Goal: Task Accomplishment & Management: Manage account settings

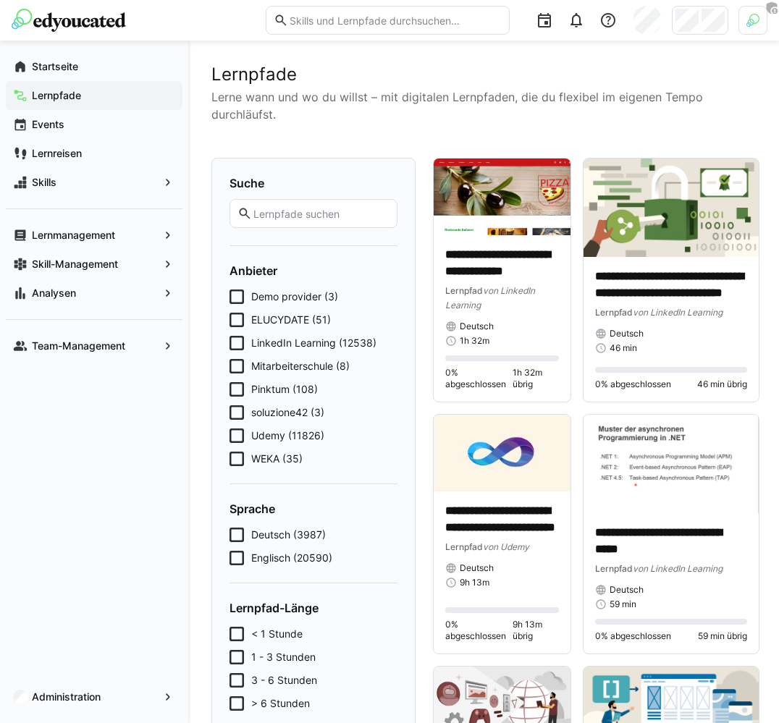
scroll to position [185, 0]
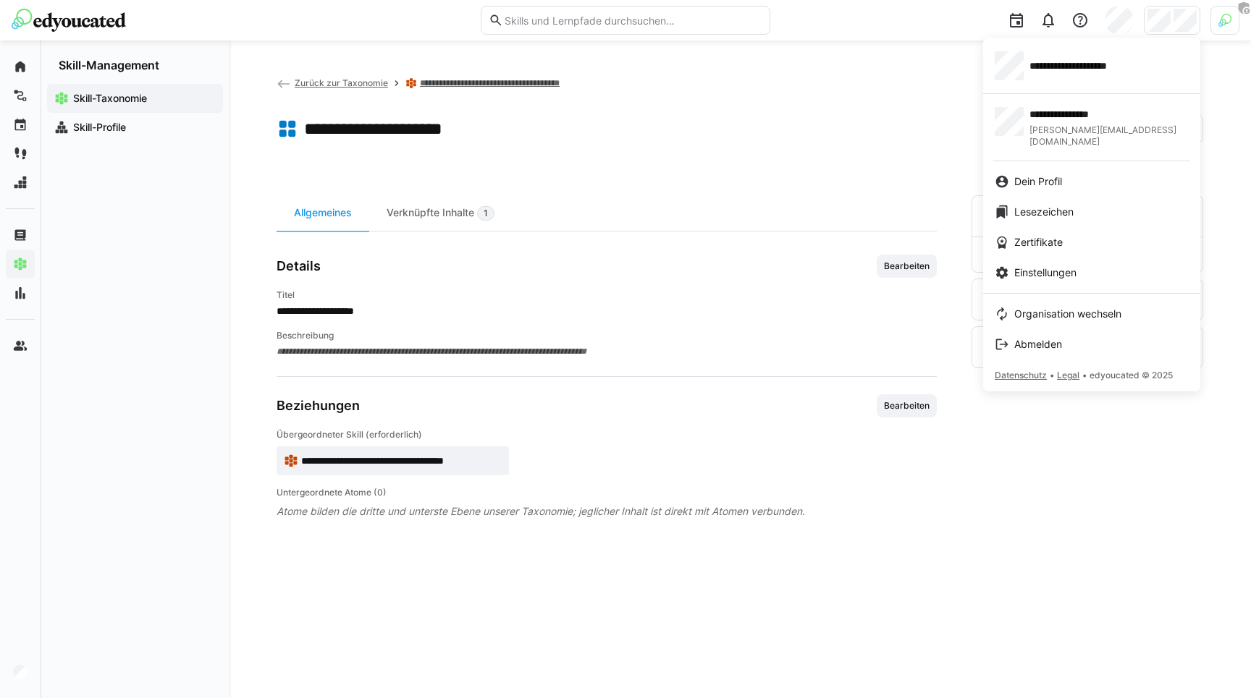
click at [1227, 21] on div at bounding box center [625, 349] width 1251 height 698
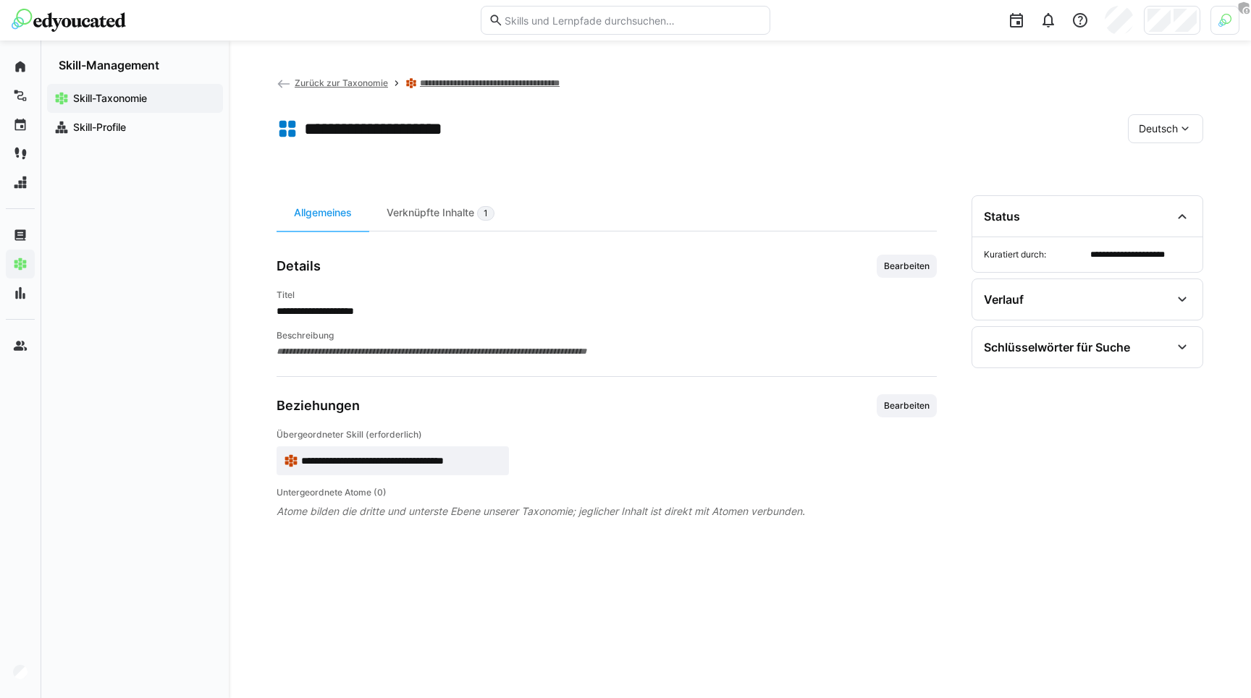
click at [1227, 21] on img at bounding box center [1224, 20] width 13 height 13
click at [1065, 178] on span "Aktivieren" at bounding box center [1065, 169] width 56 height 23
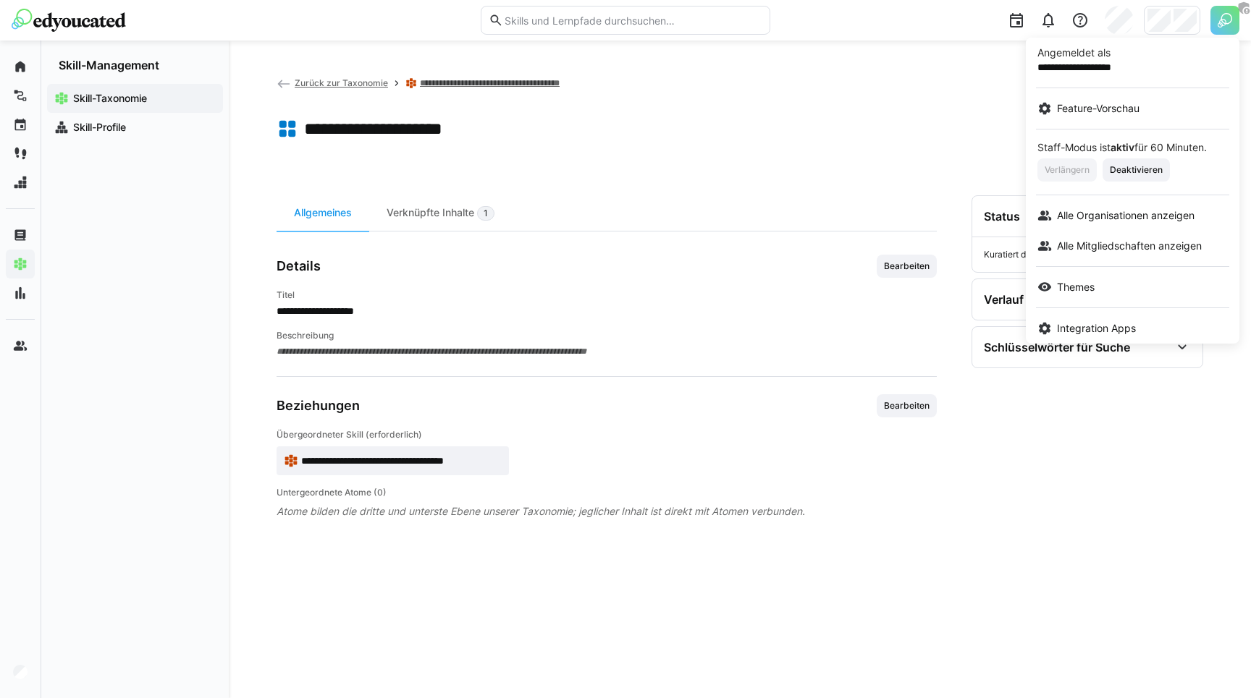
click at [1174, 22] on div at bounding box center [625, 349] width 1251 height 698
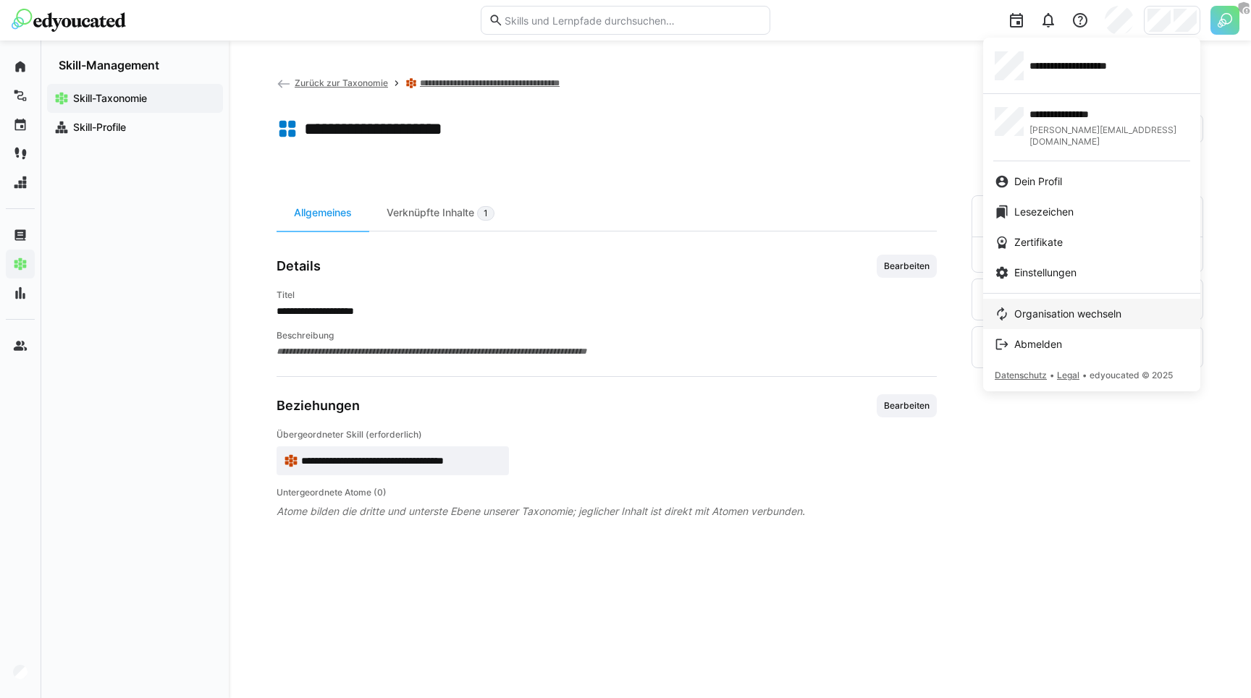
click at [1054, 307] on span "Organisation wechseln" at bounding box center [1067, 314] width 107 height 14
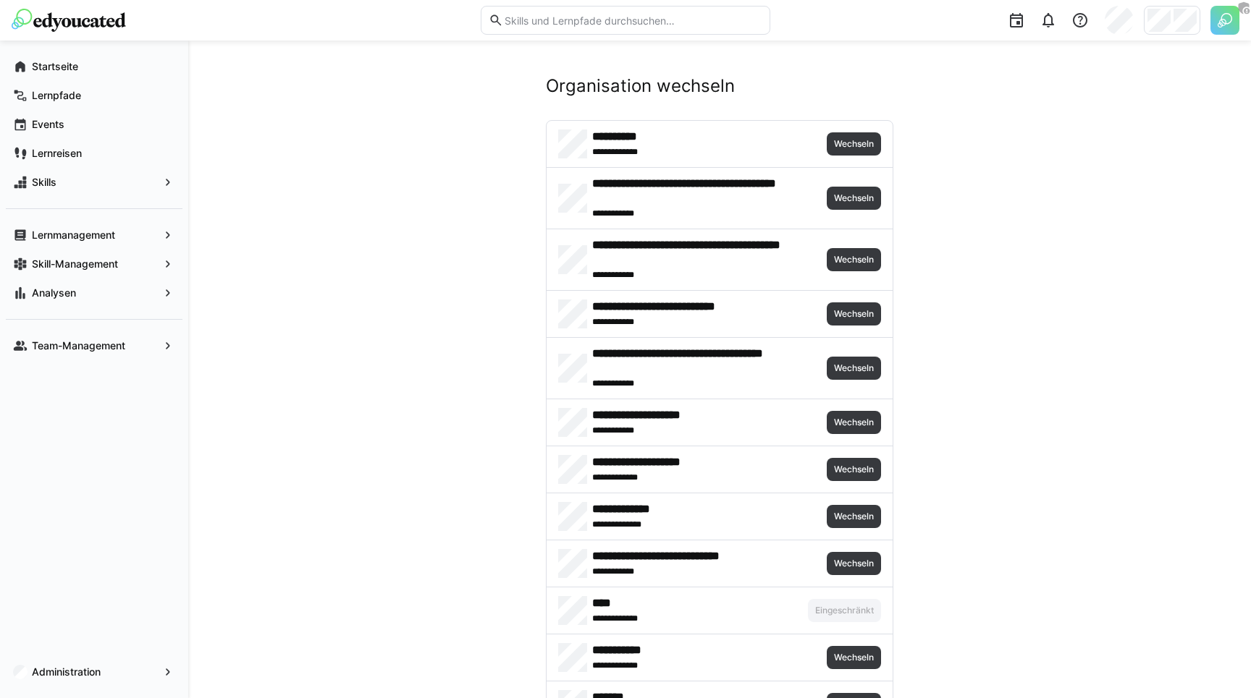
scroll to position [1021, 0]
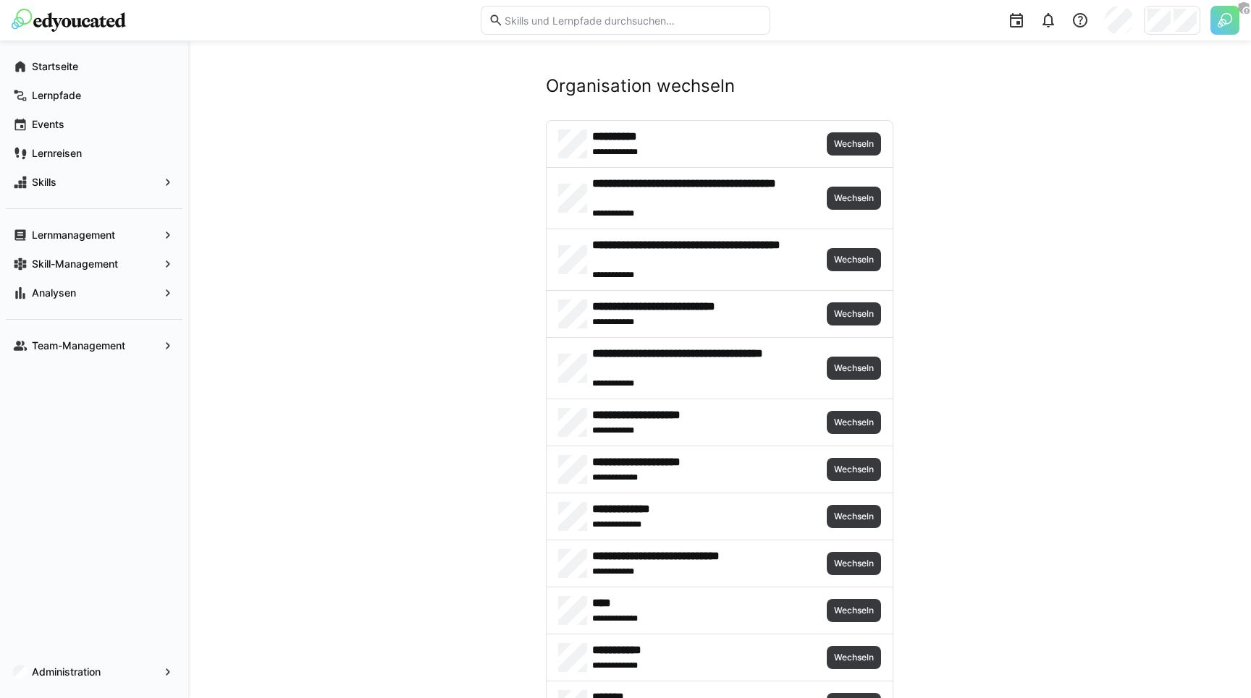
scroll to position [1021, 0]
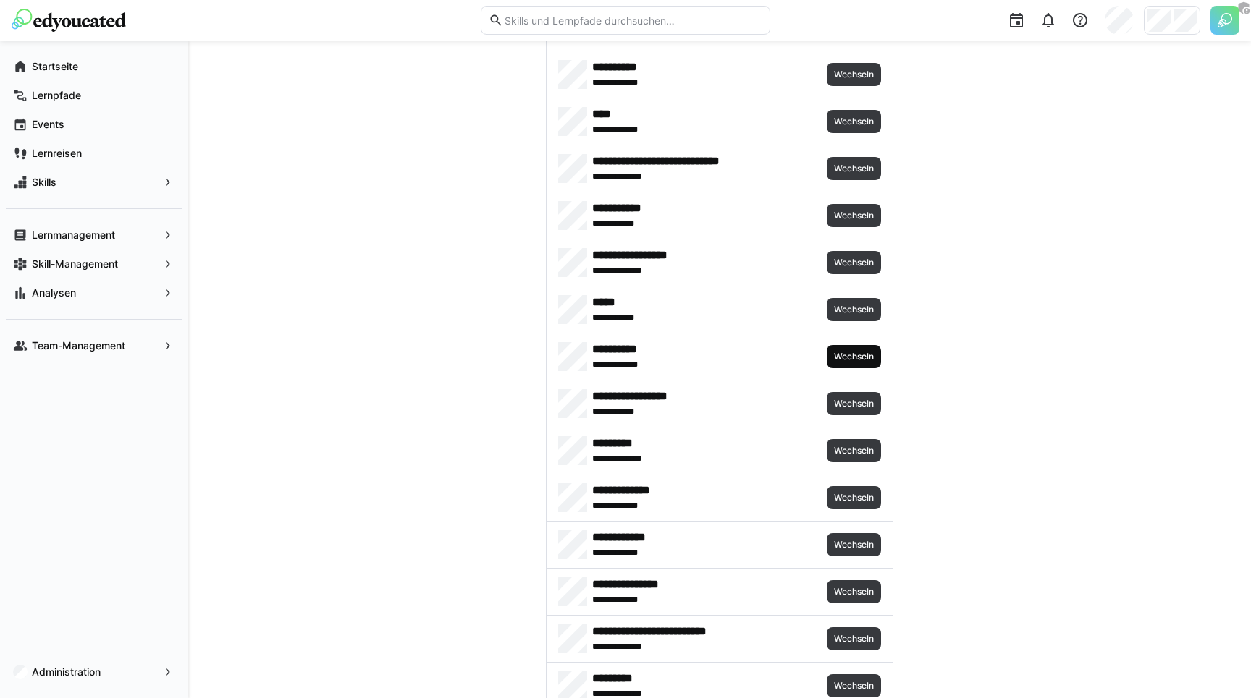
click at [836, 358] on span "Wechseln" at bounding box center [853, 357] width 43 height 12
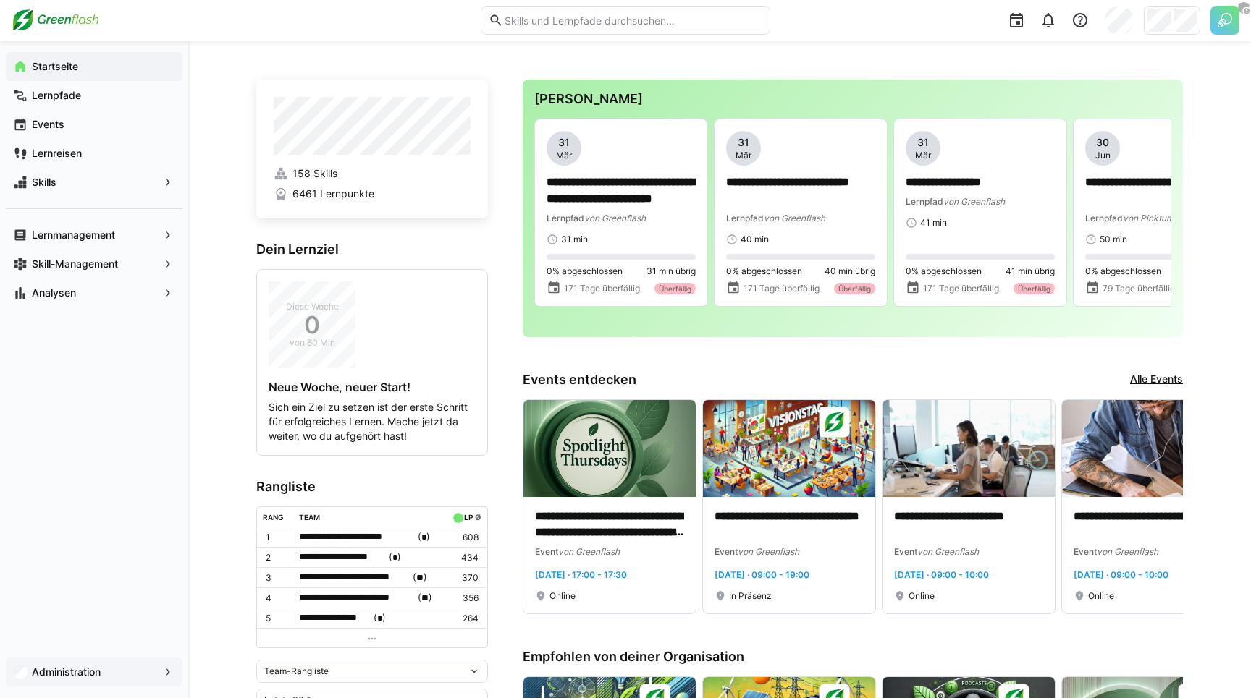
click at [96, 679] on span "Administration" at bounding box center [94, 672] width 129 height 14
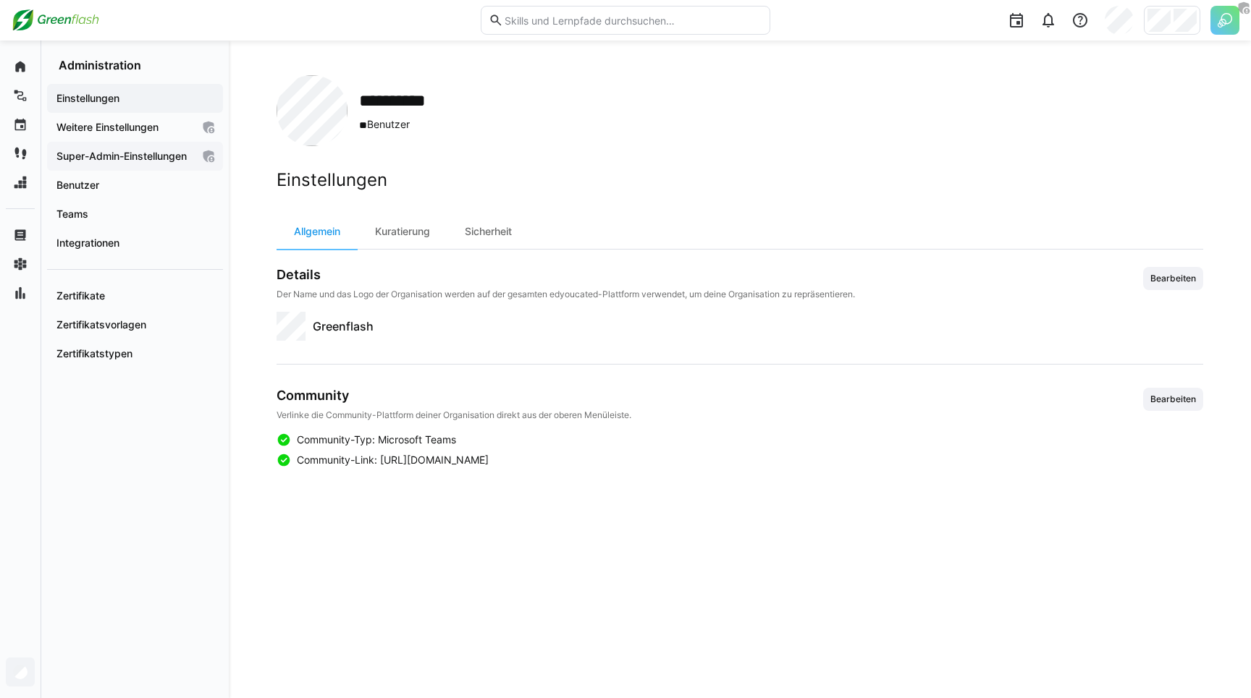
click at [72, 171] on div "Super-Admin-Einstellungen" at bounding box center [135, 156] width 176 height 29
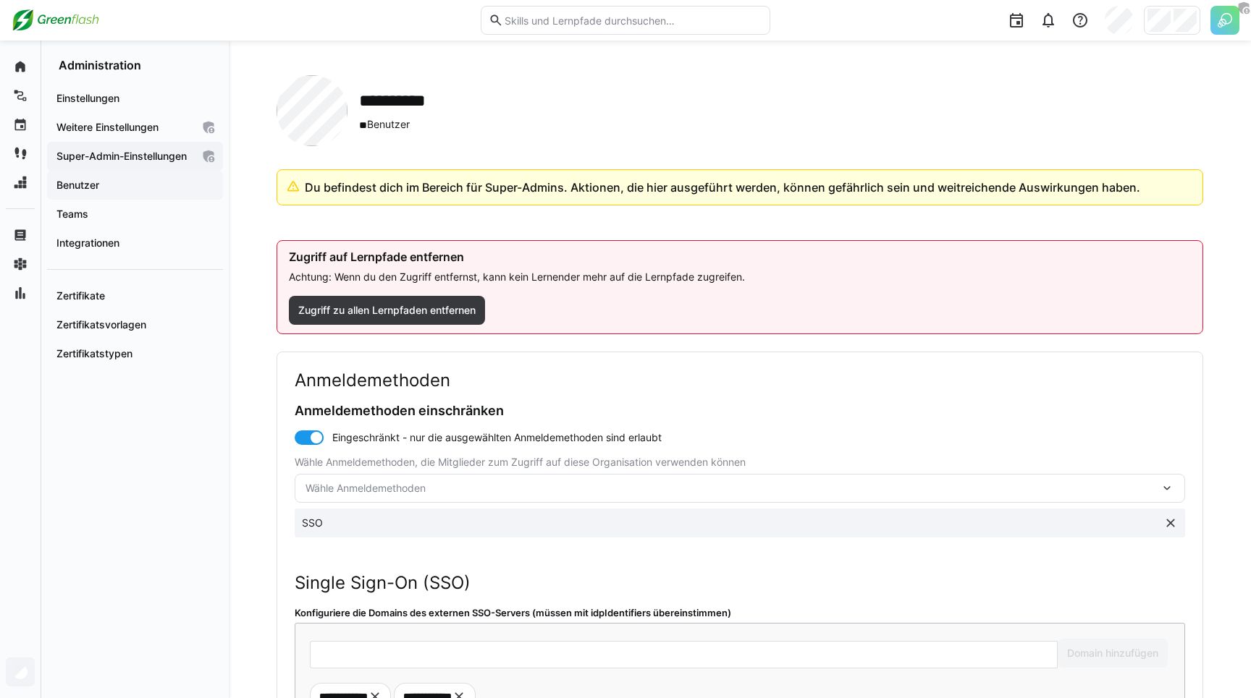
click at [0, 0] on app-navigation-label "Benutzer" at bounding box center [0, 0] width 0 height 0
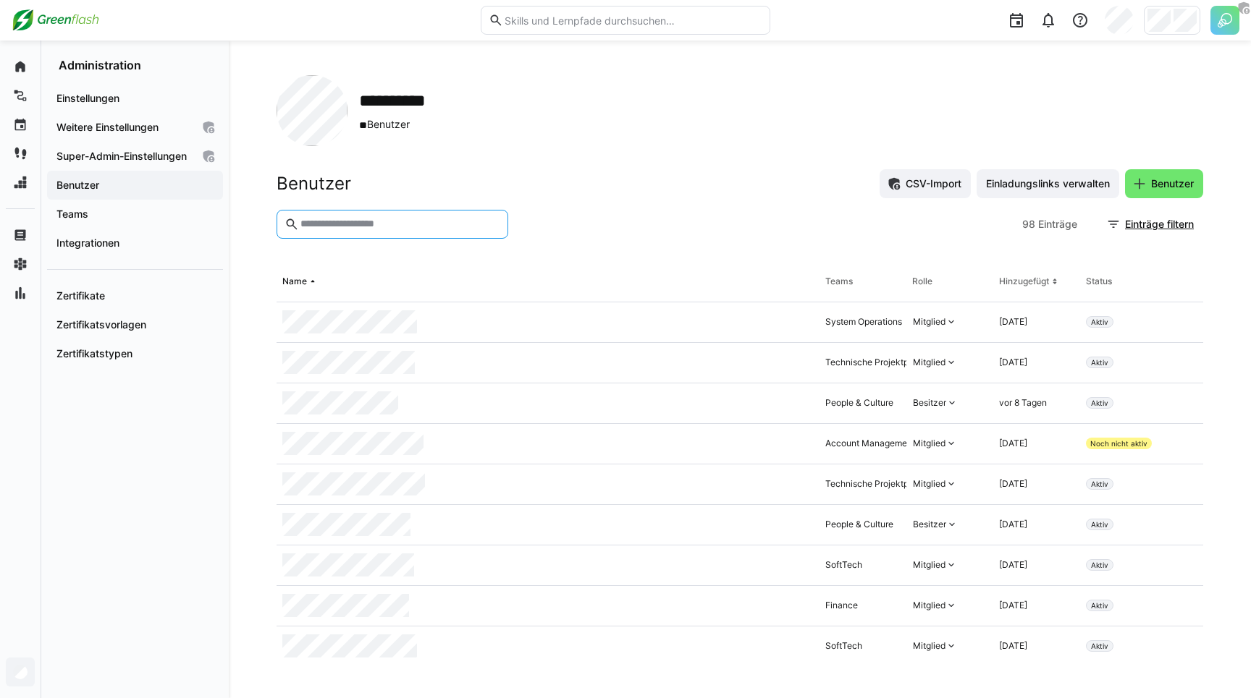
click at [371, 221] on input "text" at bounding box center [399, 224] width 201 height 13
type input "******"
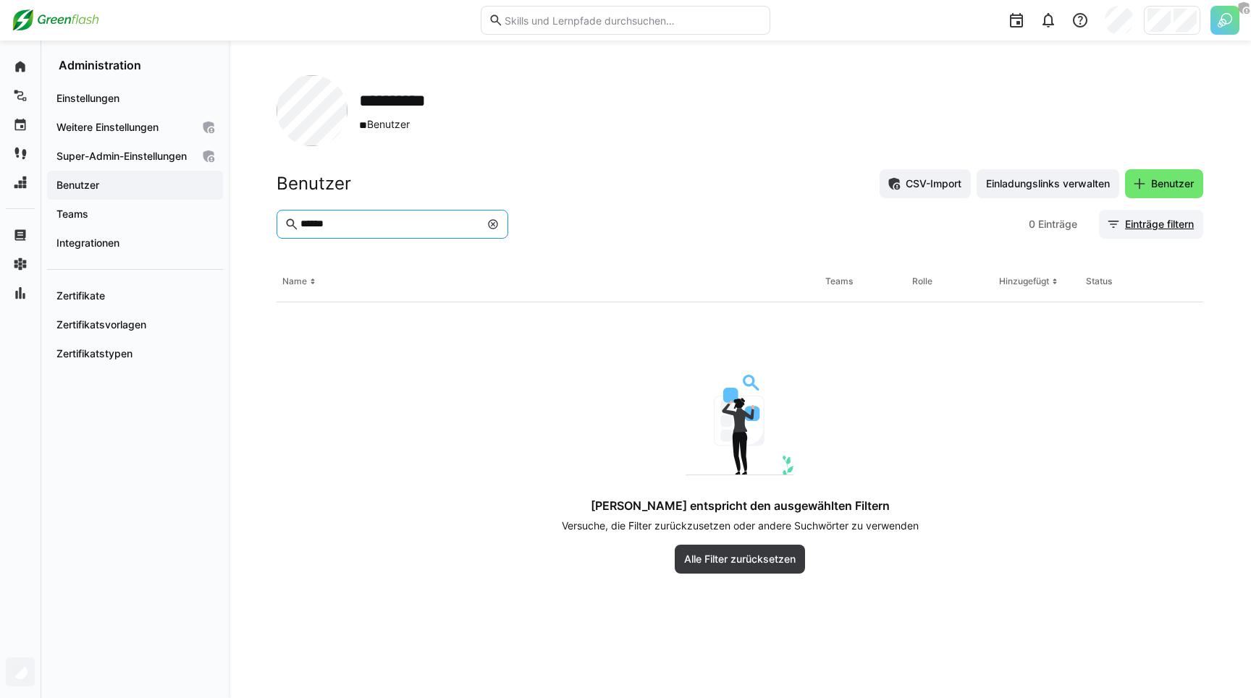
click at [1145, 224] on span "Einträge filtern" at bounding box center [1158, 224] width 73 height 14
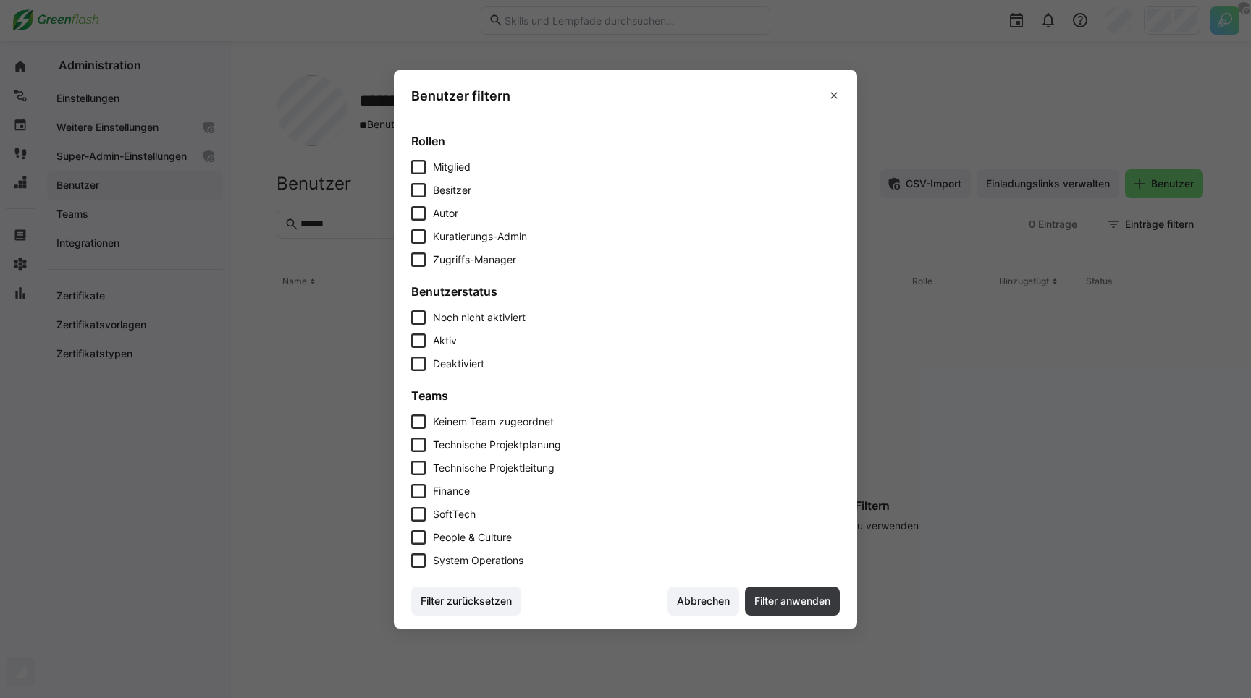
click at [431, 358] on eds-checkbox "Deaktiviert" at bounding box center [625, 364] width 428 height 14
click at [769, 594] on span "Filter anwenden" at bounding box center [792, 601] width 80 height 14
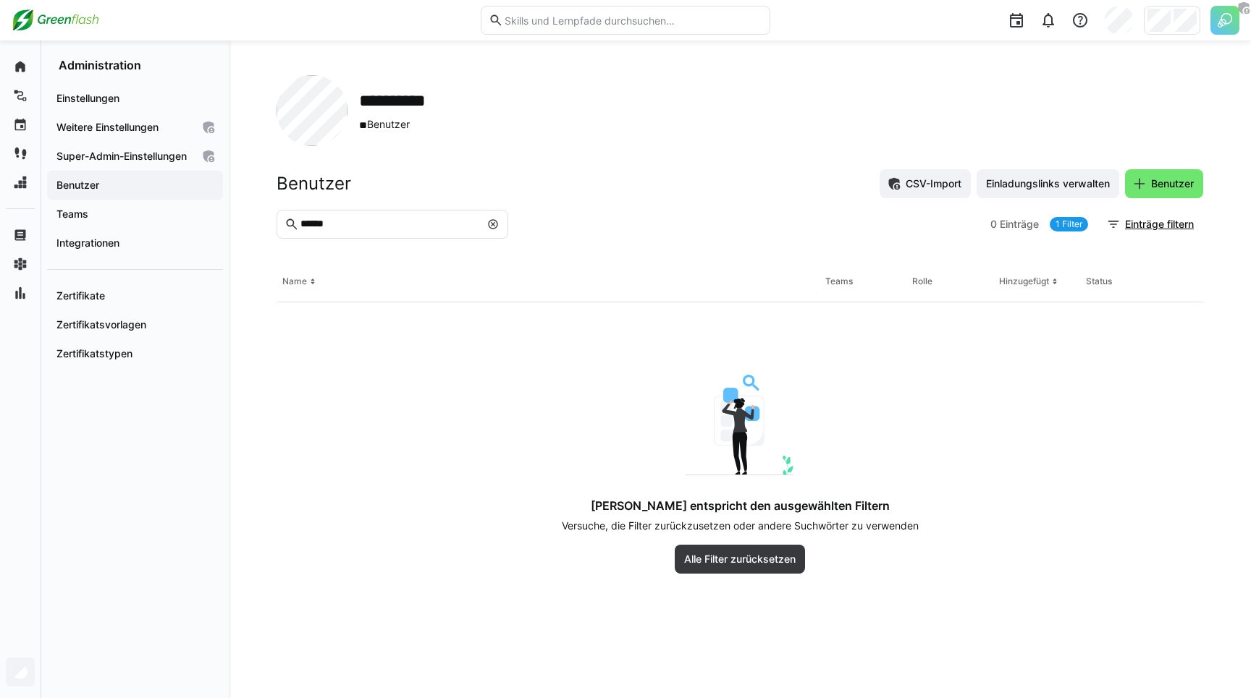
click at [493, 223] on eds-icon at bounding box center [493, 225] width 12 height 12
click at [669, 222] on div at bounding box center [749, 224] width 470 height 29
click at [1081, 219] on link "1 Filter" at bounding box center [1068, 224] width 38 height 14
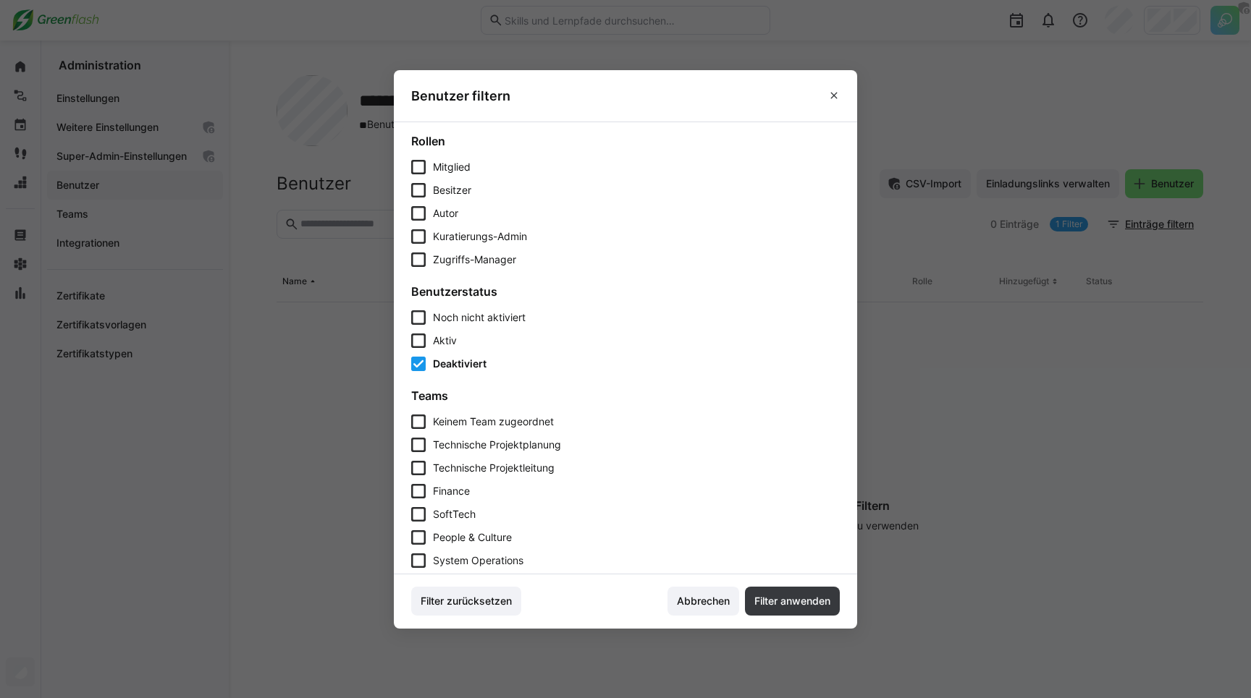
click at [454, 359] on span "Deaktiviert" at bounding box center [460, 364] width 54 height 12
click at [761, 606] on span "Filter anwenden" at bounding box center [792, 601] width 80 height 14
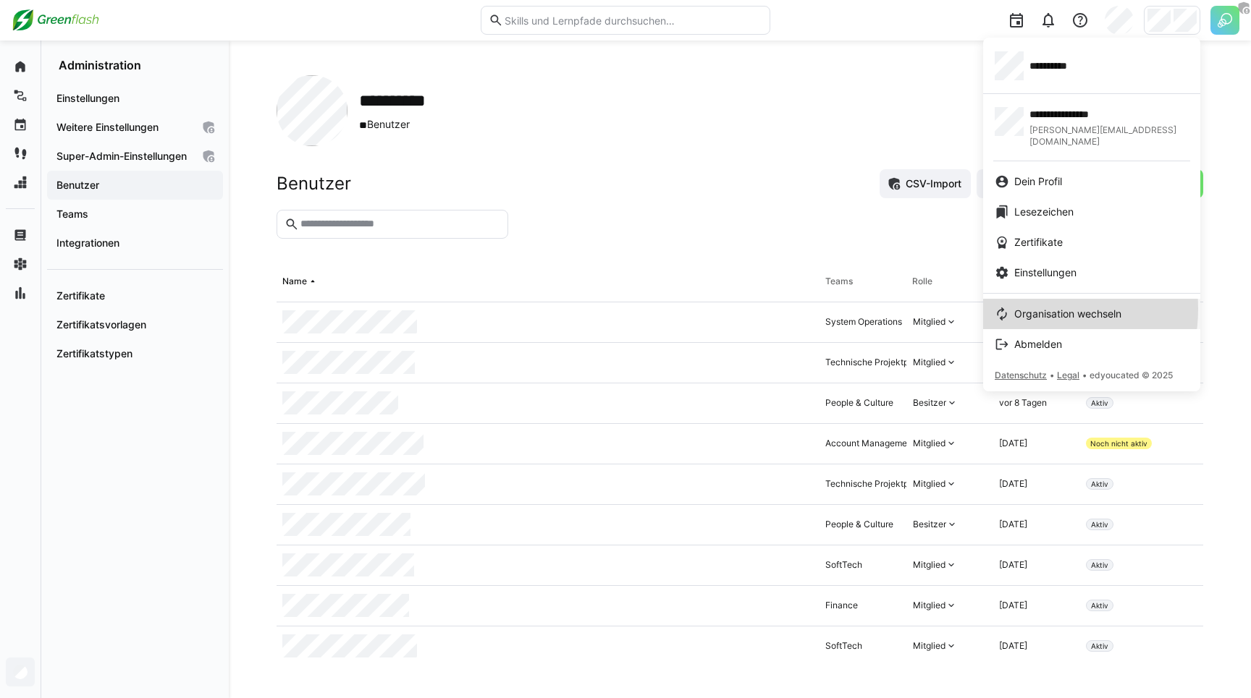
click at [1023, 307] on span "Organisation wechseln" at bounding box center [1067, 314] width 107 height 14
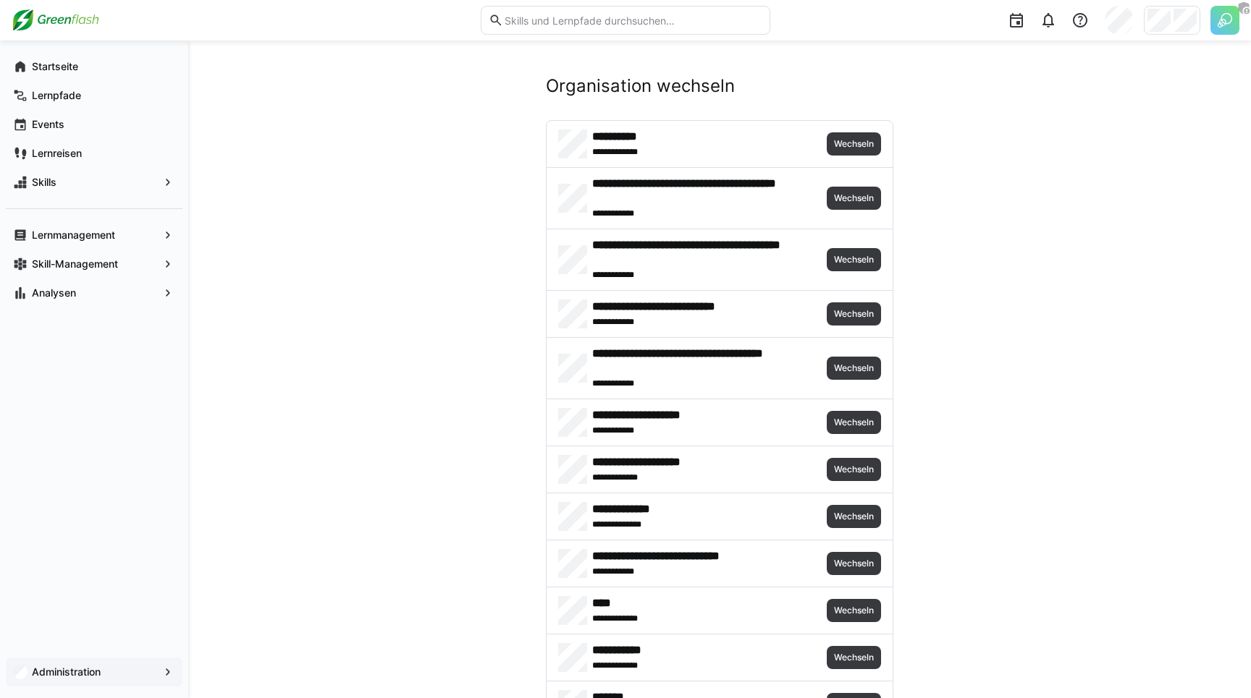
scroll to position [677, 0]
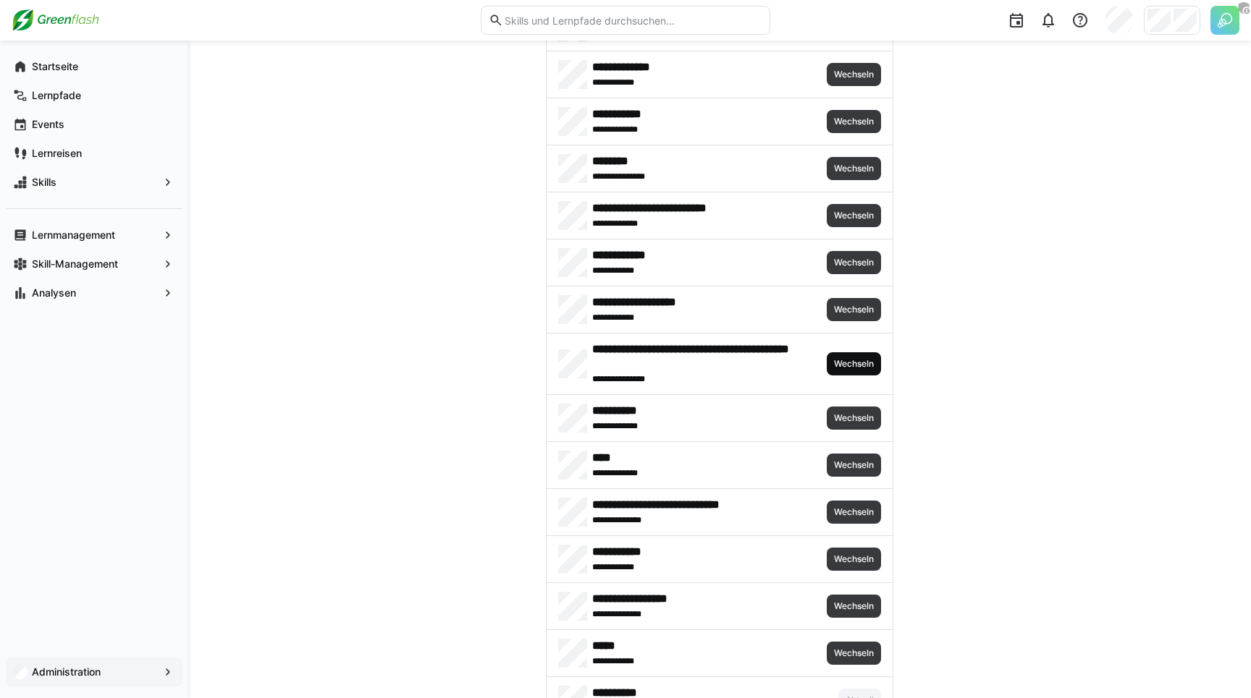
click at [858, 366] on span "Wechseln" at bounding box center [853, 364] width 43 height 12
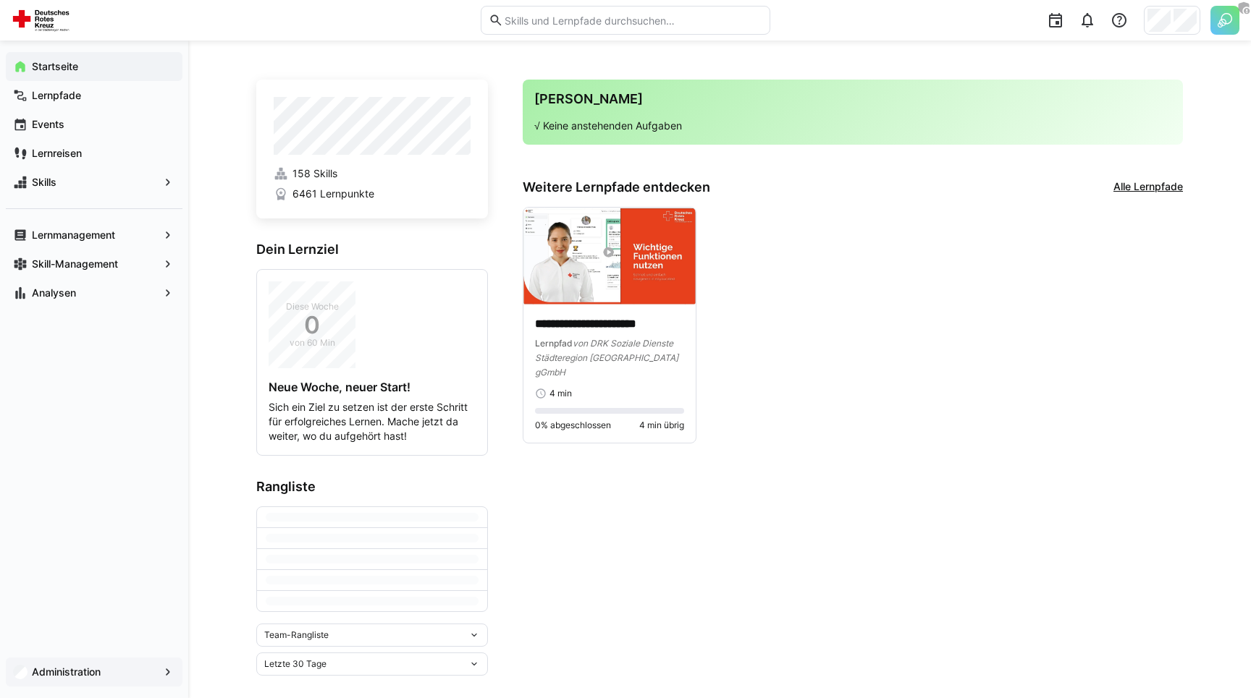
click at [75, 680] on div "Administration" at bounding box center [94, 672] width 177 height 29
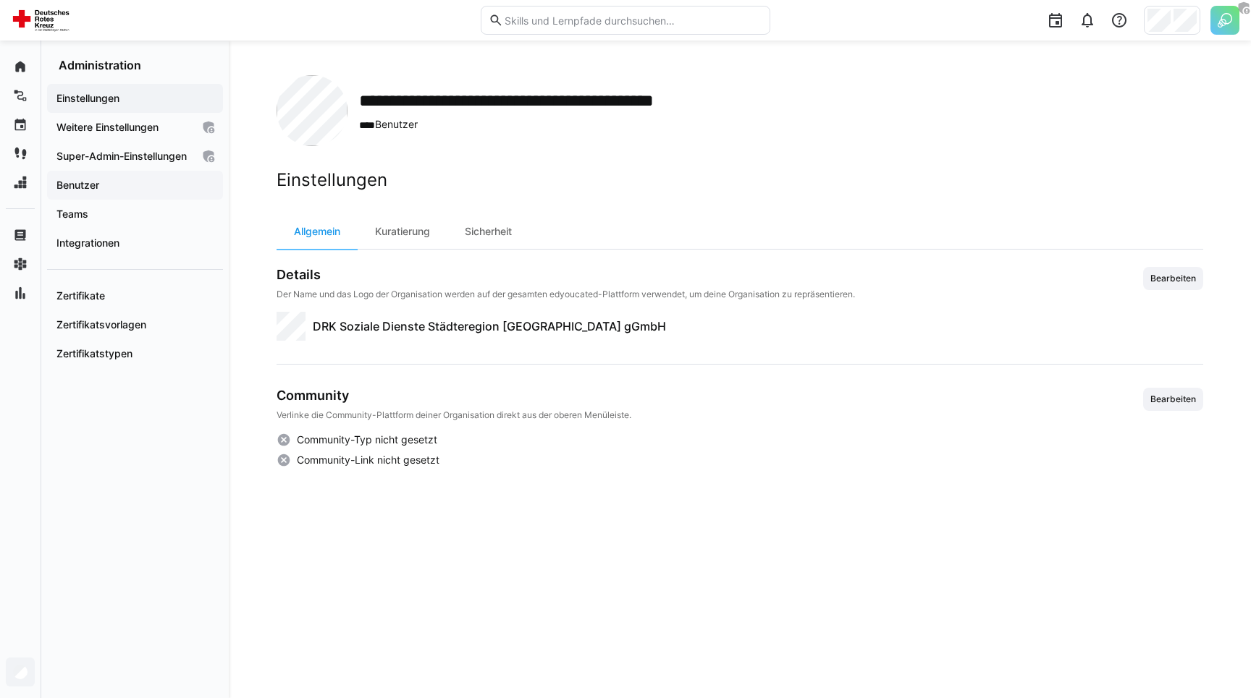
click at [103, 193] on span "Benutzer" at bounding box center [134, 185] width 161 height 14
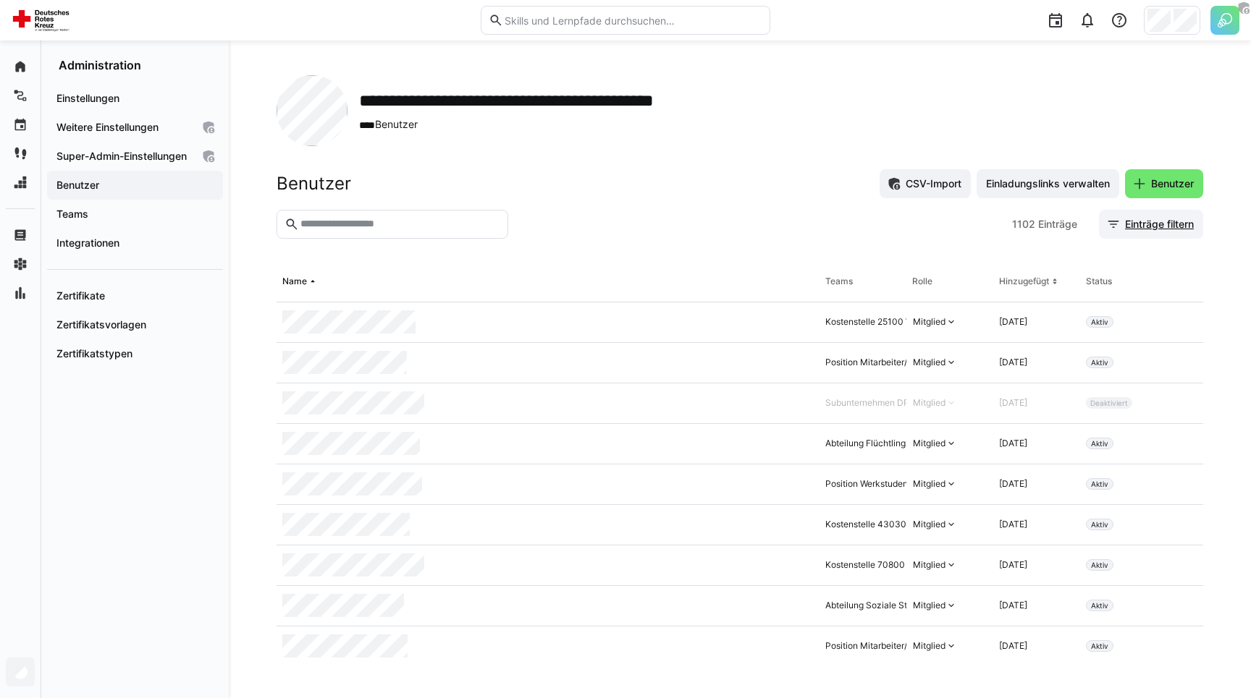
click at [1138, 225] on span "Einträge filtern" at bounding box center [1158, 224] width 73 height 14
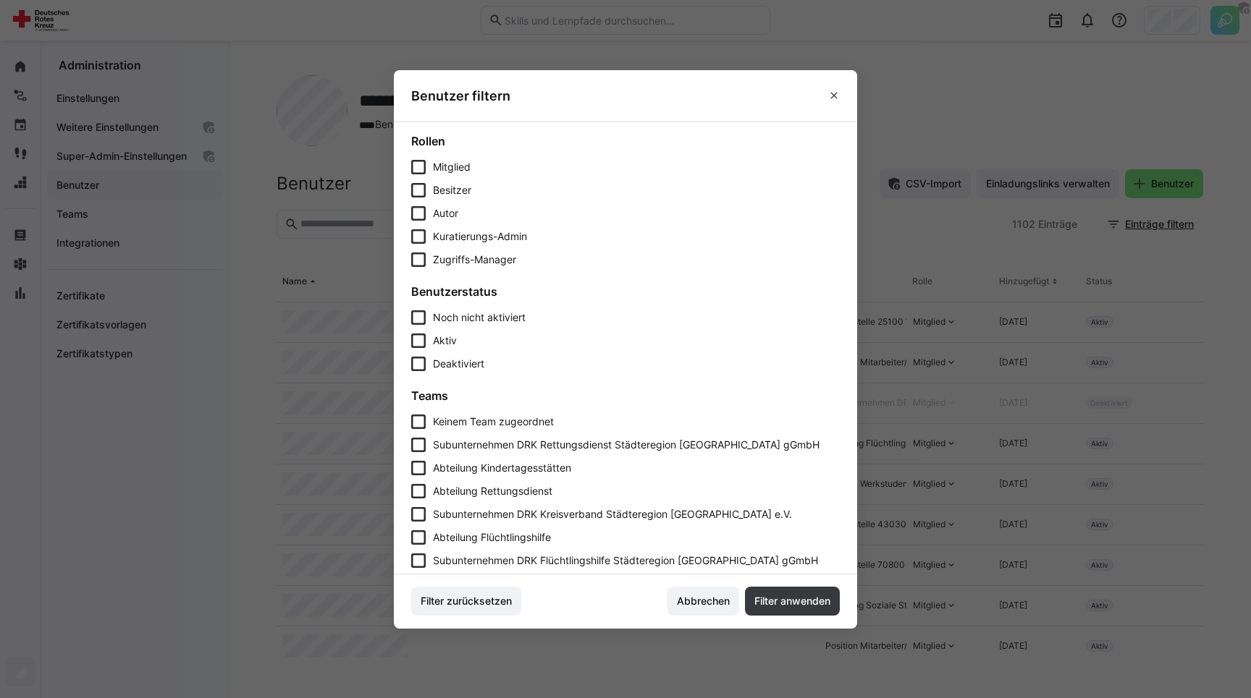
click at [442, 364] on span "Deaktiviert" at bounding box center [458, 364] width 51 height 12
click at [771, 603] on span "Filter anwenden" at bounding box center [792, 601] width 80 height 14
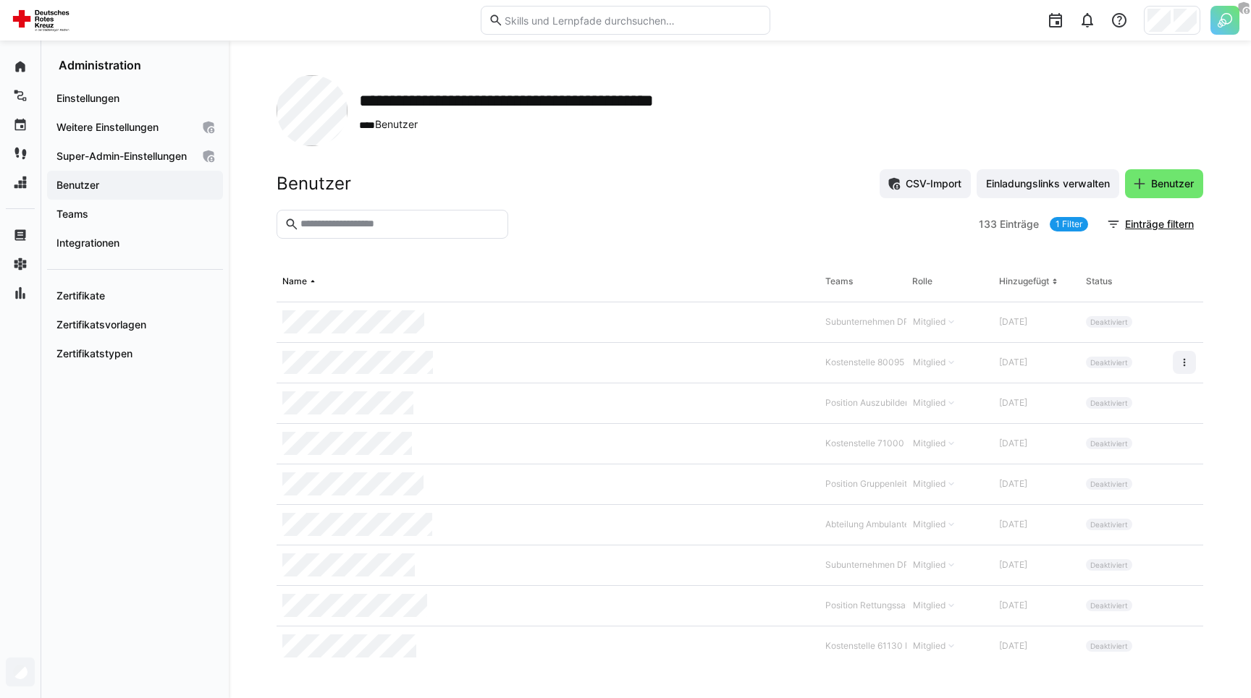
click at [364, 190] on div "Benutzer CSV-Import Einladungslinks verwalten Benutzer" at bounding box center [739, 183] width 926 height 29
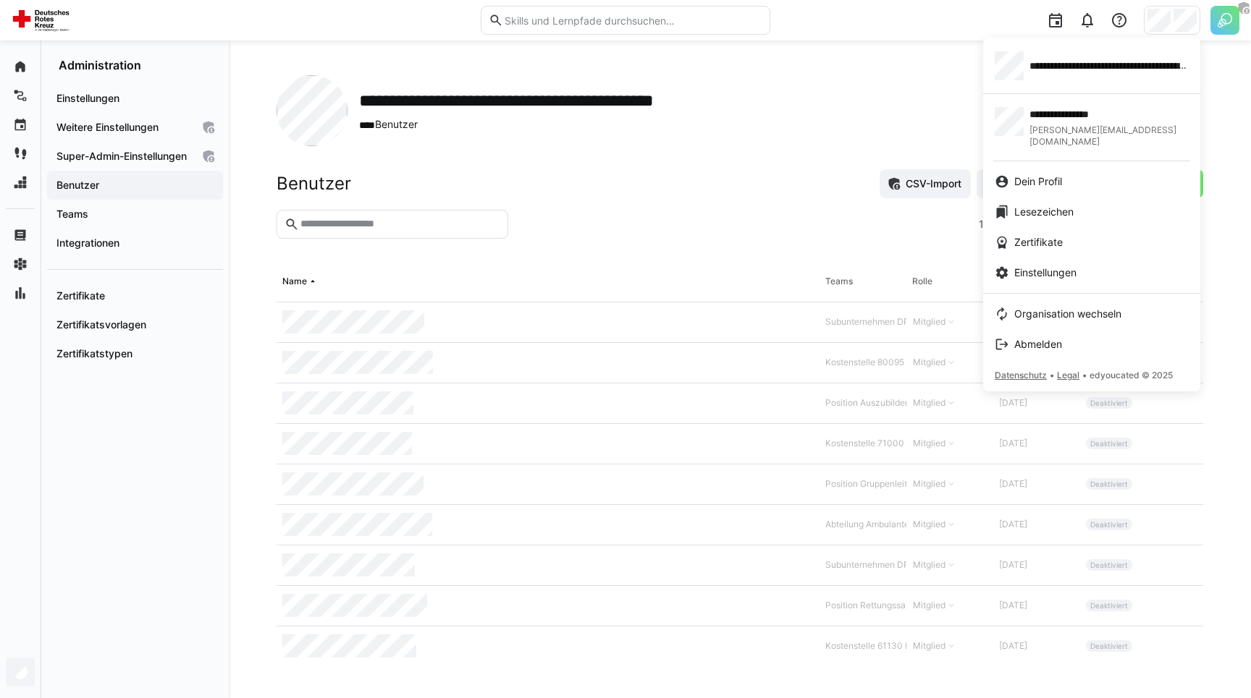
click at [628, 201] on div at bounding box center [625, 349] width 1251 height 698
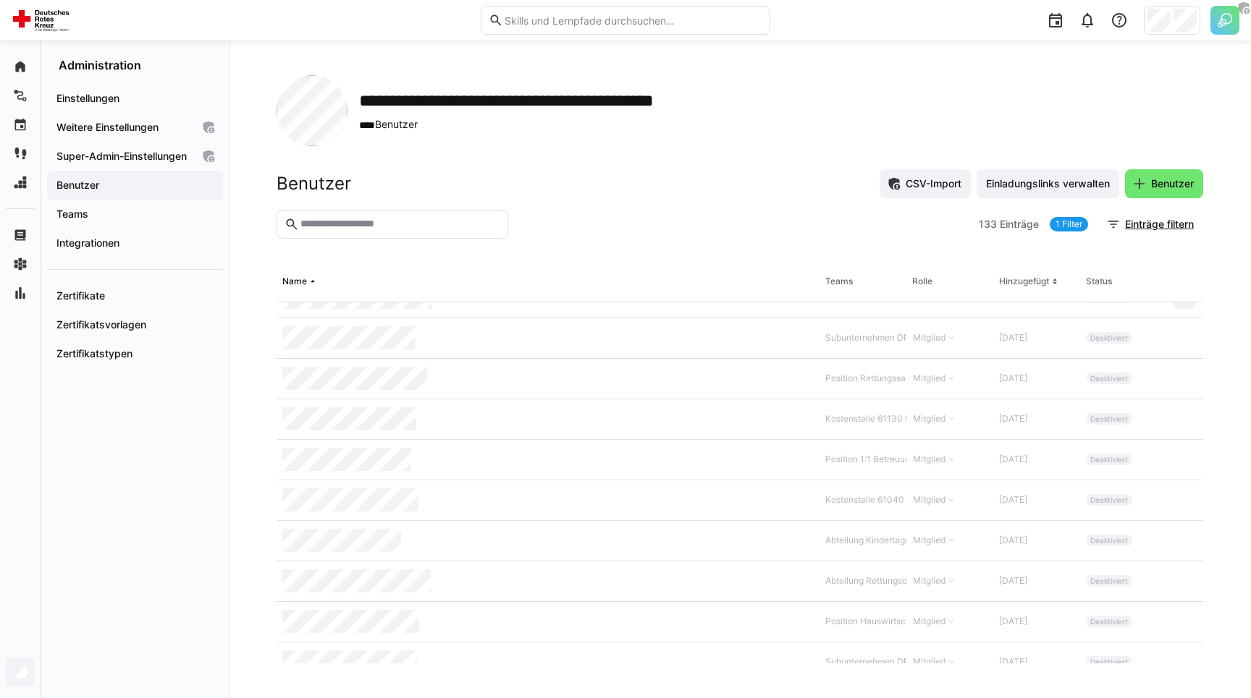
scroll to position [219, 0]
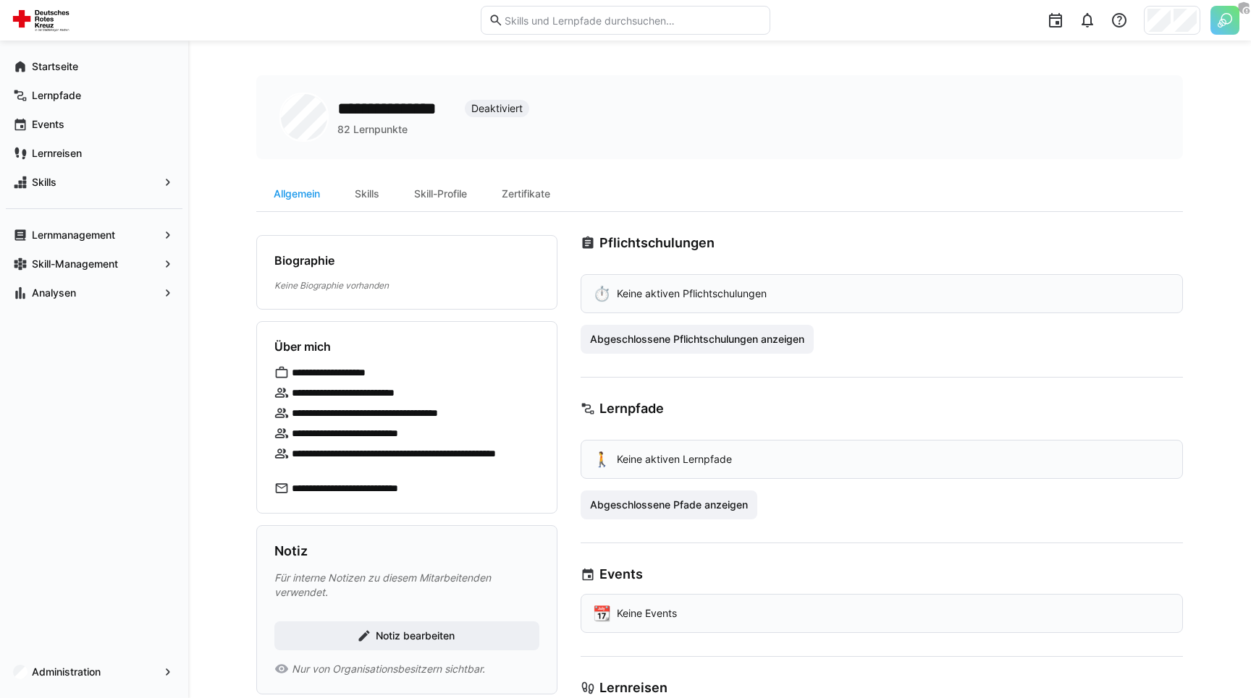
click at [1170, 17] on div at bounding box center [1171, 20] width 56 height 29
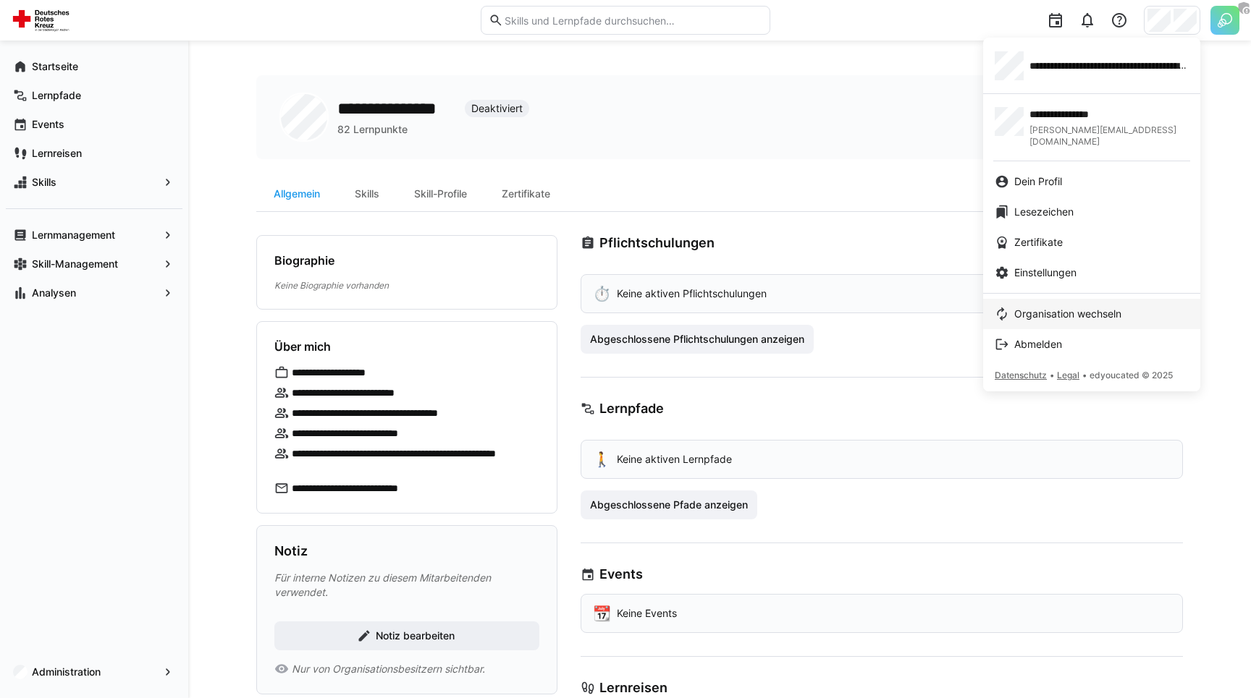
click at [1044, 307] on span "Organisation wechseln" at bounding box center [1067, 314] width 107 height 14
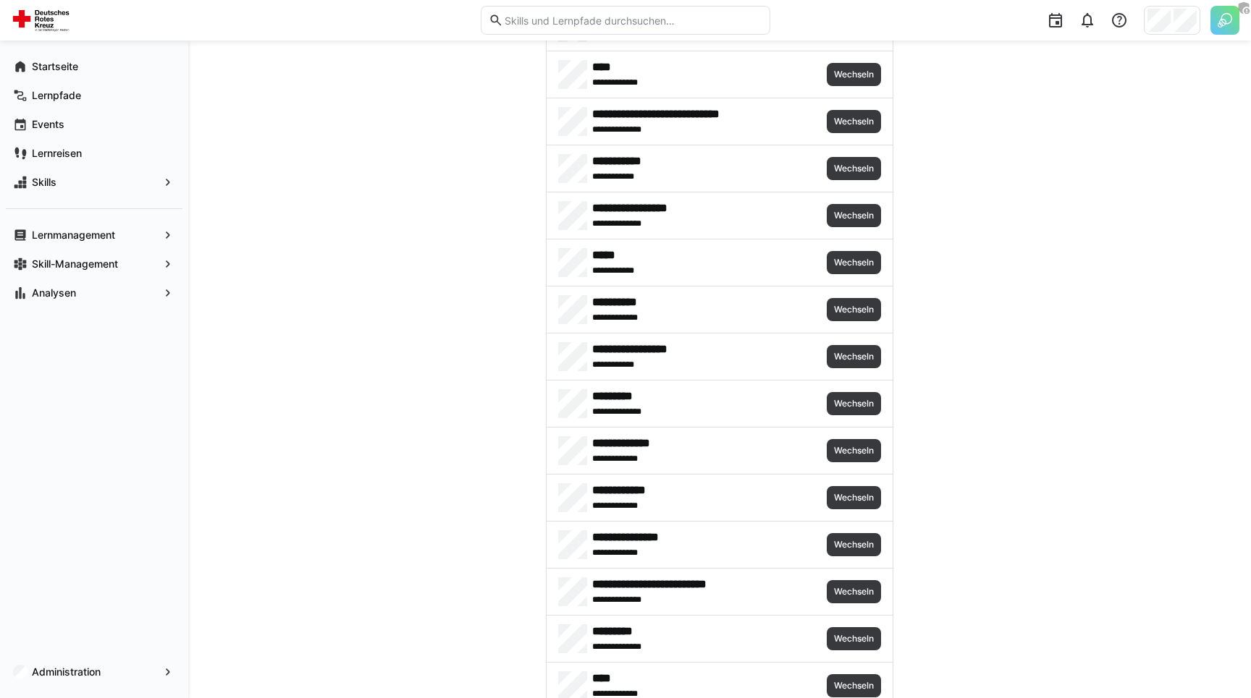
scroll to position [1126, 0]
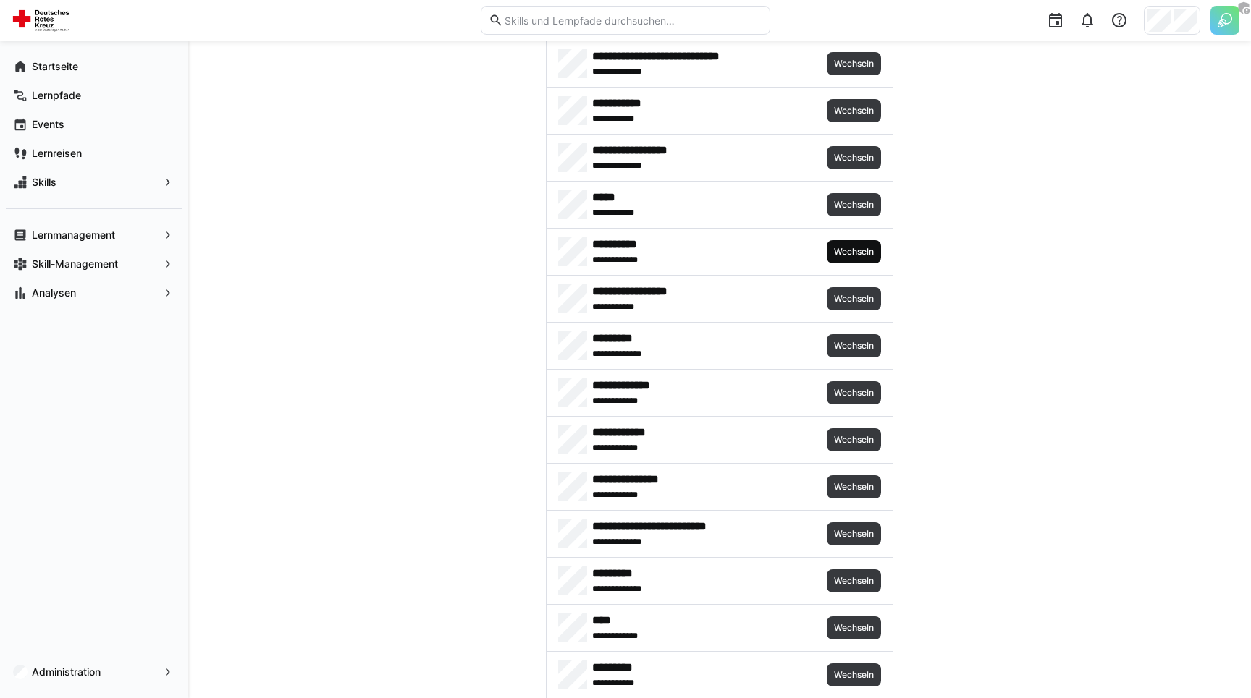
click at [851, 253] on span "Wechseln" at bounding box center [853, 252] width 43 height 12
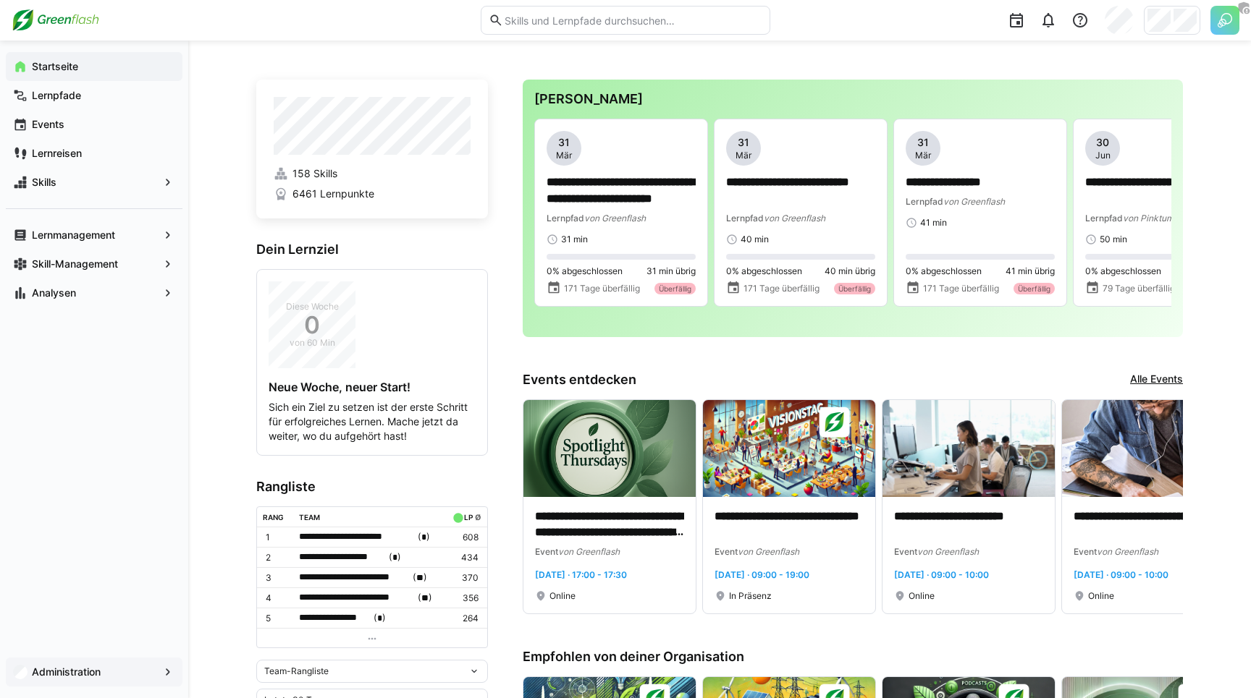
click at [0, 0] on app-navigation-label "Administration" at bounding box center [0, 0] width 0 height 0
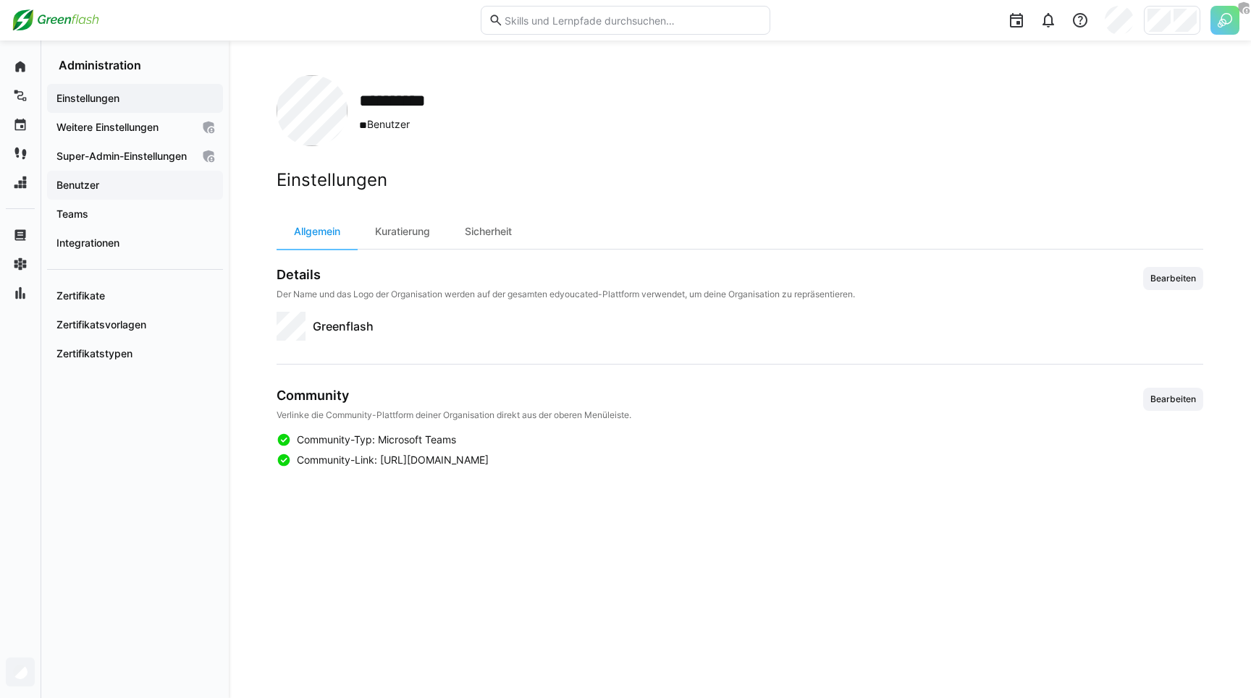
click at [0, 0] on app-navigation-label "Benutzer" at bounding box center [0, 0] width 0 height 0
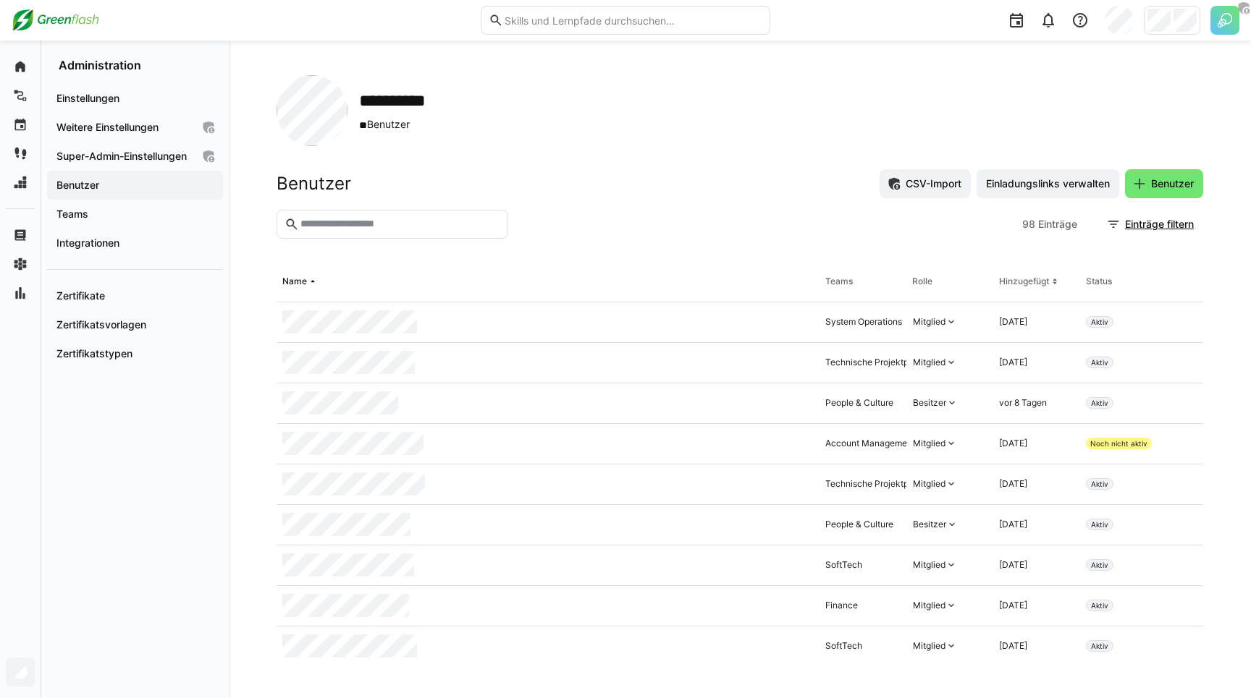
click at [341, 232] on eds-input at bounding box center [392, 224] width 232 height 29
type input "*****"
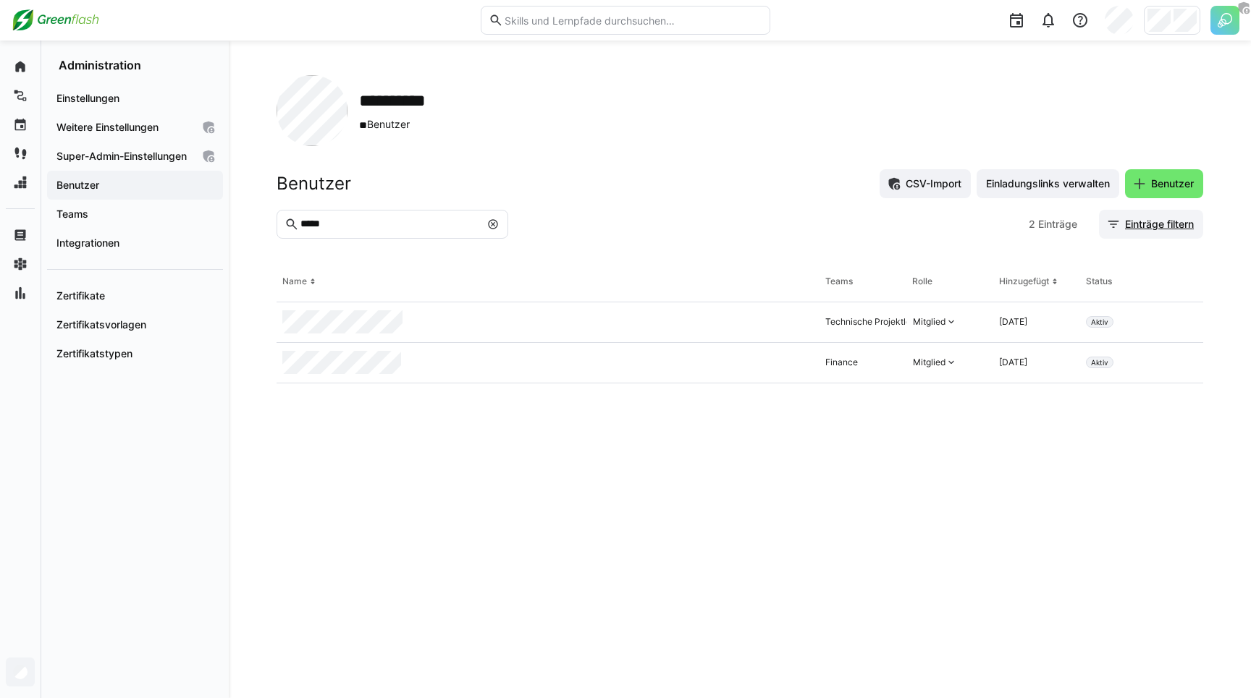
click at [1145, 221] on span "Einträge filtern" at bounding box center [1158, 224] width 73 height 14
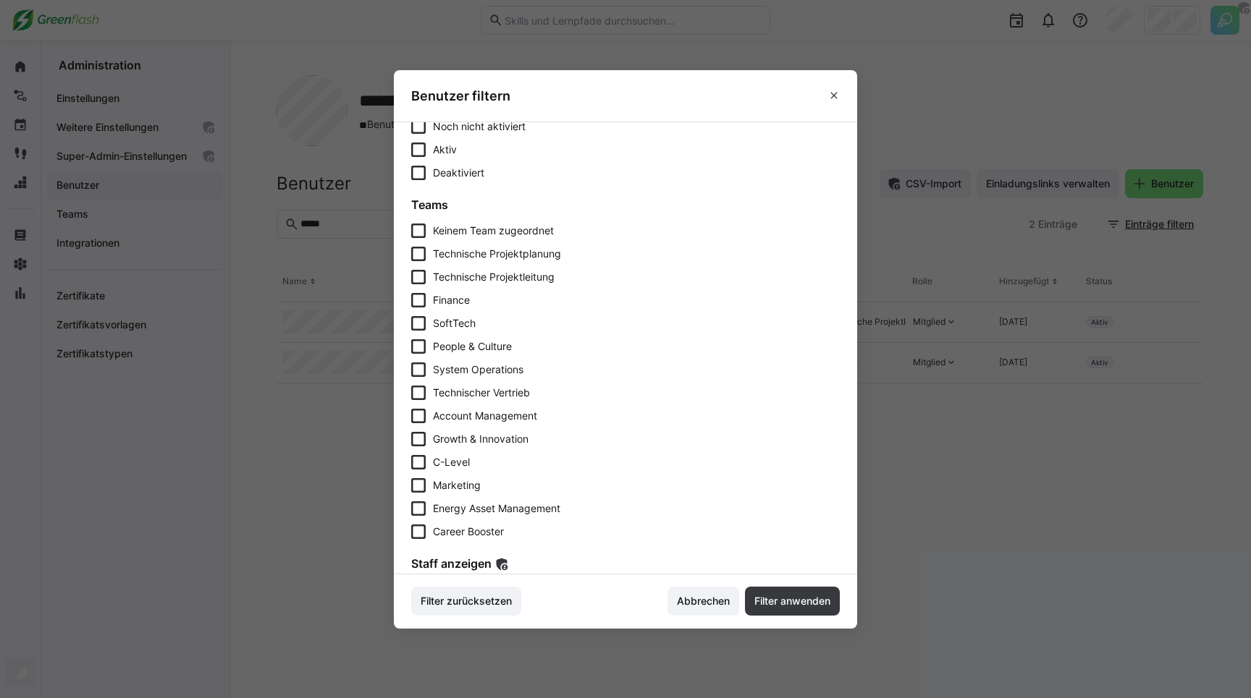
scroll to position [226, 0]
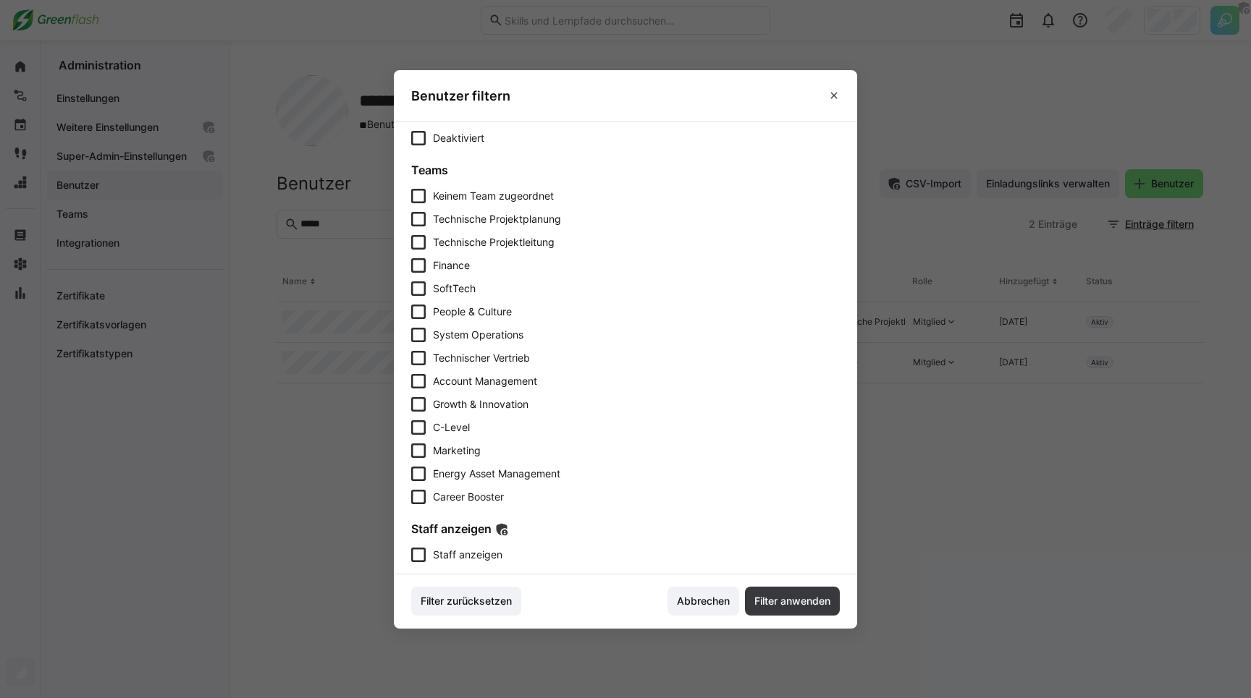
click at [441, 551] on span "Staff anzeigen" at bounding box center [467, 555] width 69 height 14
click at [779, 598] on span "Filter anwenden" at bounding box center [792, 601] width 80 height 14
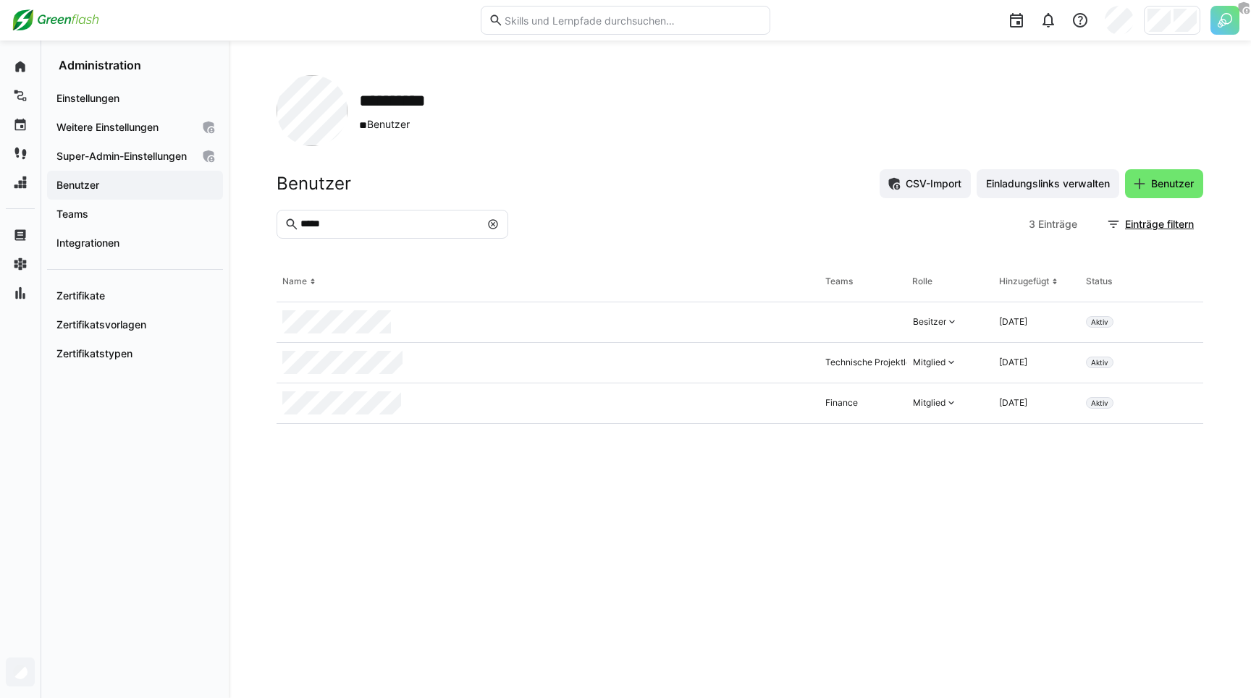
click at [494, 221] on eds-icon at bounding box center [493, 225] width 12 height 12
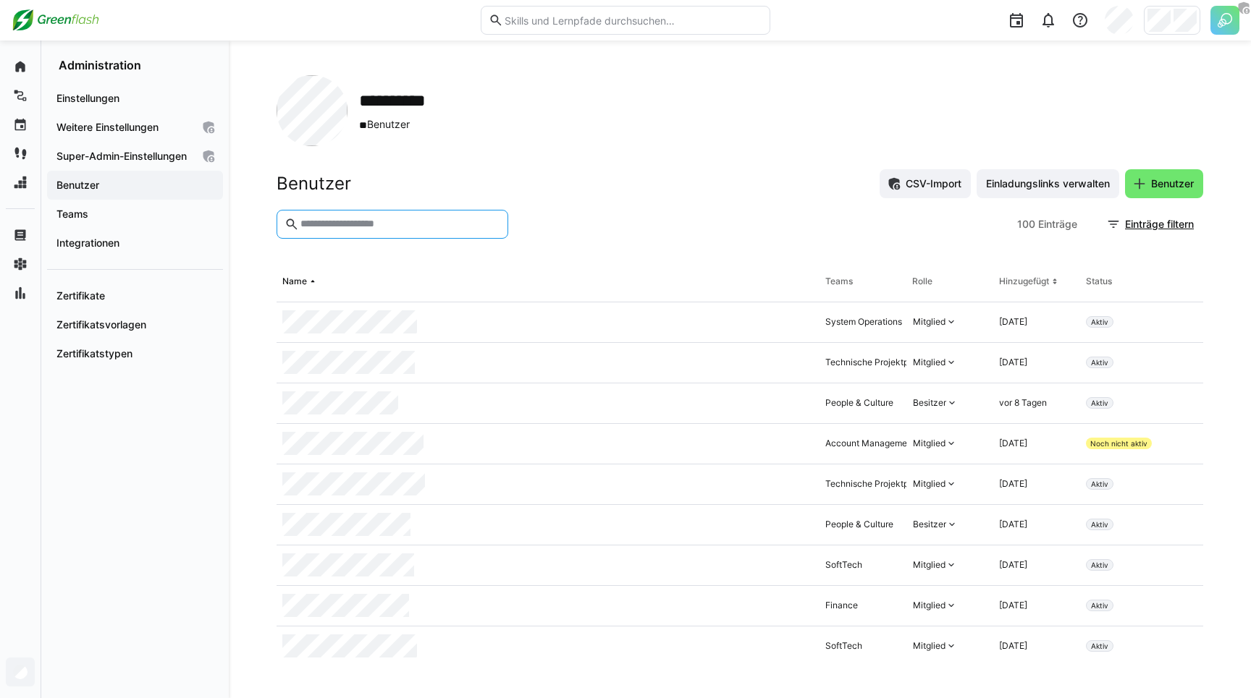
click at [441, 223] on input "text" at bounding box center [399, 224] width 201 height 13
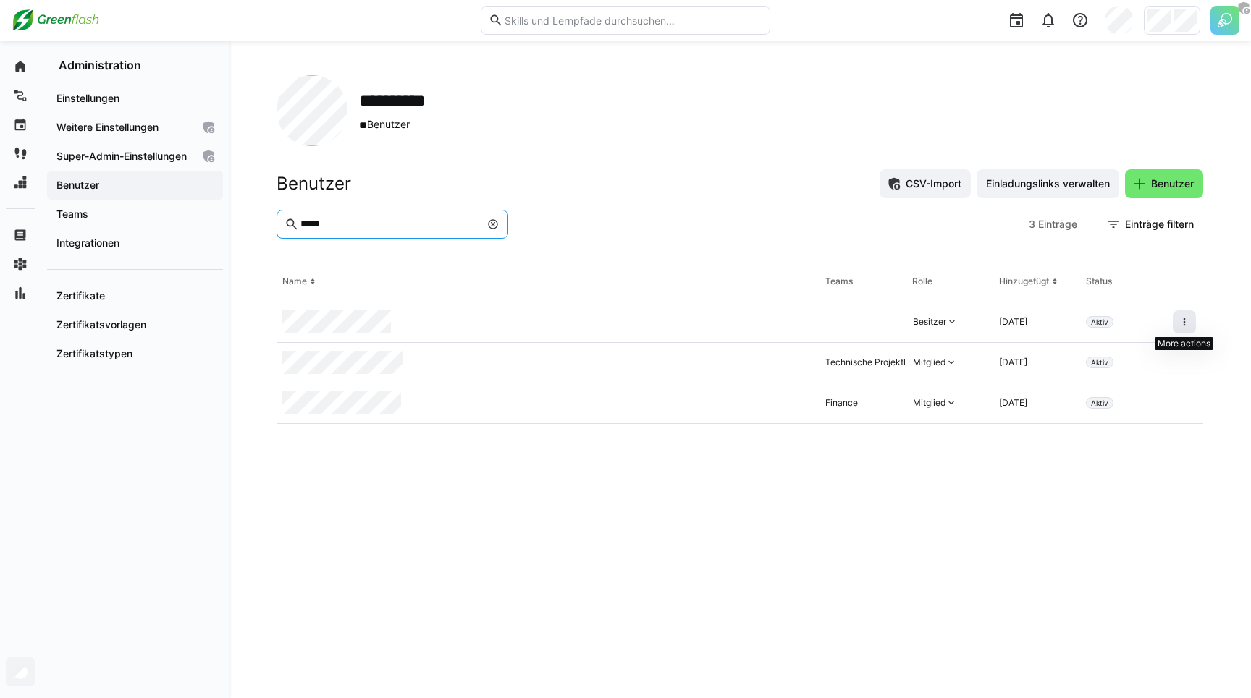
type input "*****"
click at [1184, 316] on eds-icon at bounding box center [1184, 322] width 12 height 12
click at [1185, 320] on eds-icon at bounding box center [1184, 322] width 12 height 12
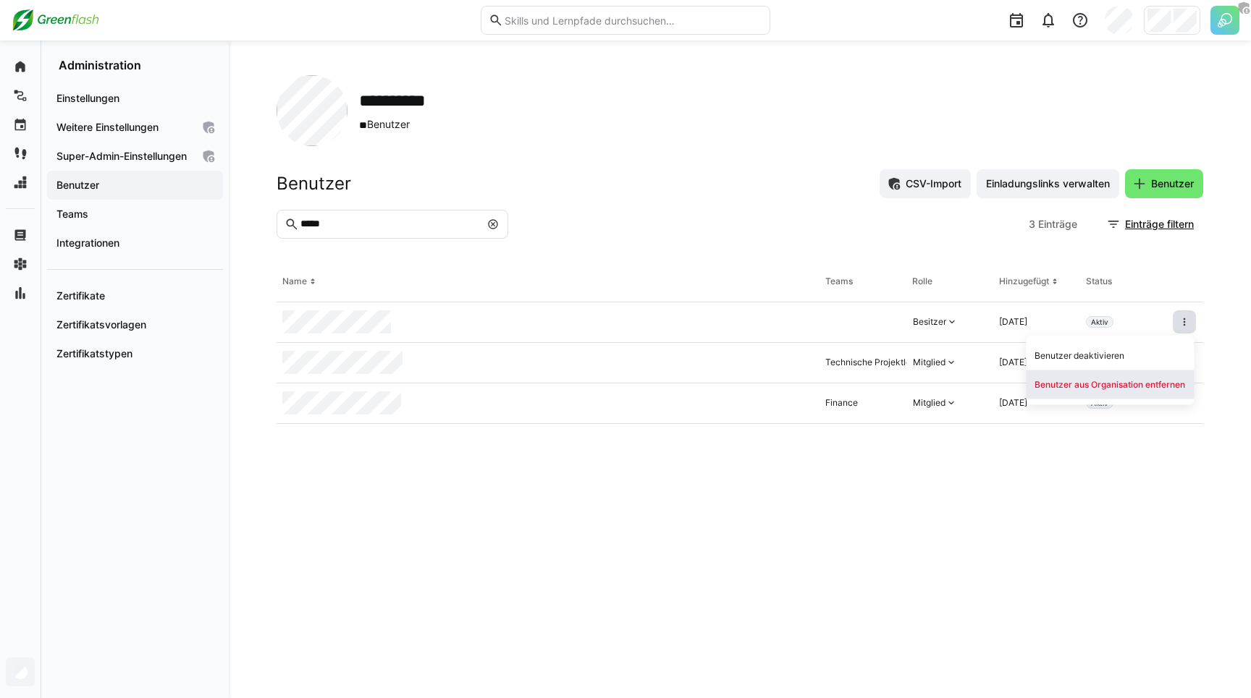
click at [1132, 382] on div "Benutzer aus Organisation entfernen" at bounding box center [1109, 385] width 151 height 12
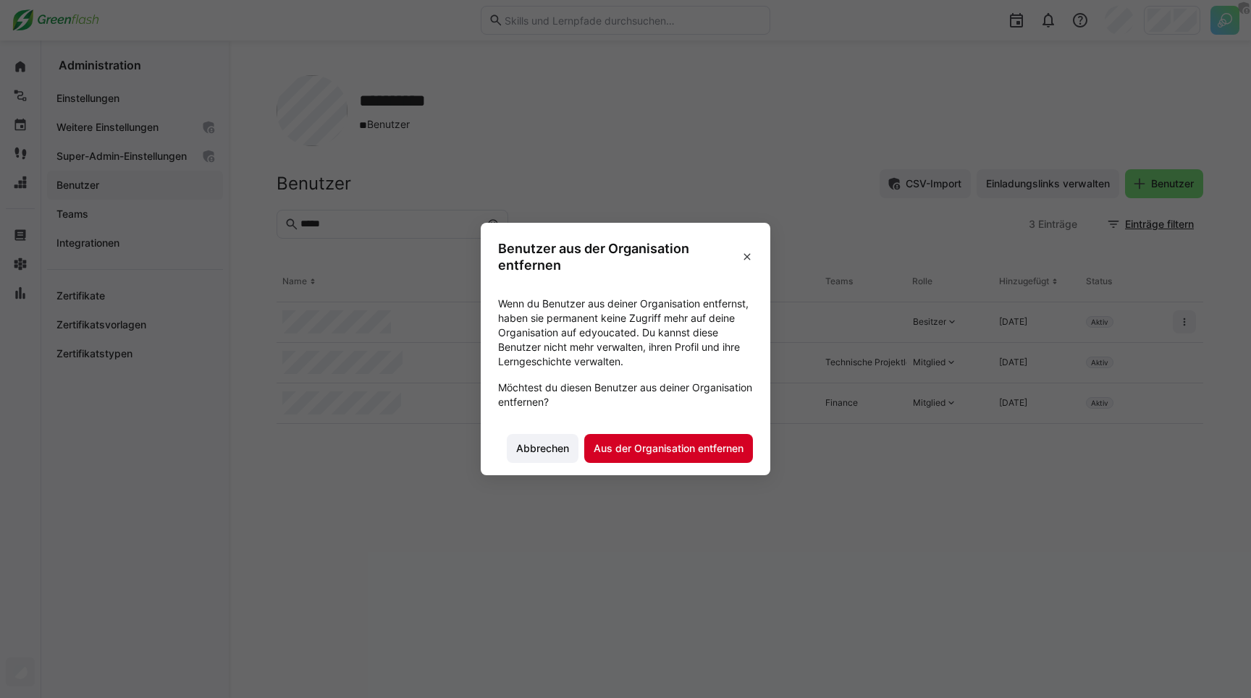
click at [650, 457] on span "Aus der Organisation entfernen" at bounding box center [668, 448] width 169 height 29
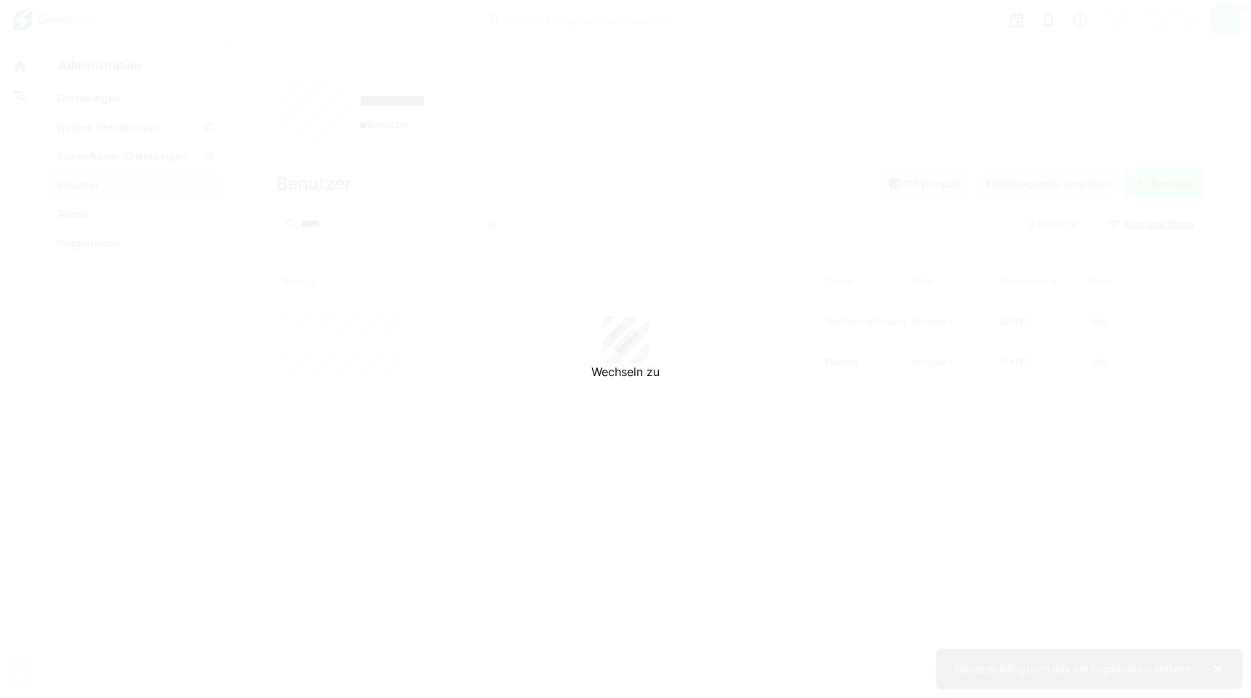
click at [1159, 20] on div "Wechseln zu" at bounding box center [625, 349] width 1251 height 698
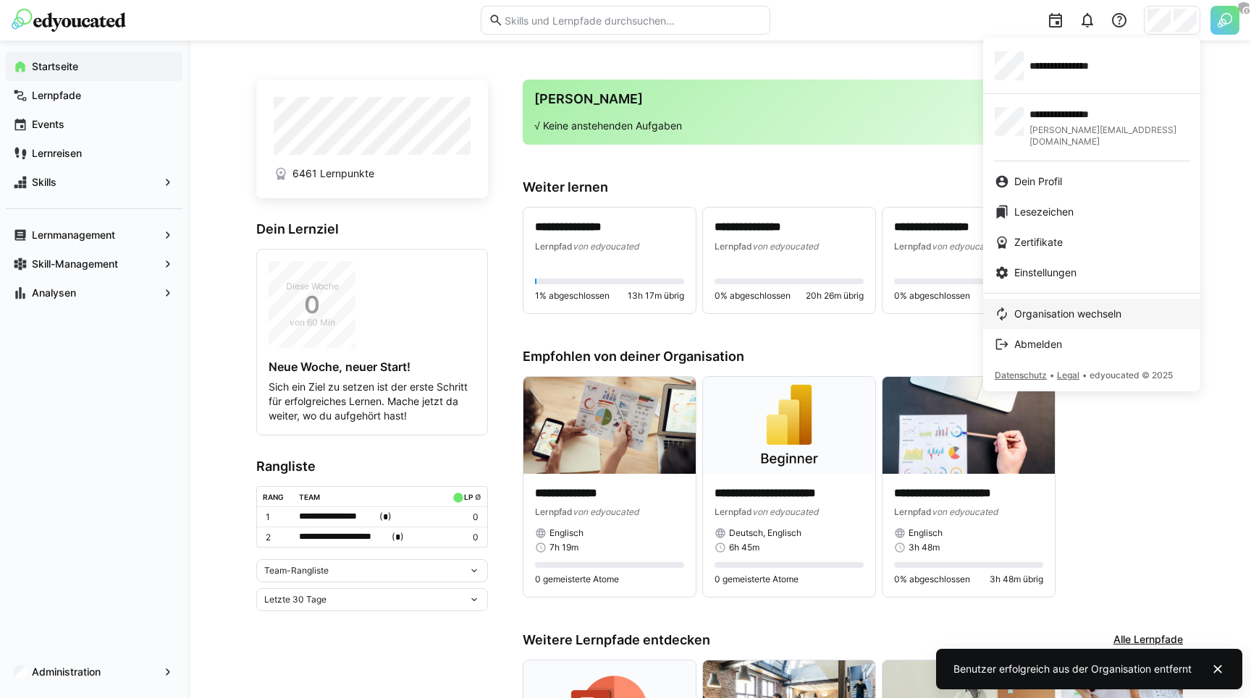
click at [1059, 307] on span "Organisation wechseln" at bounding box center [1067, 314] width 107 height 14
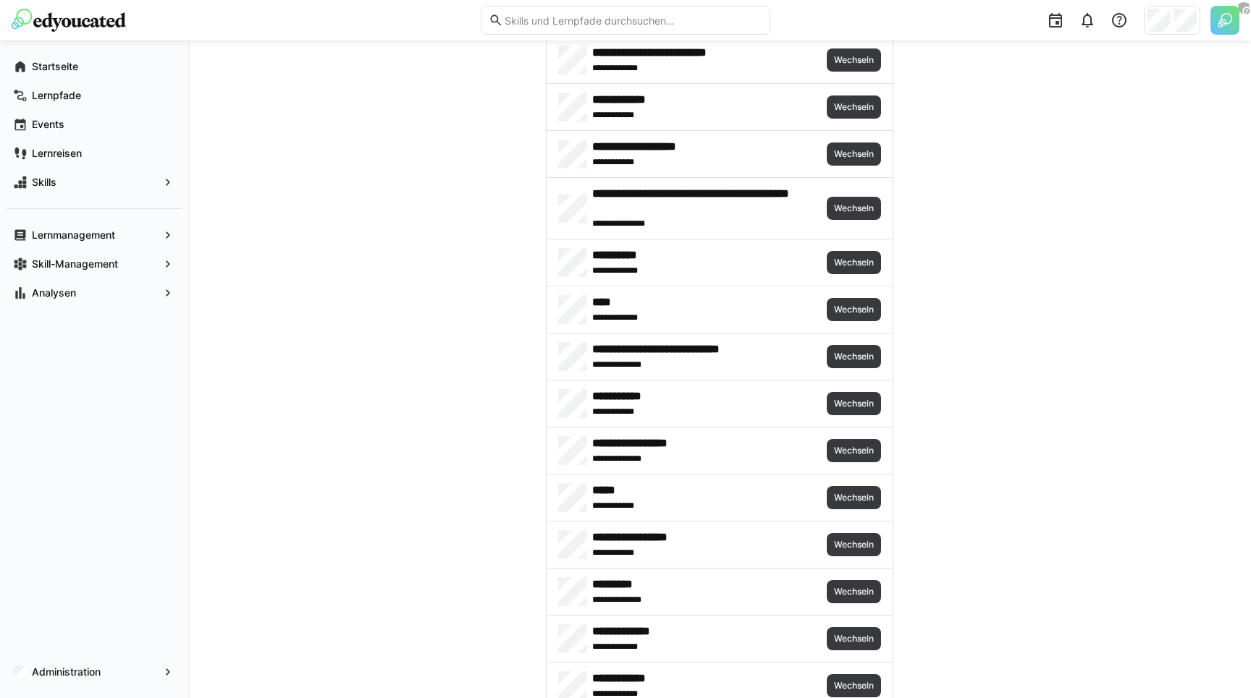
scroll to position [1539, 0]
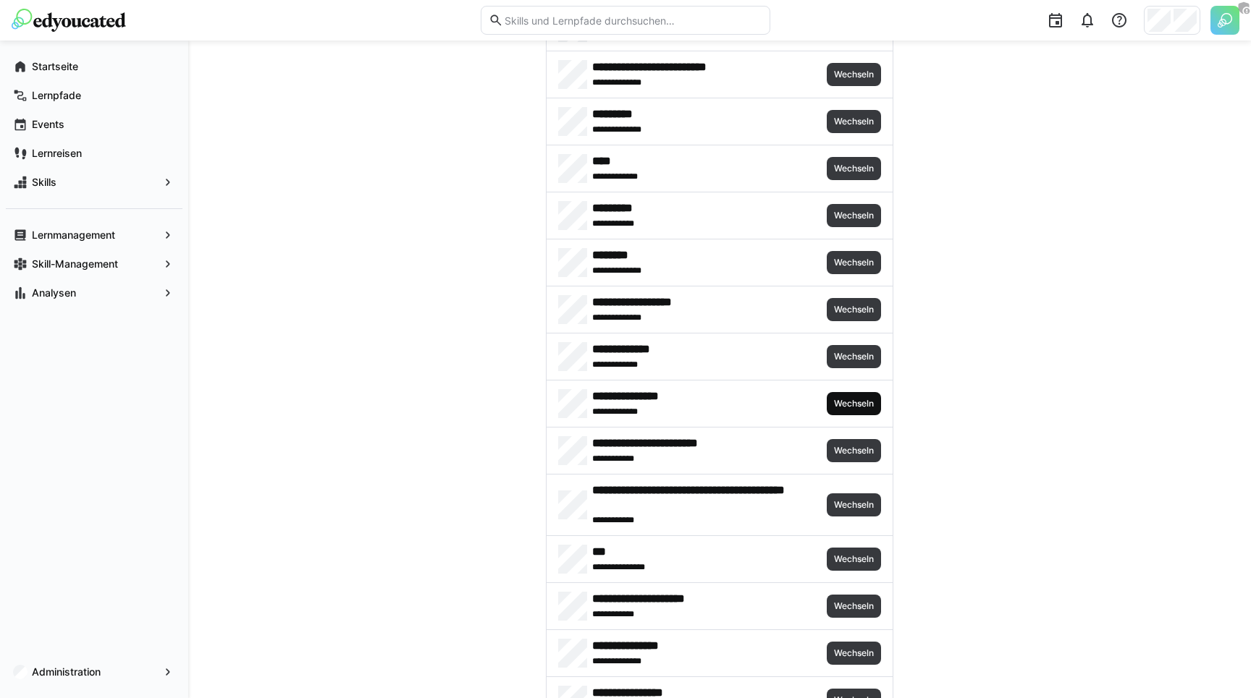
click at [833, 403] on span "Wechseln" at bounding box center [853, 404] width 43 height 12
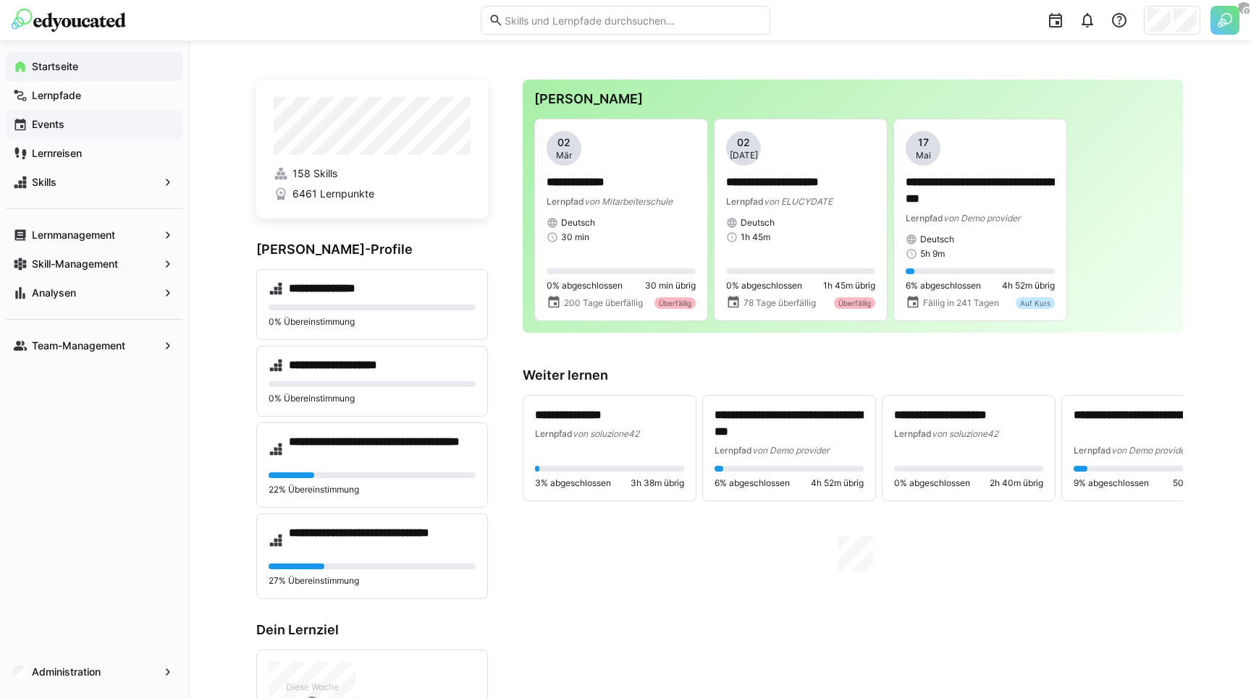
click at [0, 0] on app-navigation-label "Events" at bounding box center [0, 0] width 0 height 0
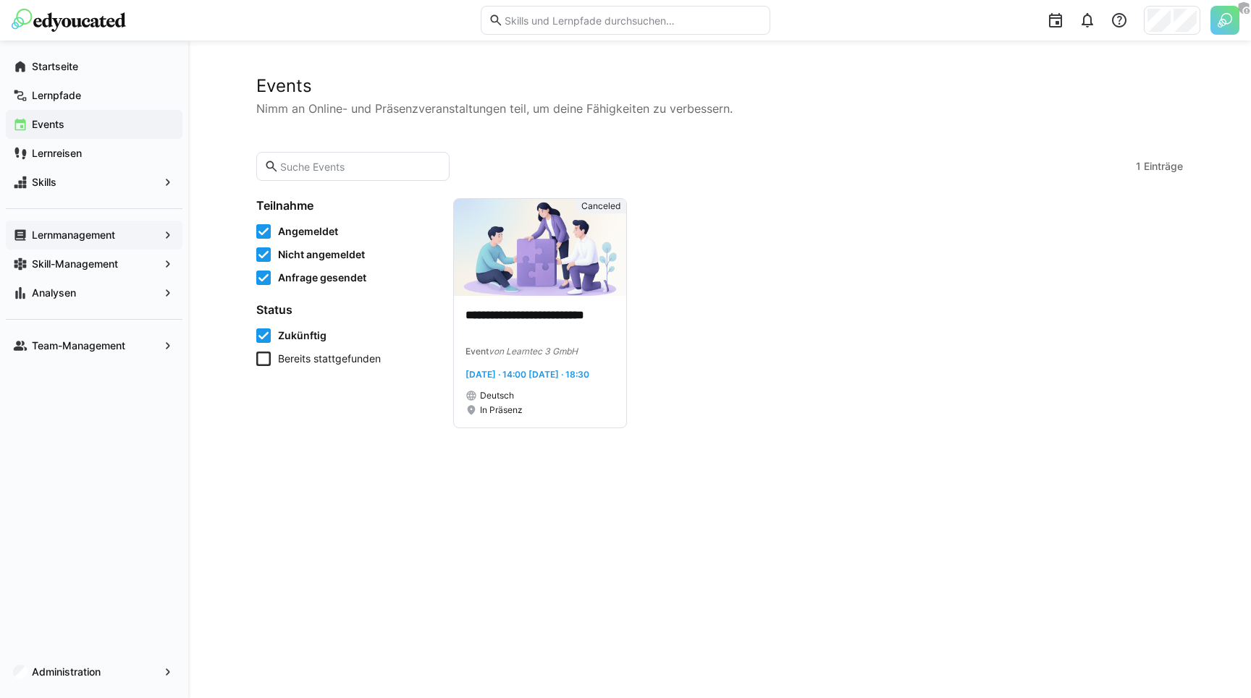
click at [0, 0] on app-navigation-label "Lernmanagement" at bounding box center [0, 0] width 0 height 0
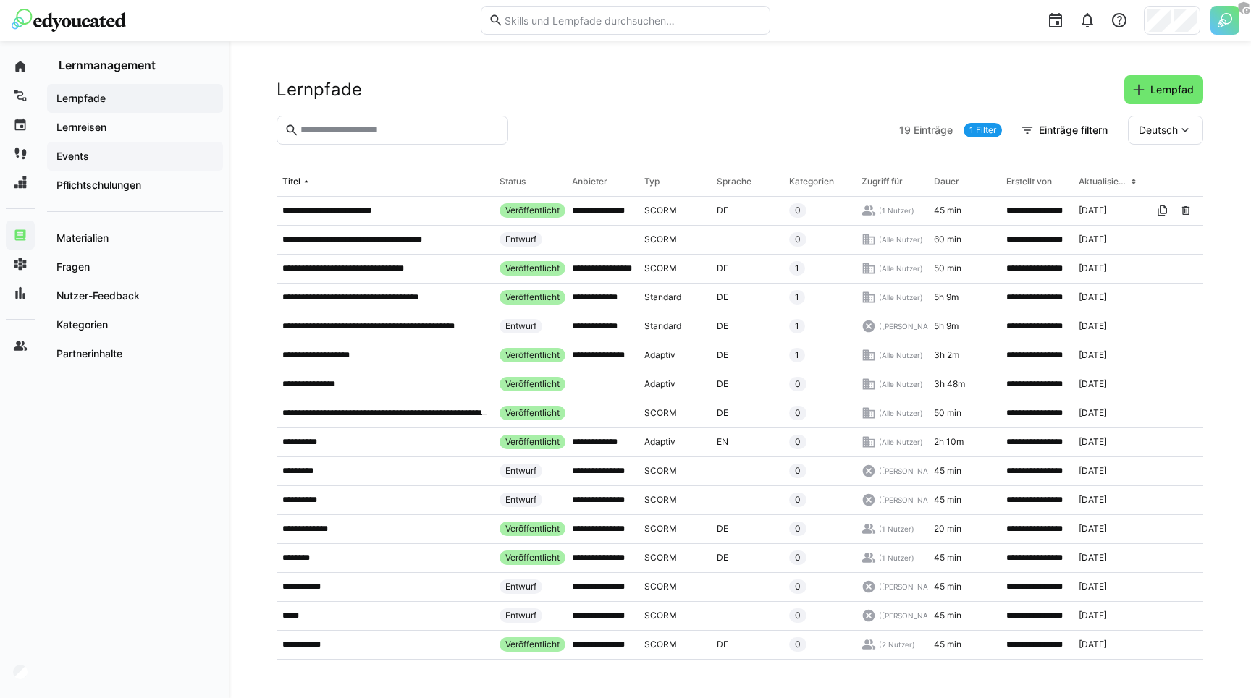
click at [0, 0] on app-navigation-label "Events" at bounding box center [0, 0] width 0 height 0
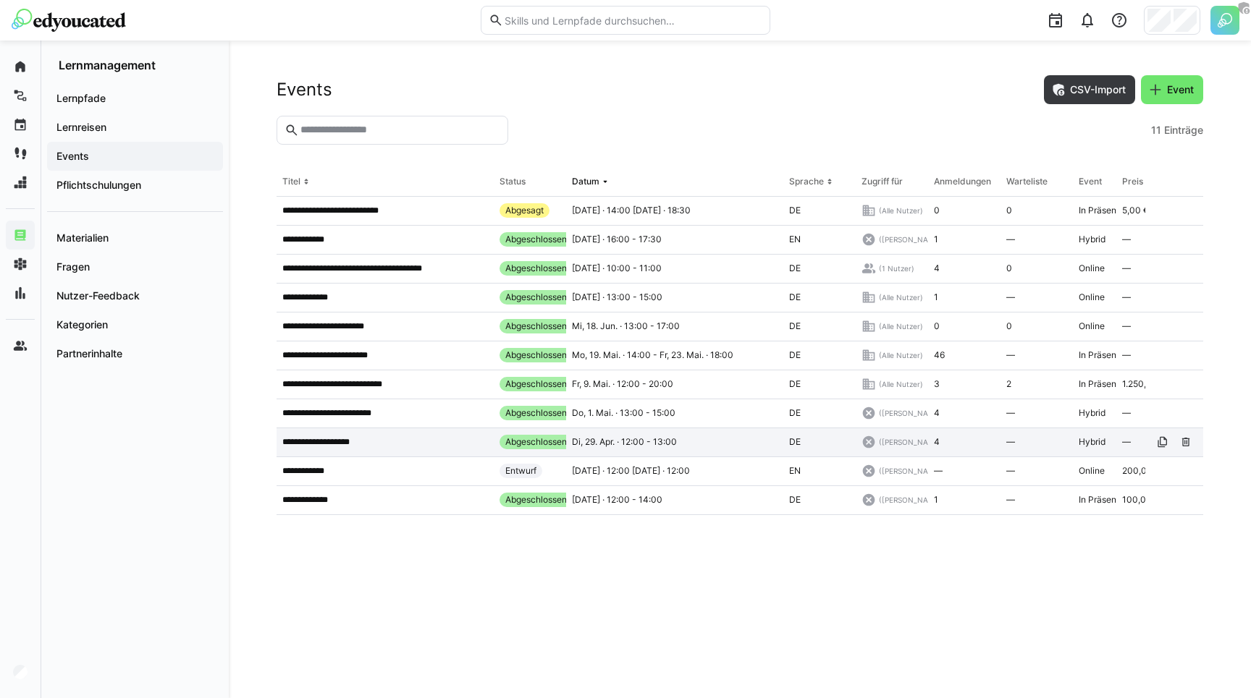
click at [338, 433] on div "**********" at bounding box center [384, 442] width 217 height 29
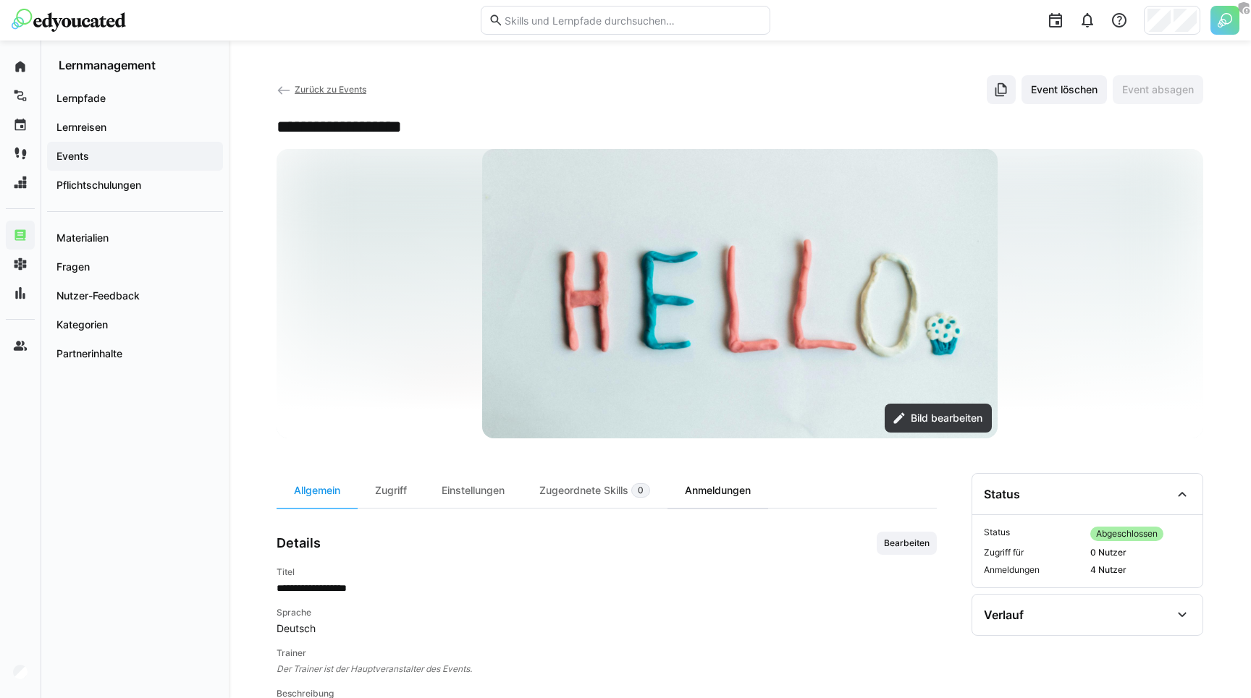
click at [743, 488] on div "Anmeldungen" at bounding box center [717, 490] width 101 height 35
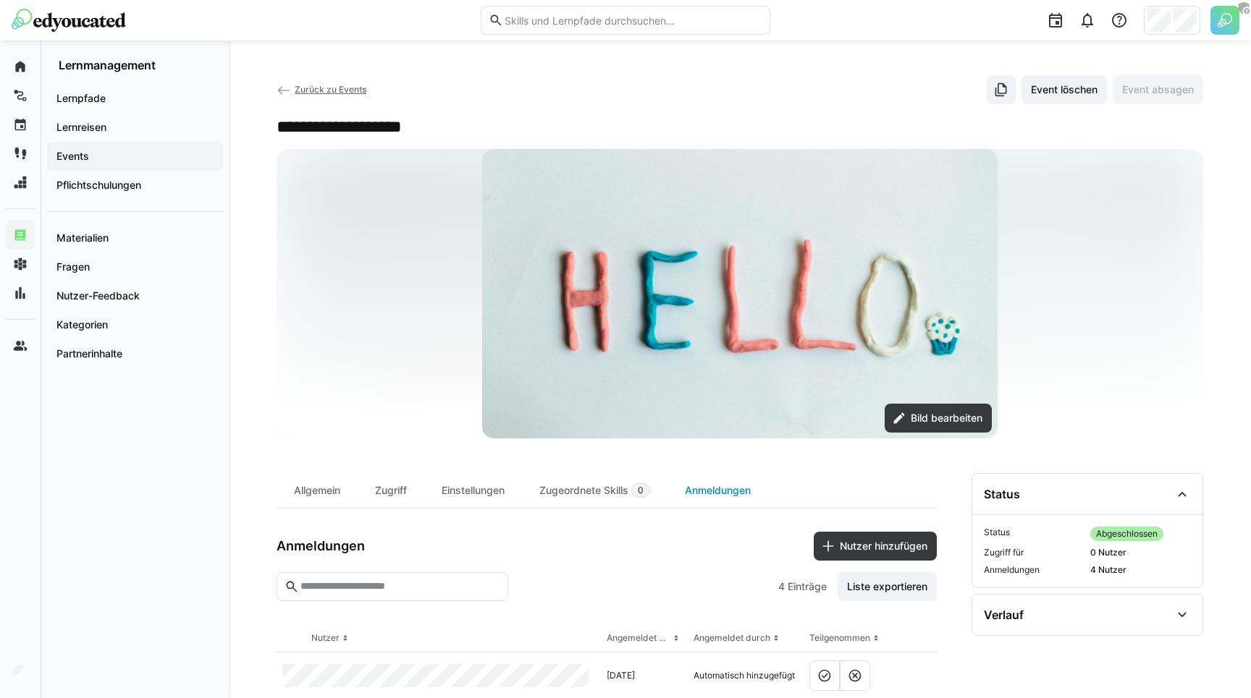
scroll to position [177, 0]
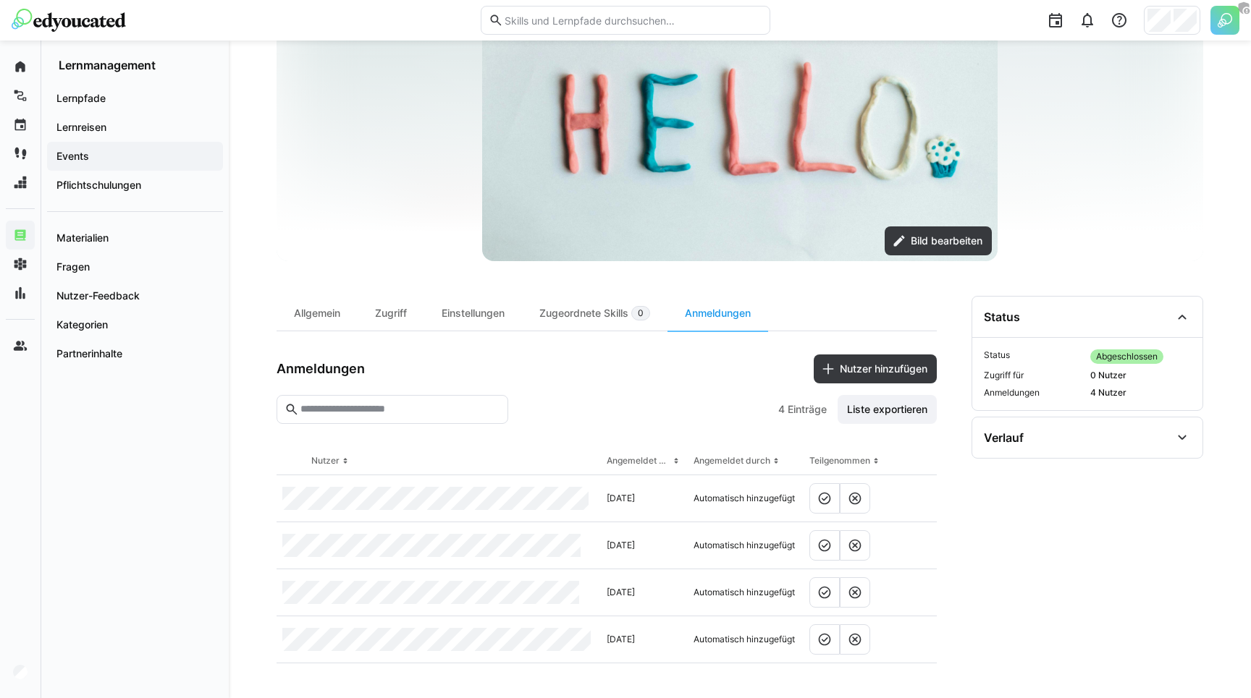
click at [396, 407] on input "text" at bounding box center [399, 409] width 201 height 13
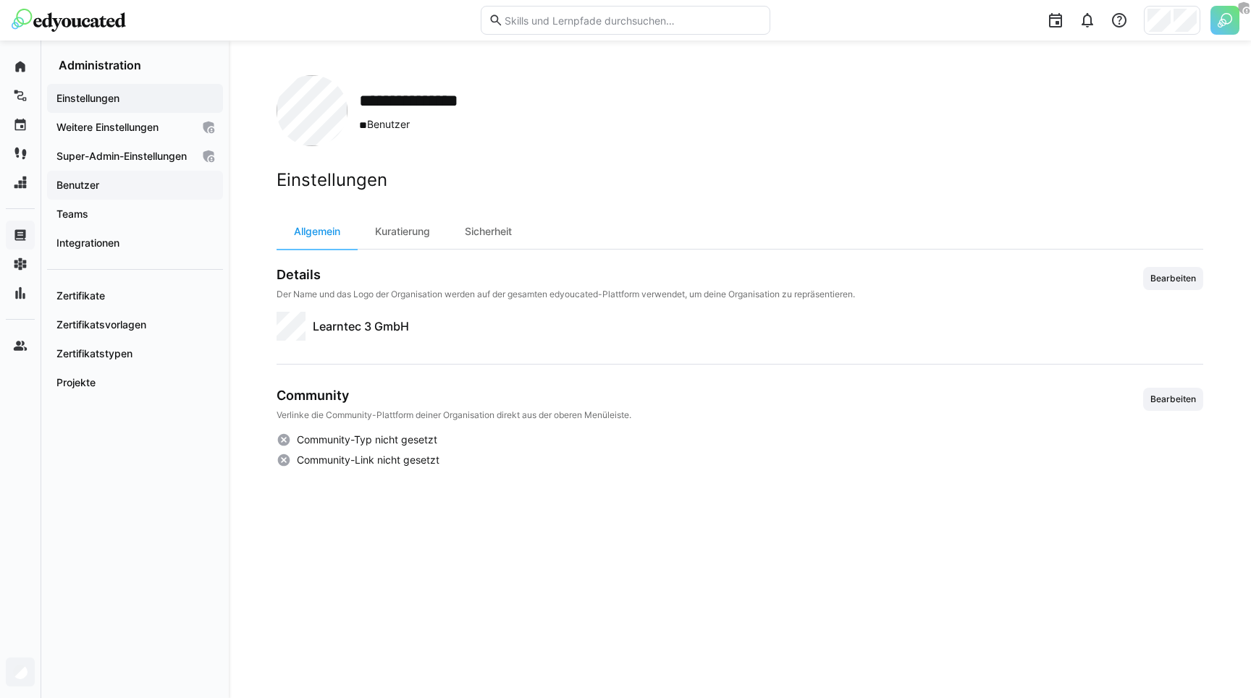
click at [0, 0] on app-navigation-label "Benutzer" at bounding box center [0, 0] width 0 height 0
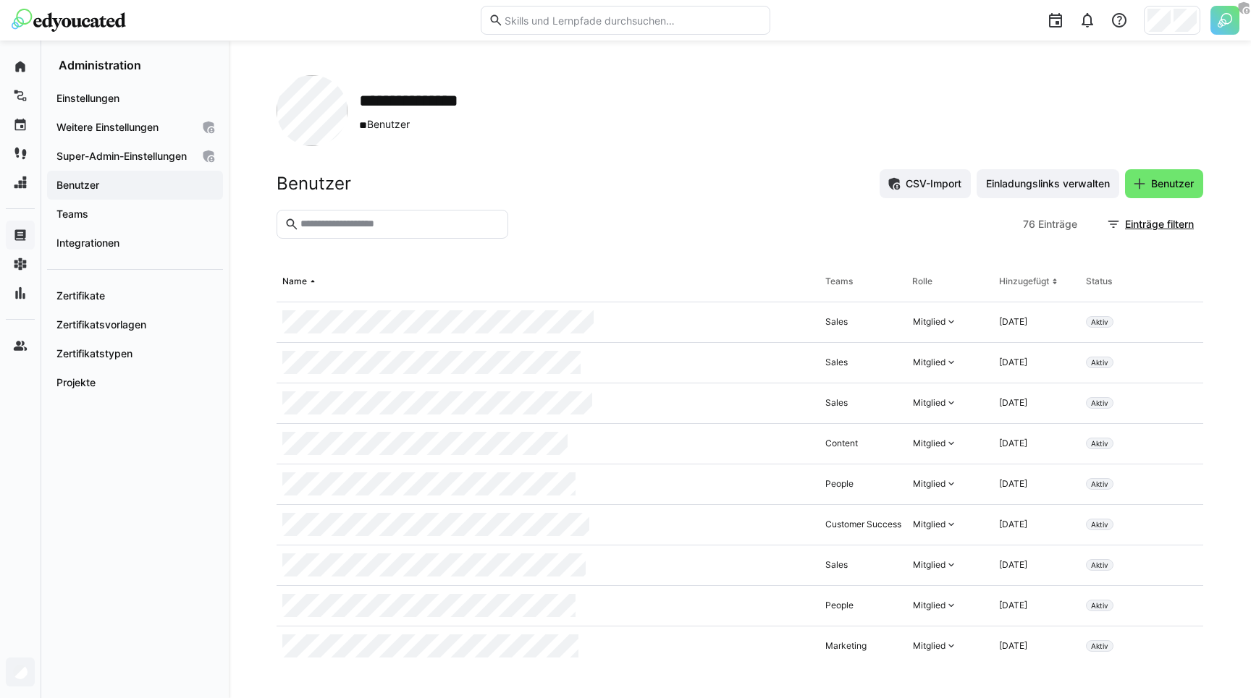
click at [349, 217] on eds-input at bounding box center [392, 224] width 232 height 29
type input "*****"
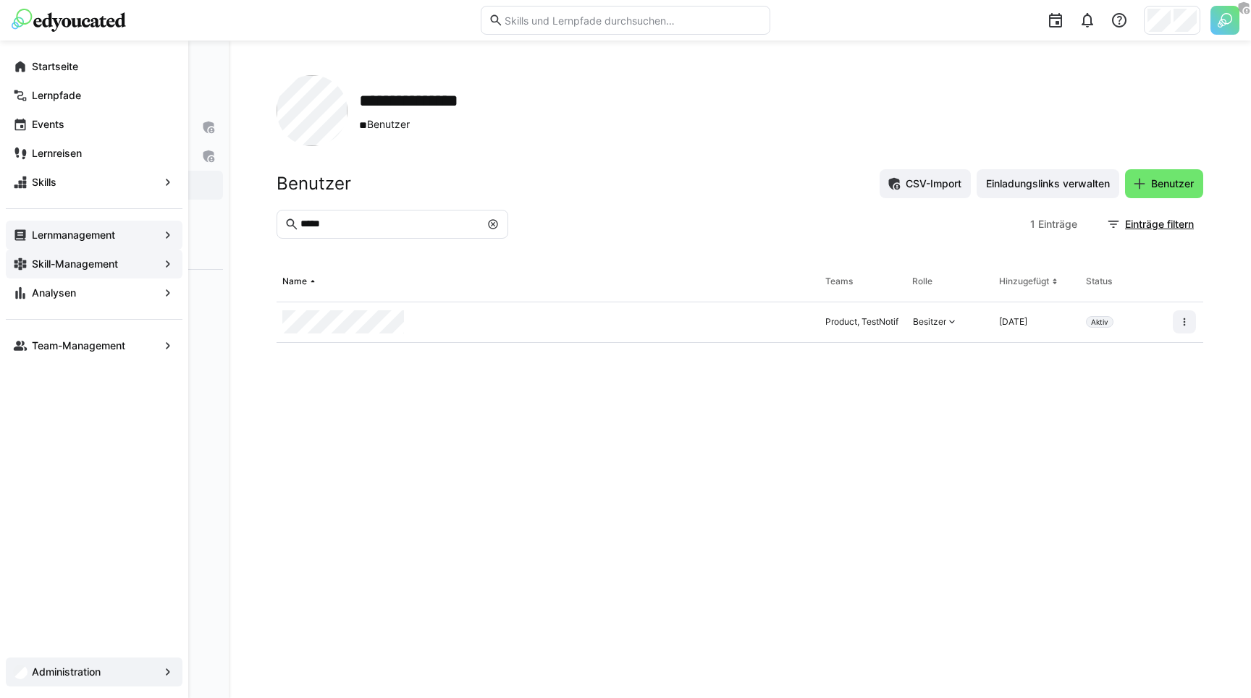
click at [75, 253] on div "Skill-Management" at bounding box center [94, 264] width 177 height 29
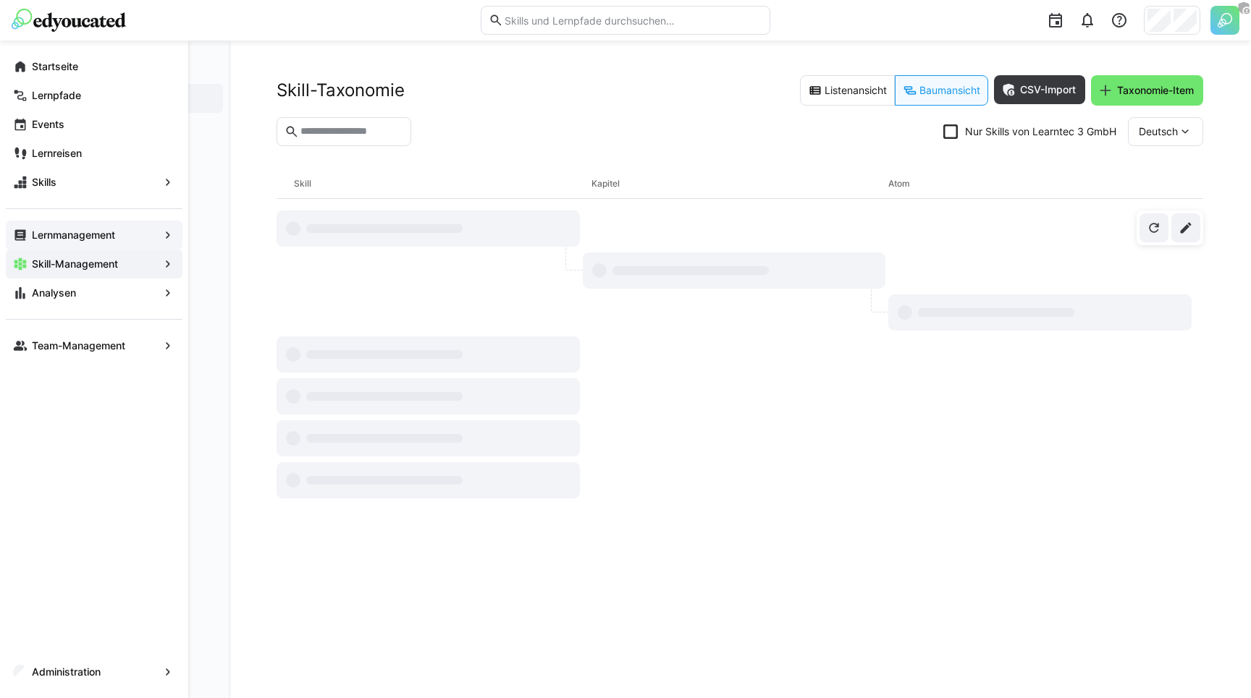
click at [0, 0] on app-navigation-label "Skill-Management" at bounding box center [0, 0] width 0 height 0
click at [0, 0] on app-navigation-label "Lernmanagement" at bounding box center [0, 0] width 0 height 0
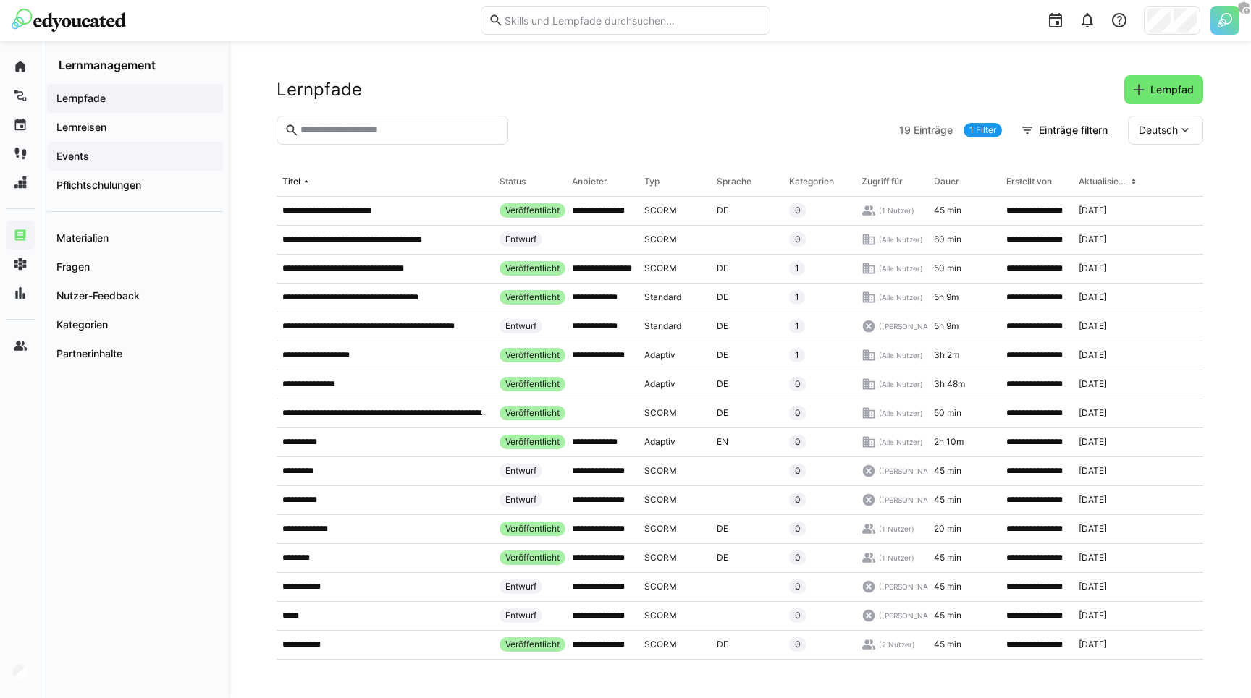
click at [103, 169] on div "Events" at bounding box center [135, 156] width 176 height 29
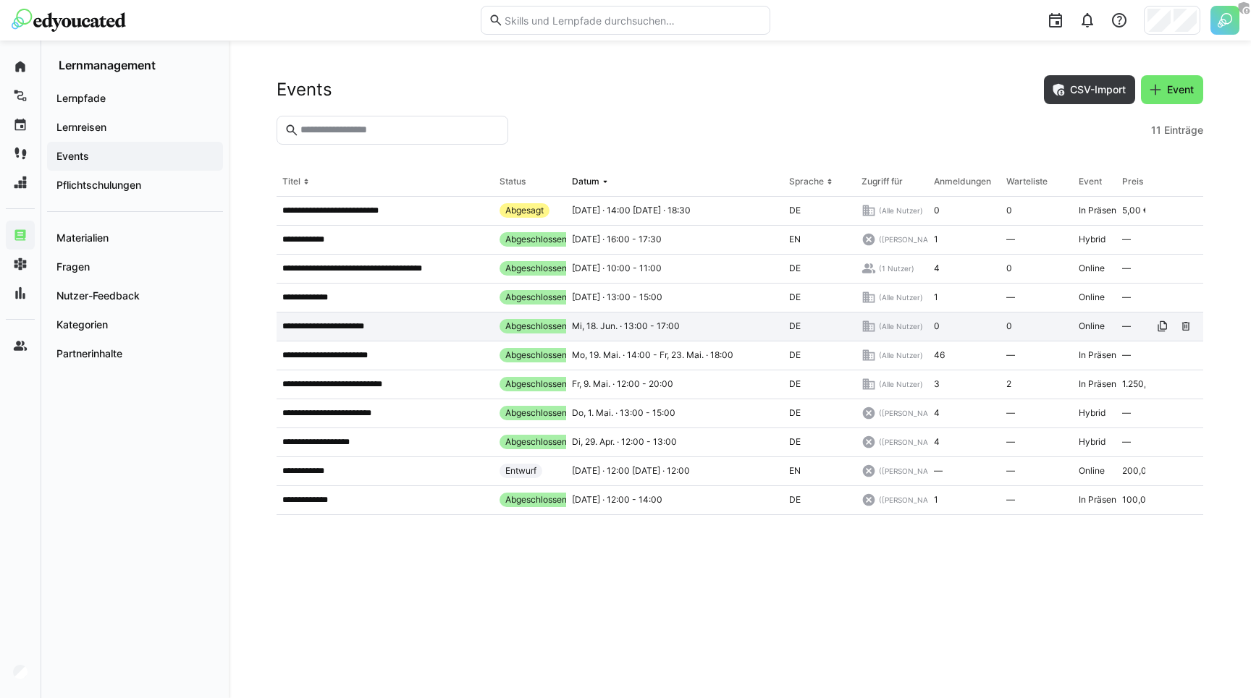
click at [366, 320] on div "**********" at bounding box center [384, 327] width 217 height 29
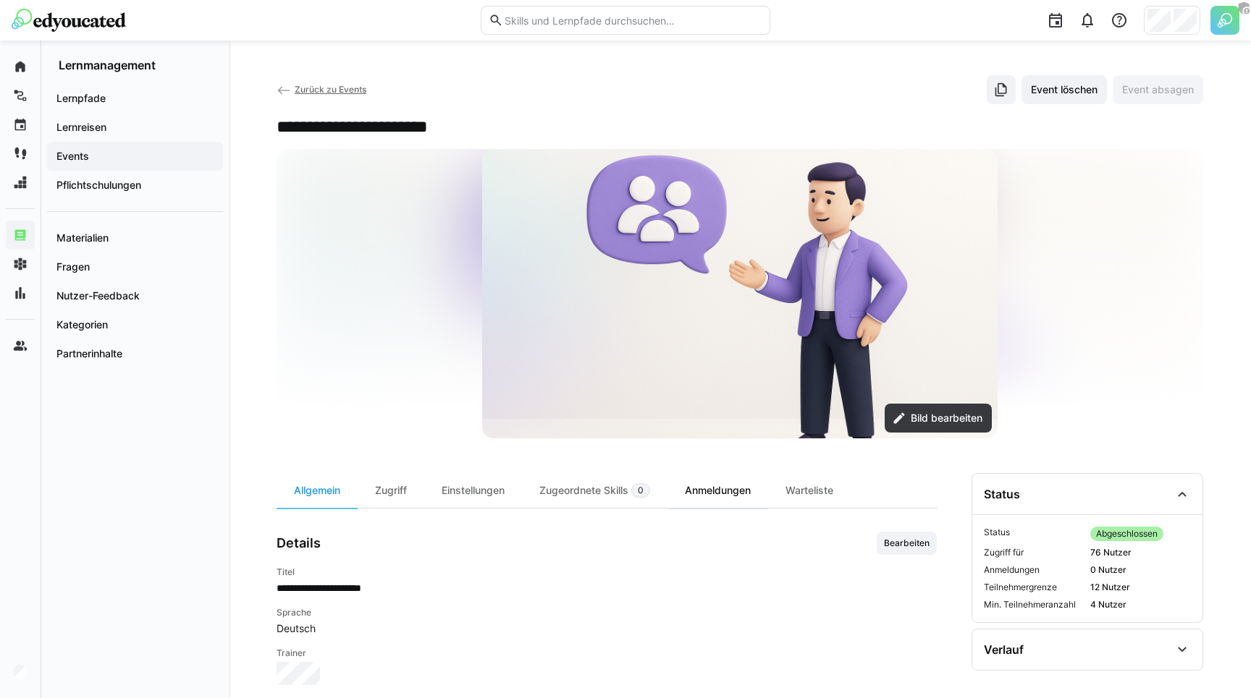
click at [716, 486] on div "Anmeldungen" at bounding box center [717, 490] width 101 height 35
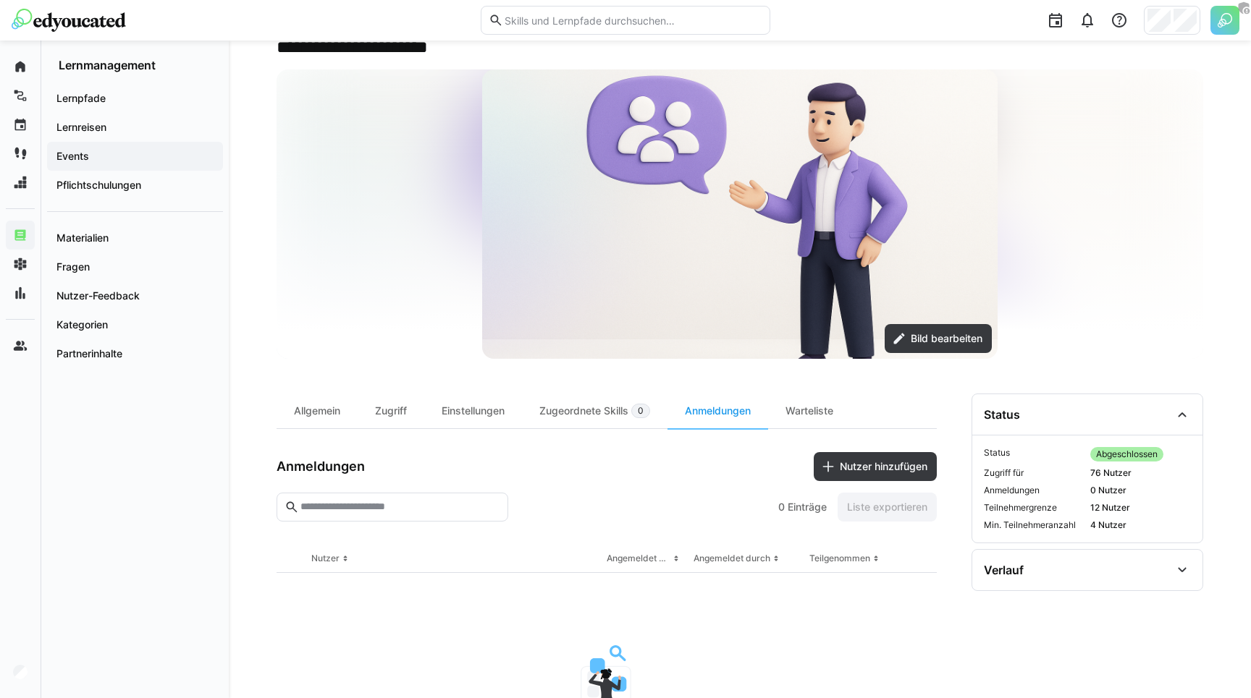
scroll to position [232, 0]
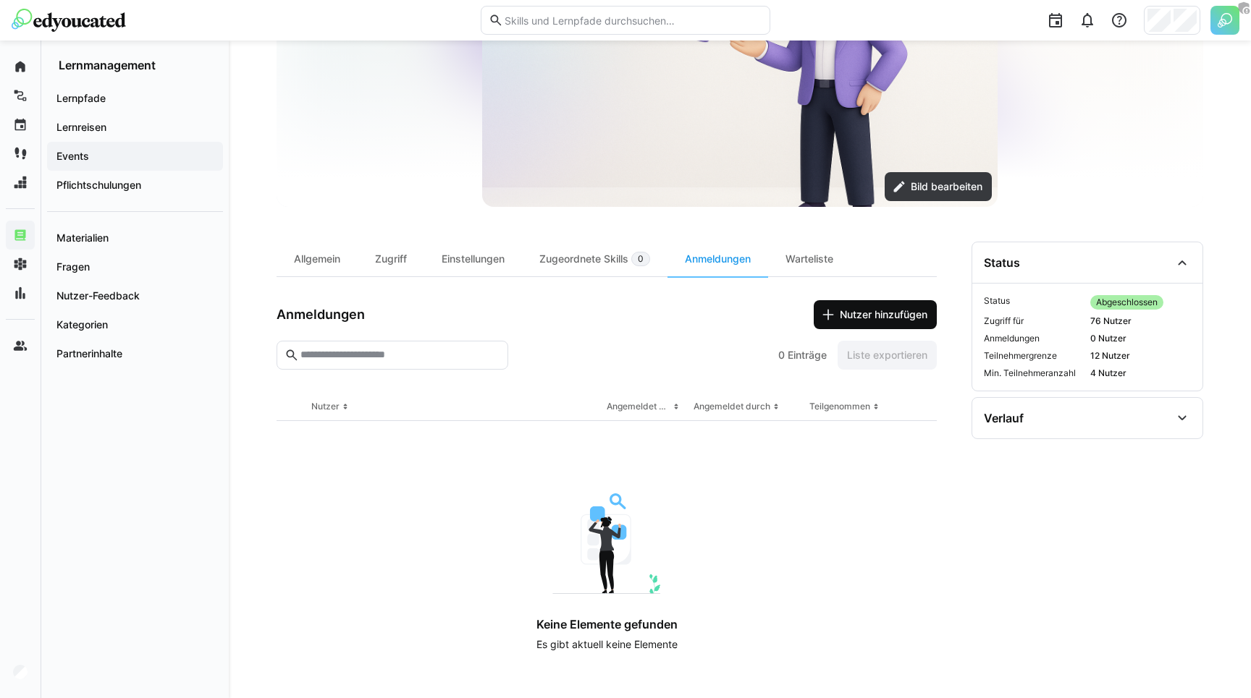
click at [876, 319] on span "Nutzer hinzufügen" at bounding box center [883, 315] width 92 height 14
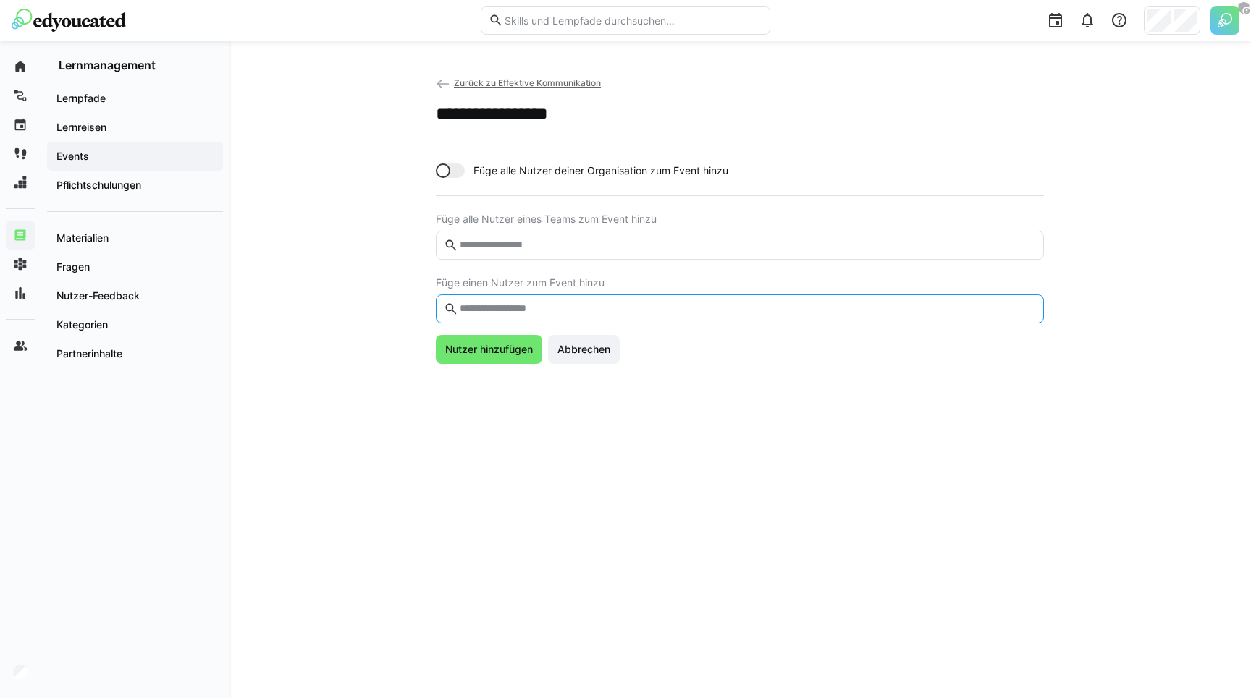
click at [491, 307] on input "text" at bounding box center [747, 309] width 578 height 13
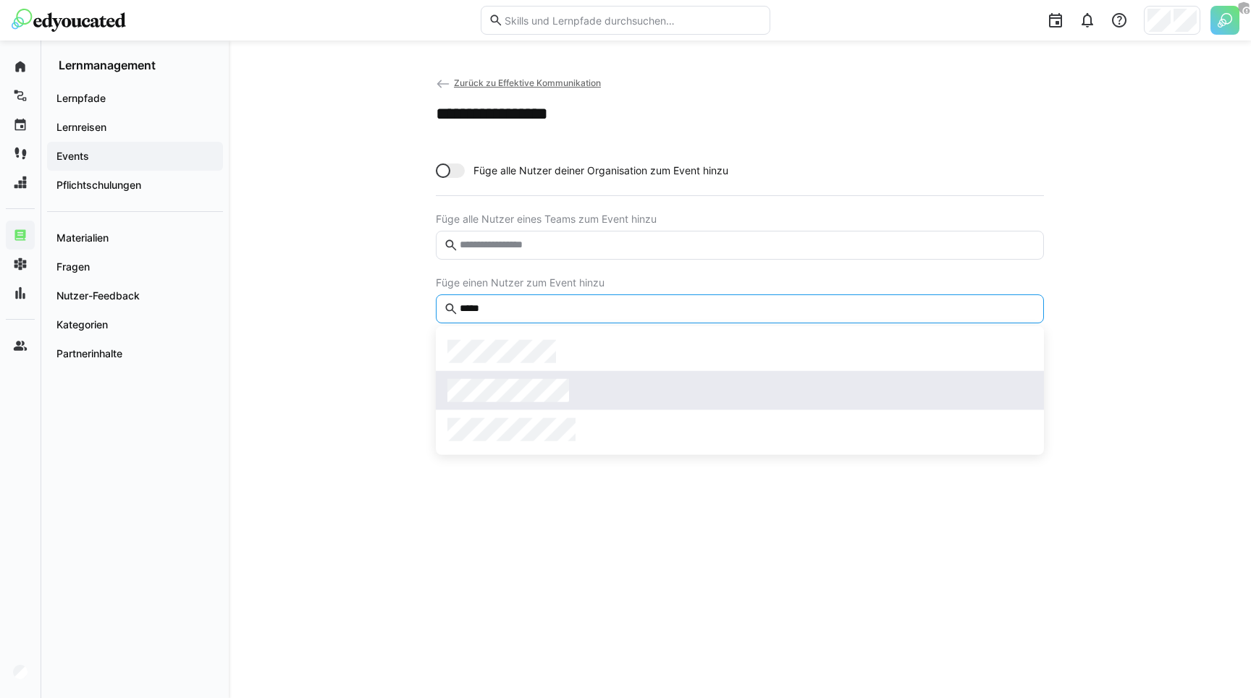
type input "*****"
click at [490, 376] on span at bounding box center [740, 390] width 608 height 39
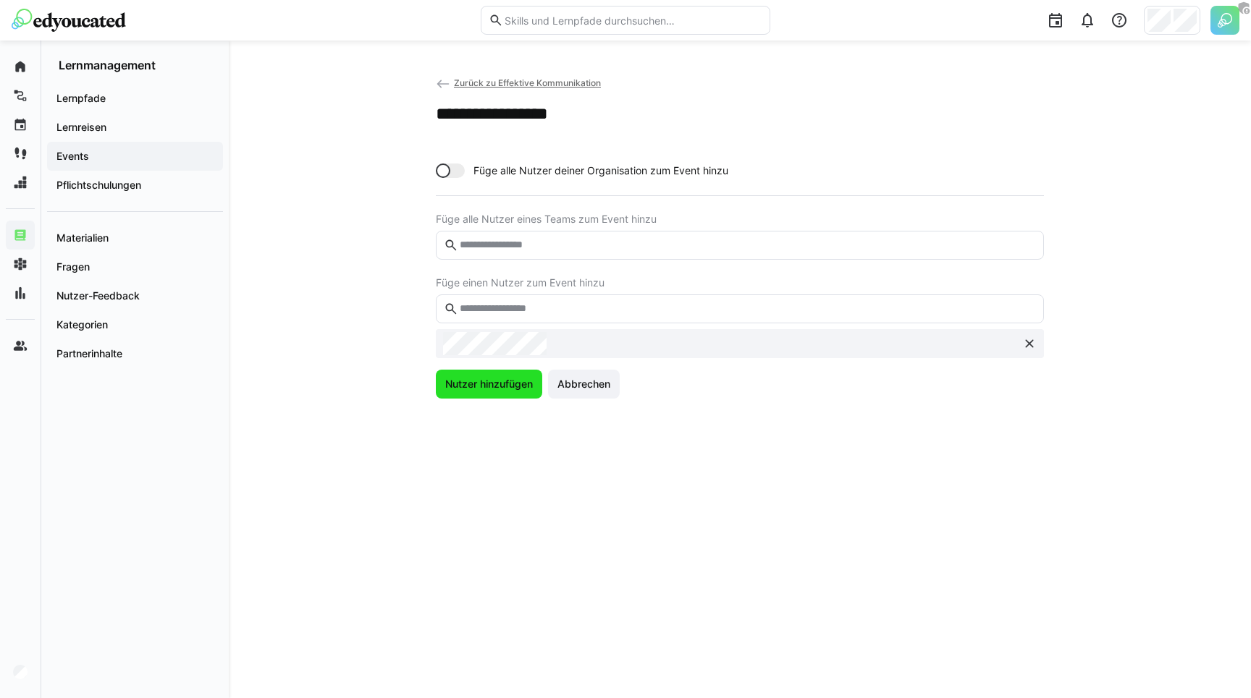
click at [480, 390] on span "Nutzer hinzufügen" at bounding box center [489, 384] width 92 height 14
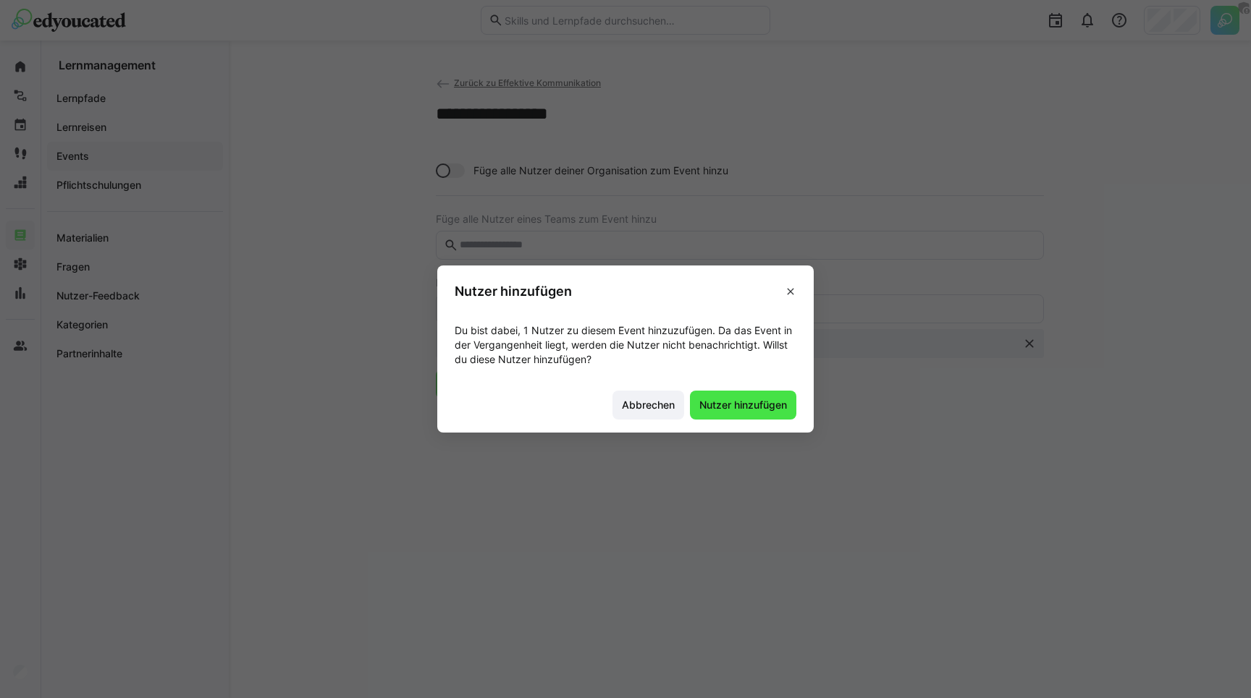
click at [710, 404] on span "Nutzer hinzufügen" at bounding box center [743, 405] width 92 height 14
click at [389, 177] on eds-dialog "Nutzer hinzufügen Du bist dabei, 1 Nutzer zu diesem Event hinzuzufügen. Da das …" at bounding box center [625, 349] width 1251 height 698
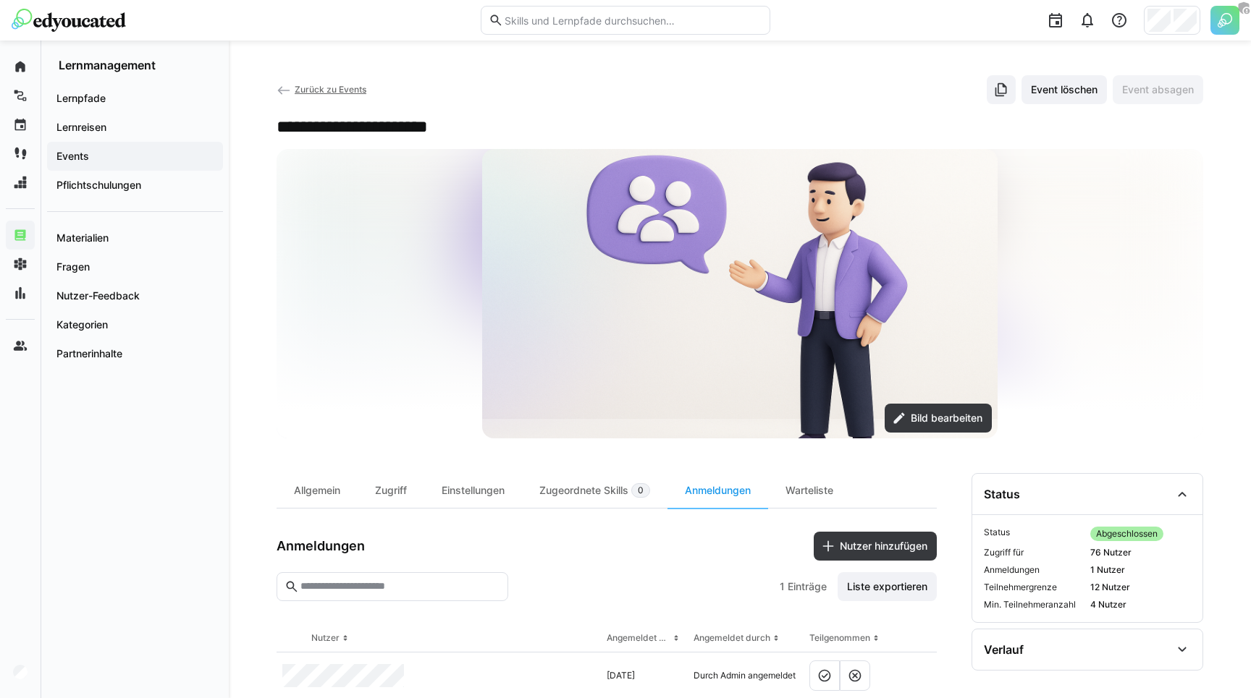
scroll to position [36, 0]
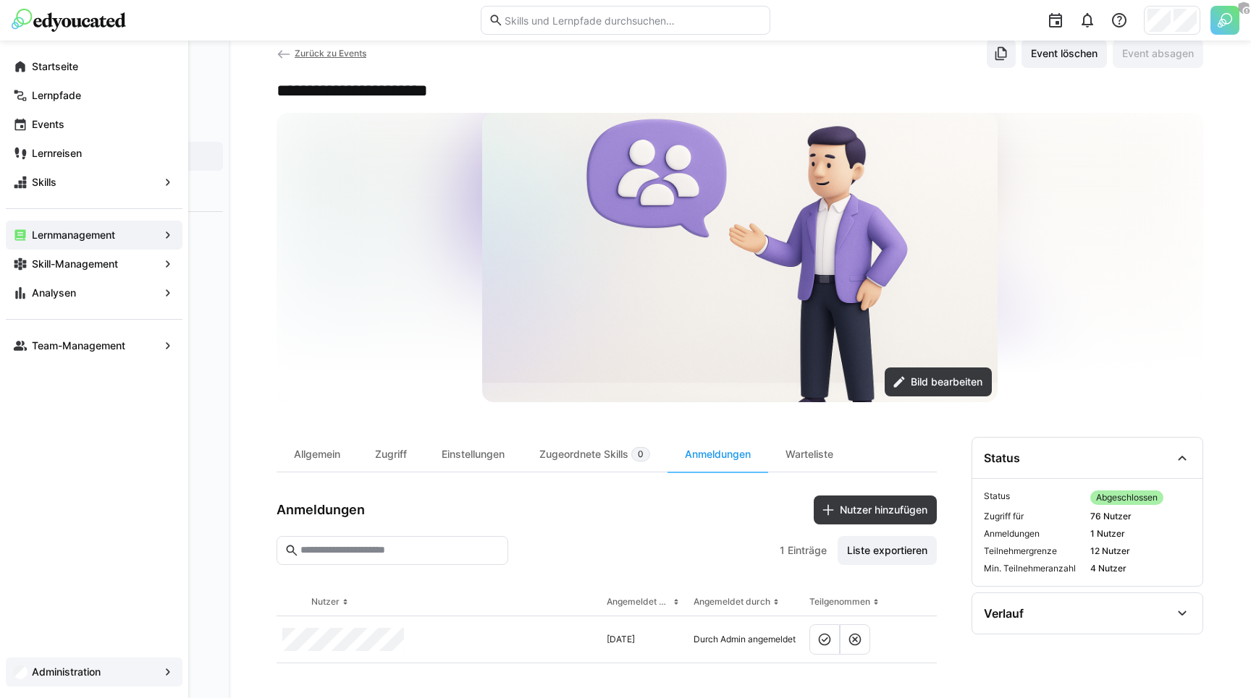
click at [0, 0] on app-navigation-label "Administration" at bounding box center [0, 0] width 0 height 0
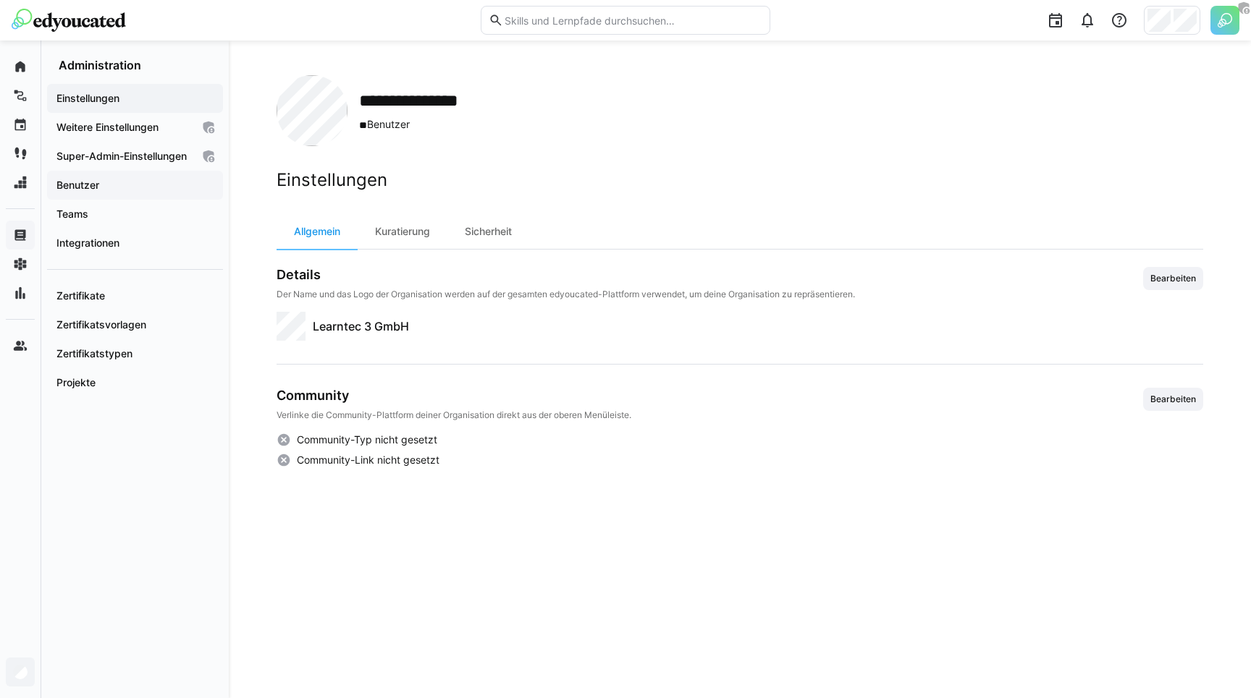
click at [66, 193] on span "Benutzer" at bounding box center [134, 185] width 161 height 14
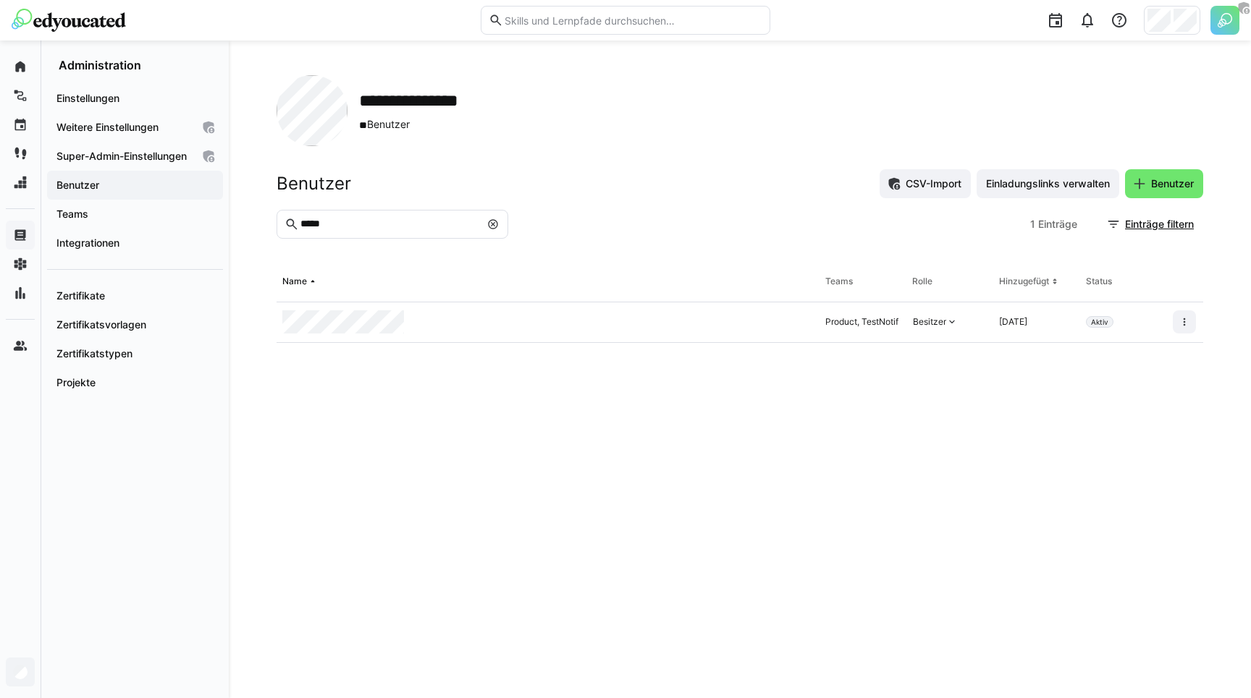
click at [1170, 324] on div at bounding box center [1185, 323] width 36 height 41
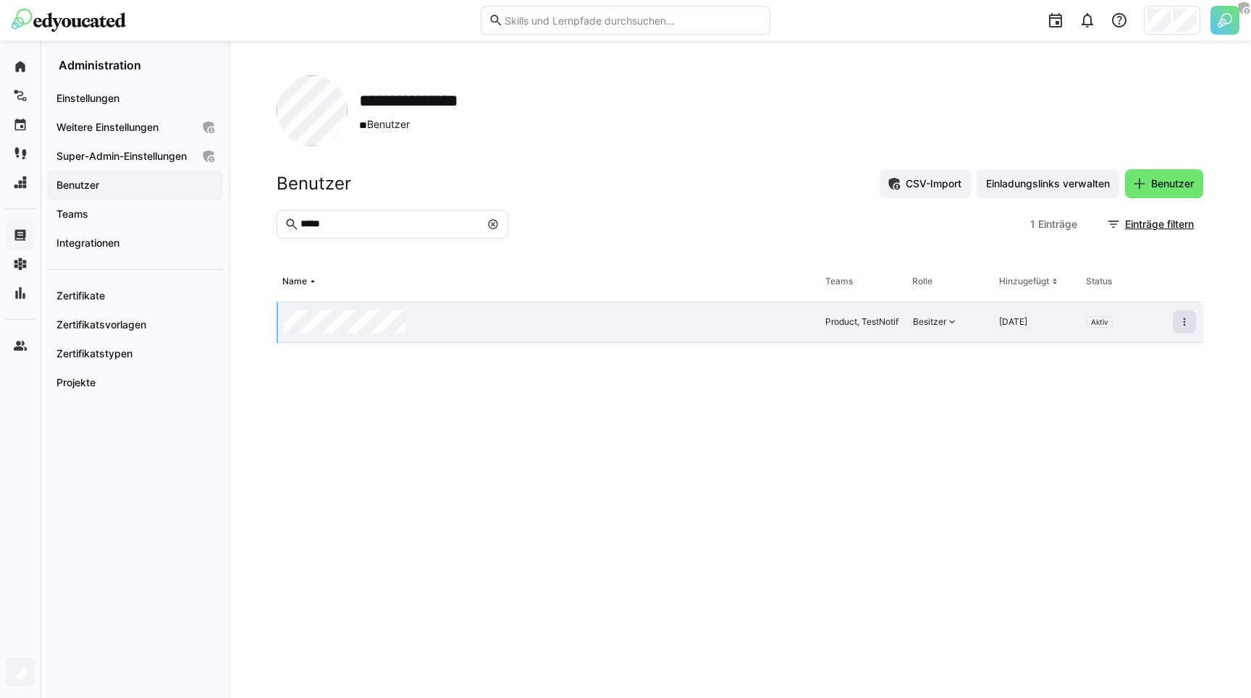
click at [1179, 324] on eds-icon at bounding box center [1184, 322] width 12 height 12
click at [1088, 357] on div "Benutzer deaktivieren" at bounding box center [1109, 356] width 151 height 12
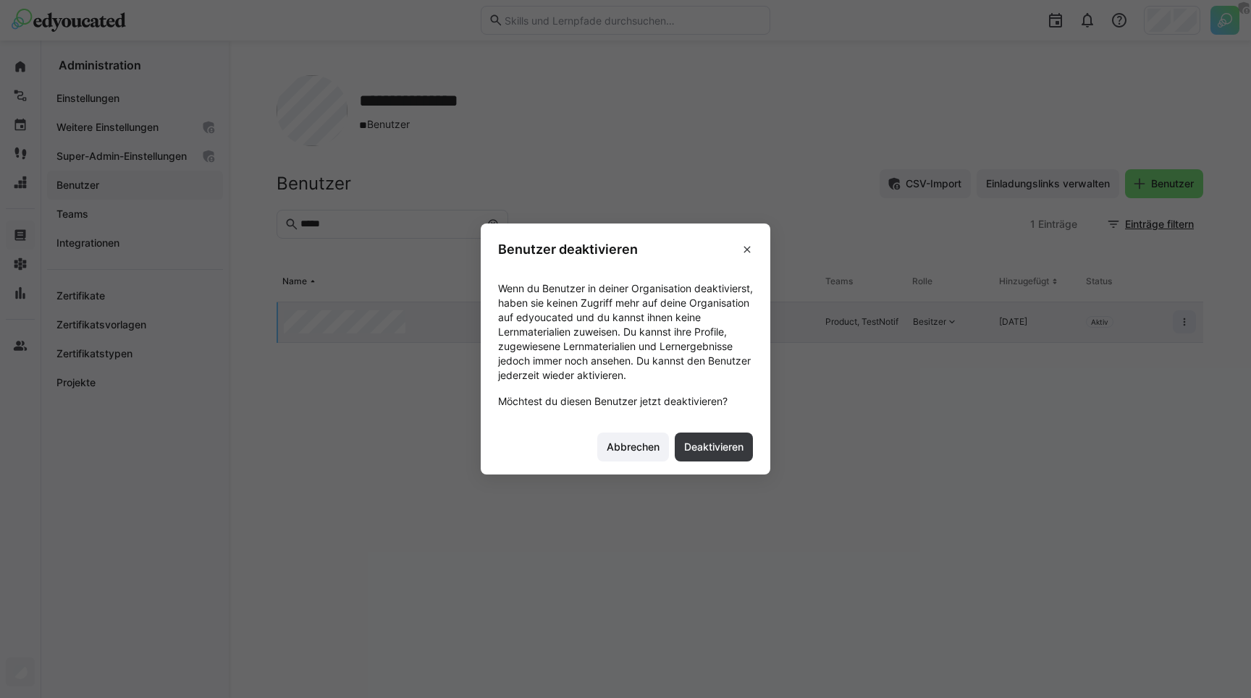
click at [720, 429] on footer "Abbrechen Deaktivieren" at bounding box center [625, 447] width 289 height 54
click at [712, 446] on span "Deaktivieren" at bounding box center [714, 447] width 64 height 14
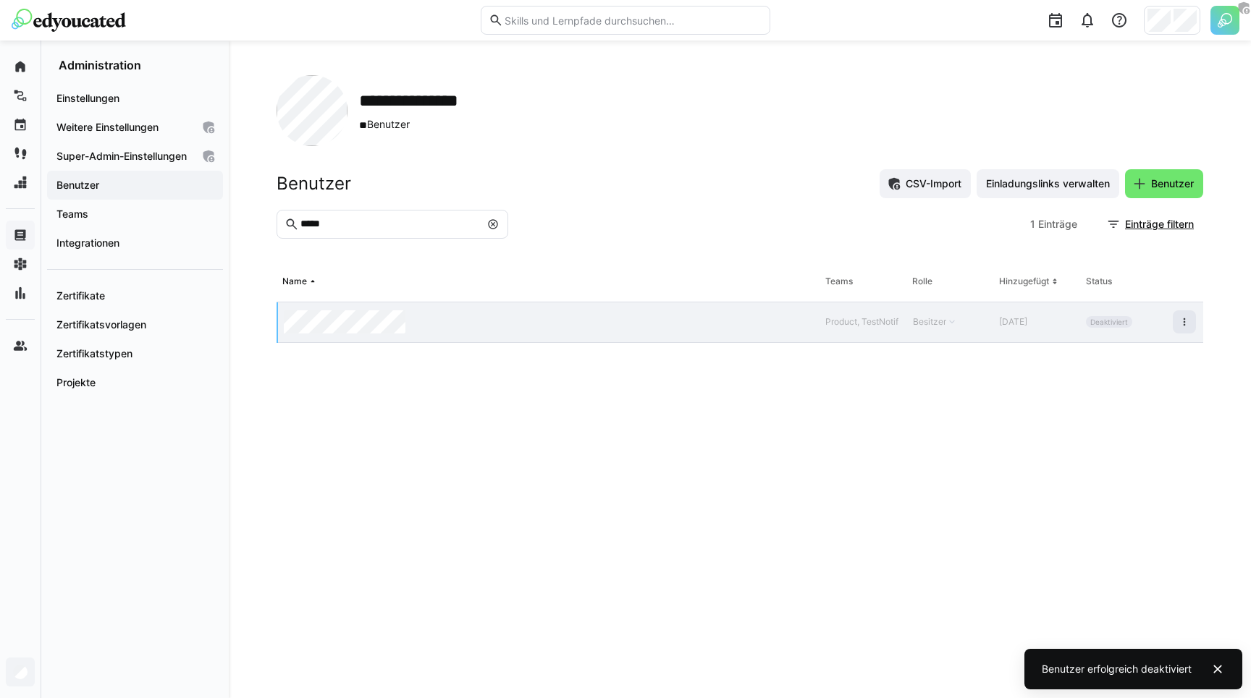
click at [602, 177] on div "Benutzer CSV-Import Einladungslinks verwalten Benutzer" at bounding box center [739, 183] width 926 height 29
click at [488, 225] on eds-icon at bounding box center [493, 225] width 12 height 12
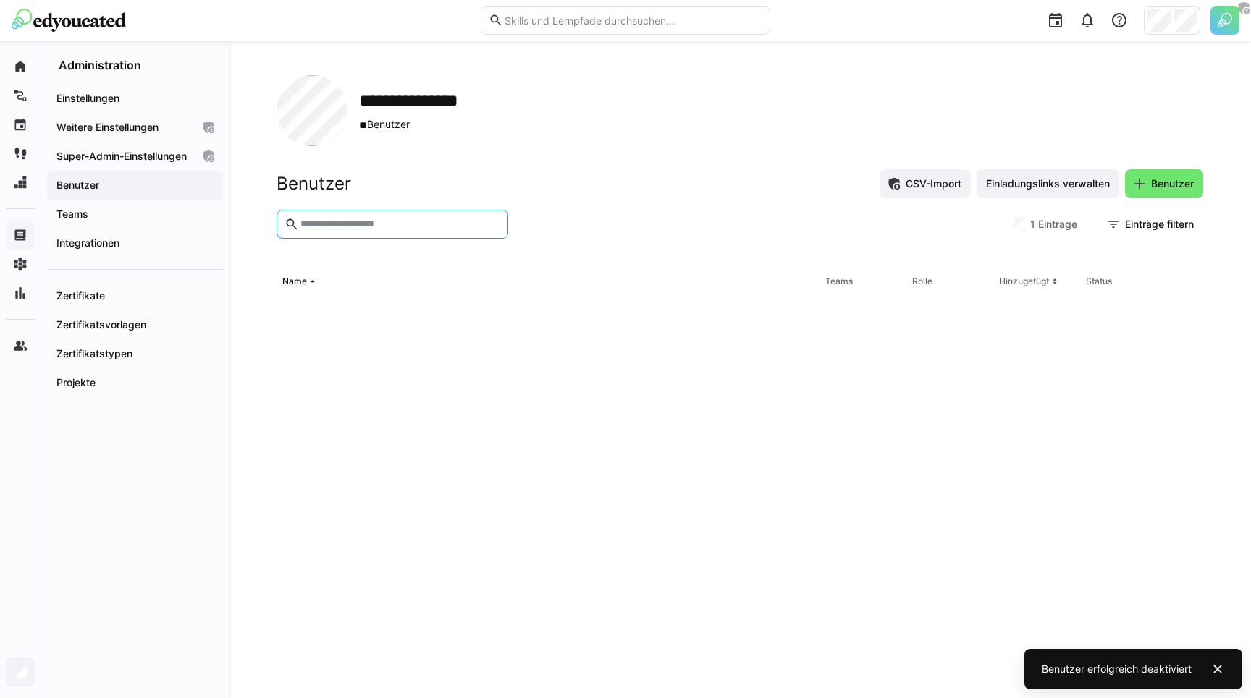
click at [557, 175] on div "Benutzer CSV-Import Einladungslinks verwalten Benutzer" at bounding box center [739, 183] width 926 height 29
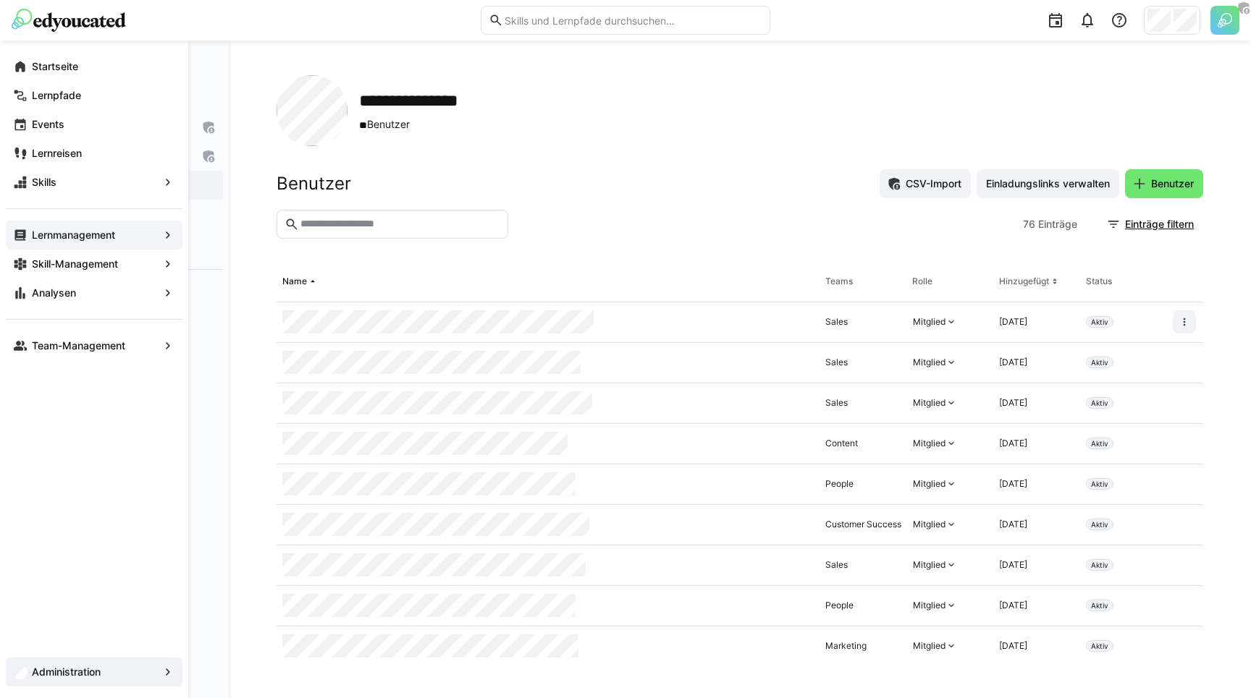
click at [0, 0] on app-navigation-label "Lernmanagement" at bounding box center [0, 0] width 0 height 0
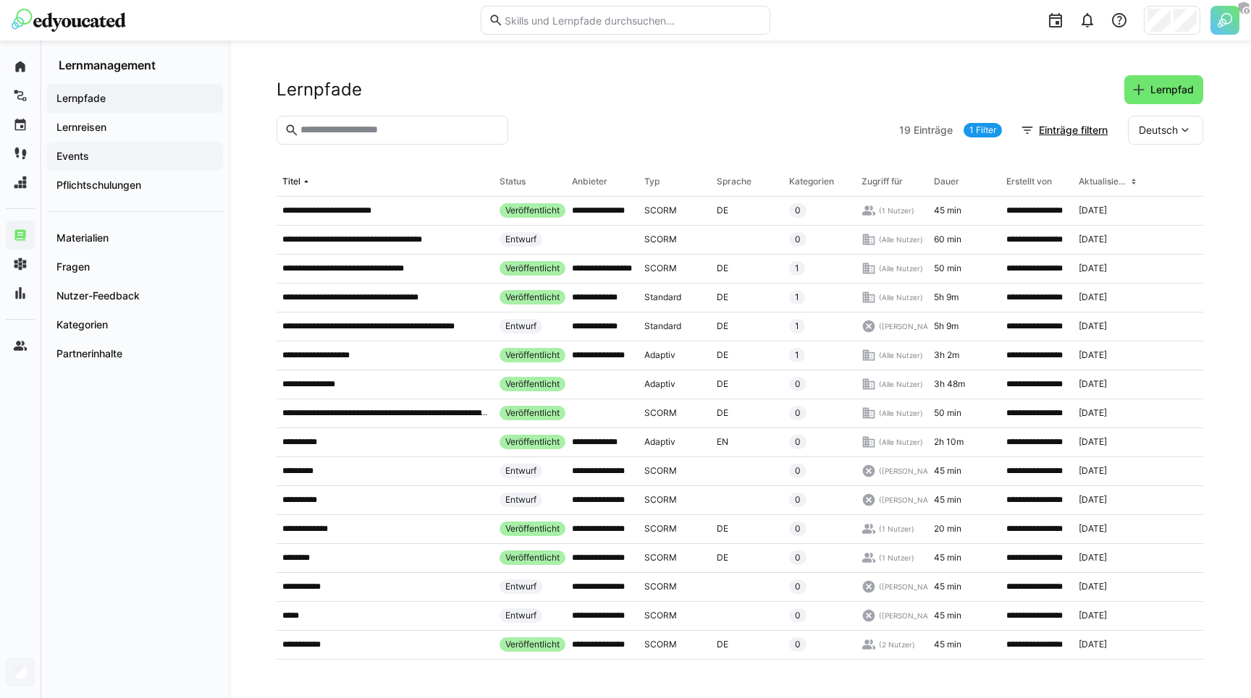
click at [0, 0] on app-navigation-label "Events" at bounding box center [0, 0] width 0 height 0
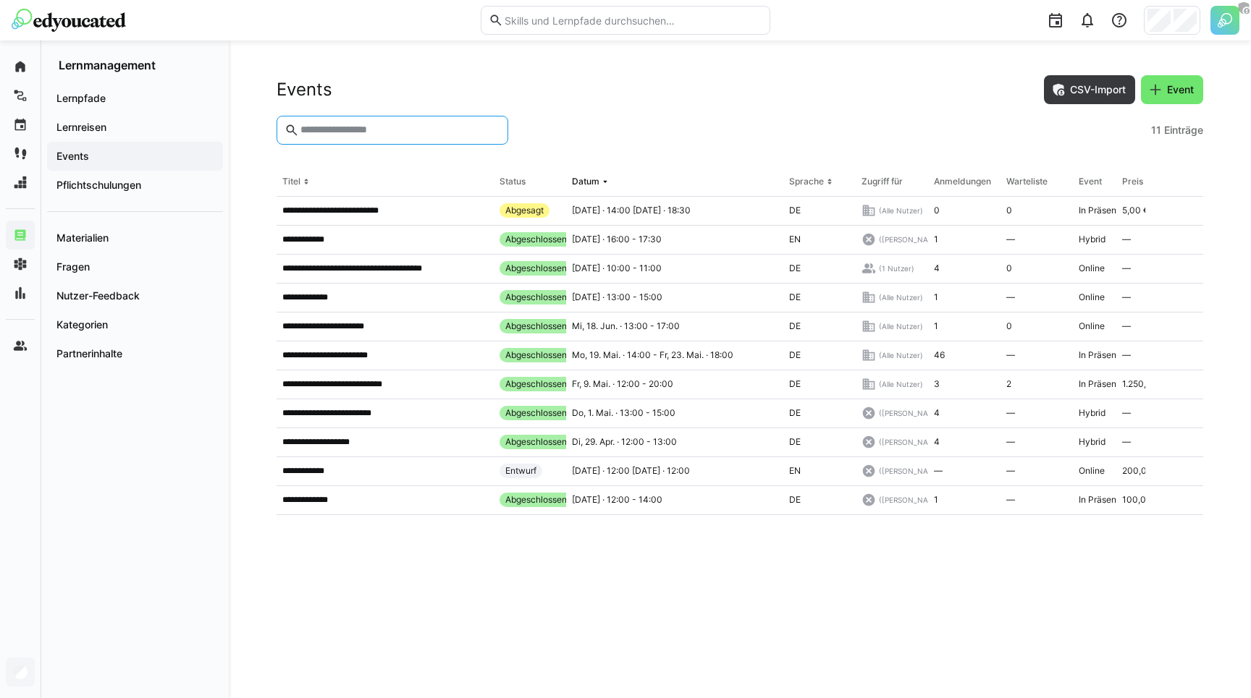
click at [386, 130] on input "text" at bounding box center [399, 130] width 201 height 13
type input "****"
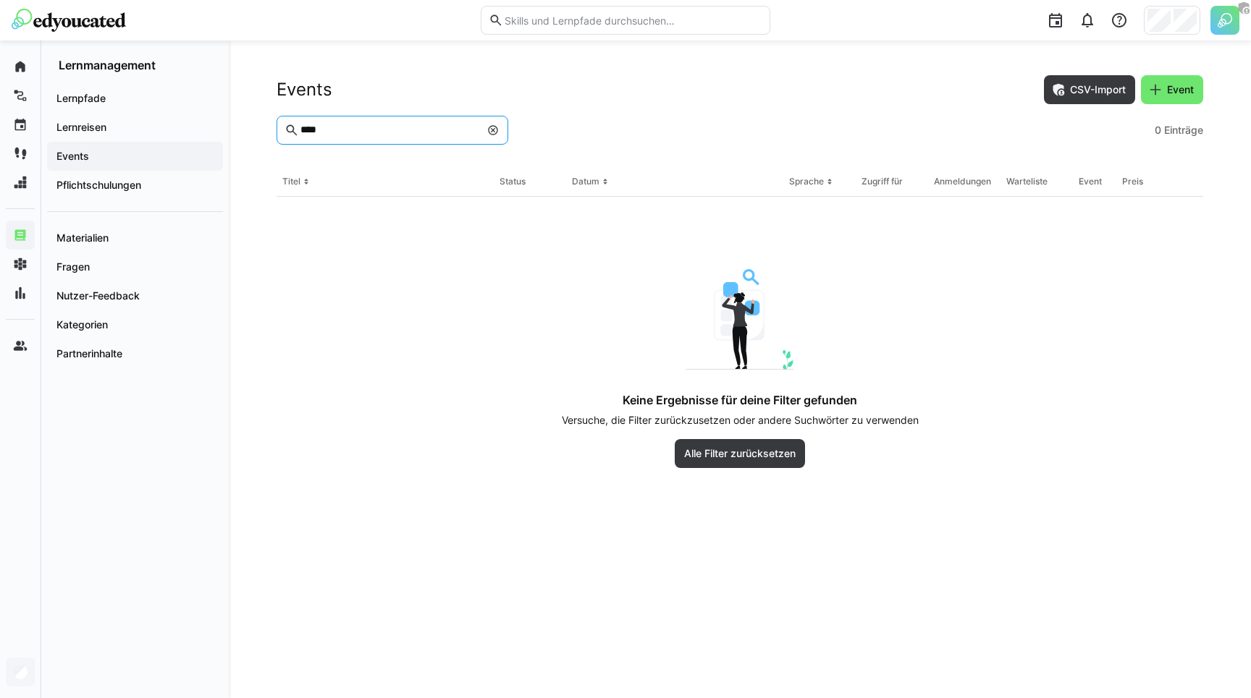
type input "****"
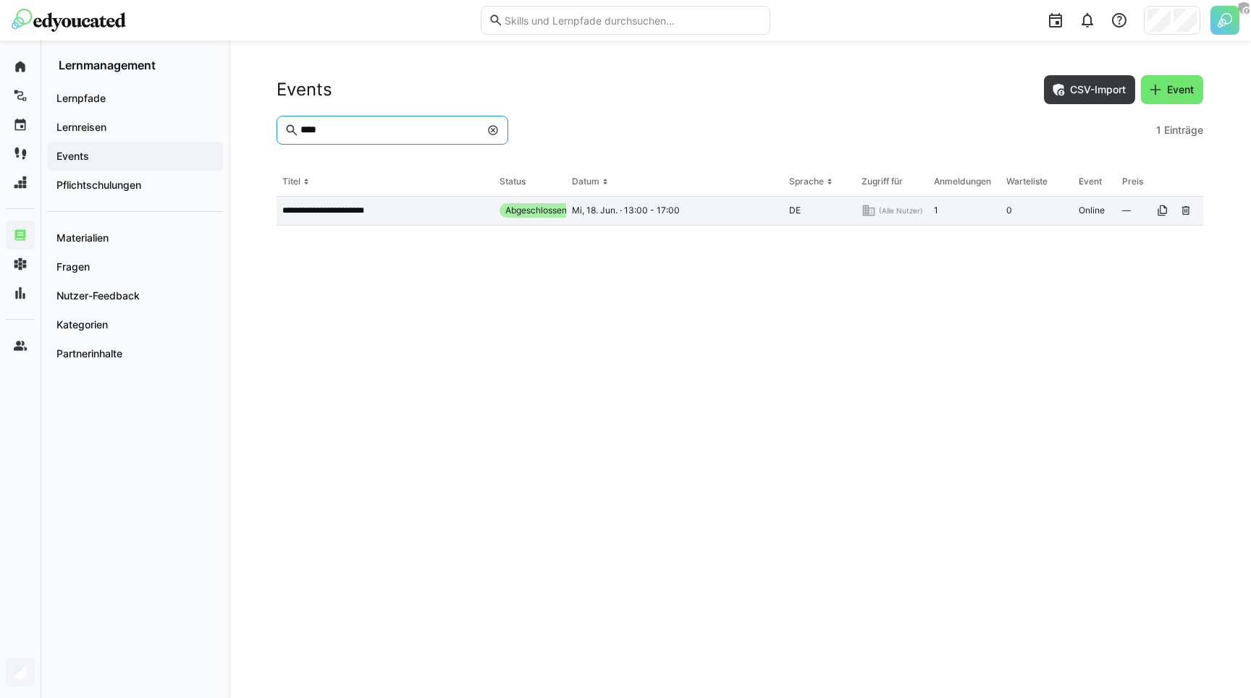
click at [351, 217] on div "**********" at bounding box center [384, 211] width 217 height 29
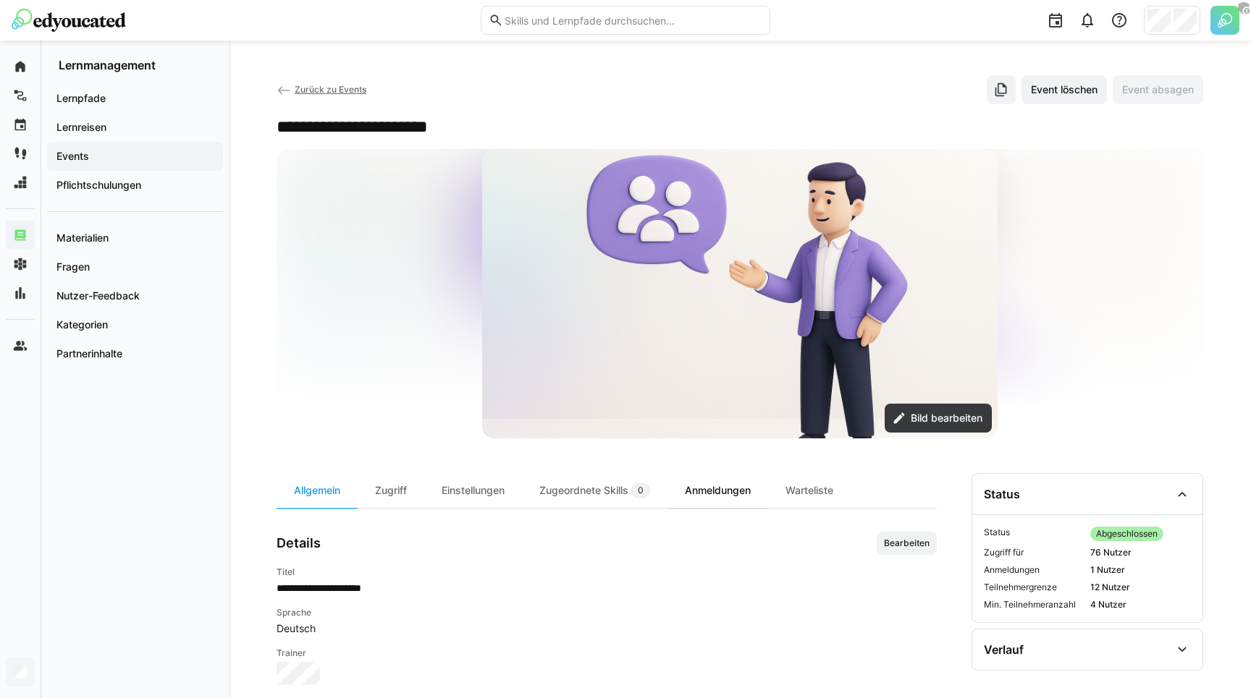
click at [727, 505] on div "Anmeldungen" at bounding box center [717, 490] width 101 height 35
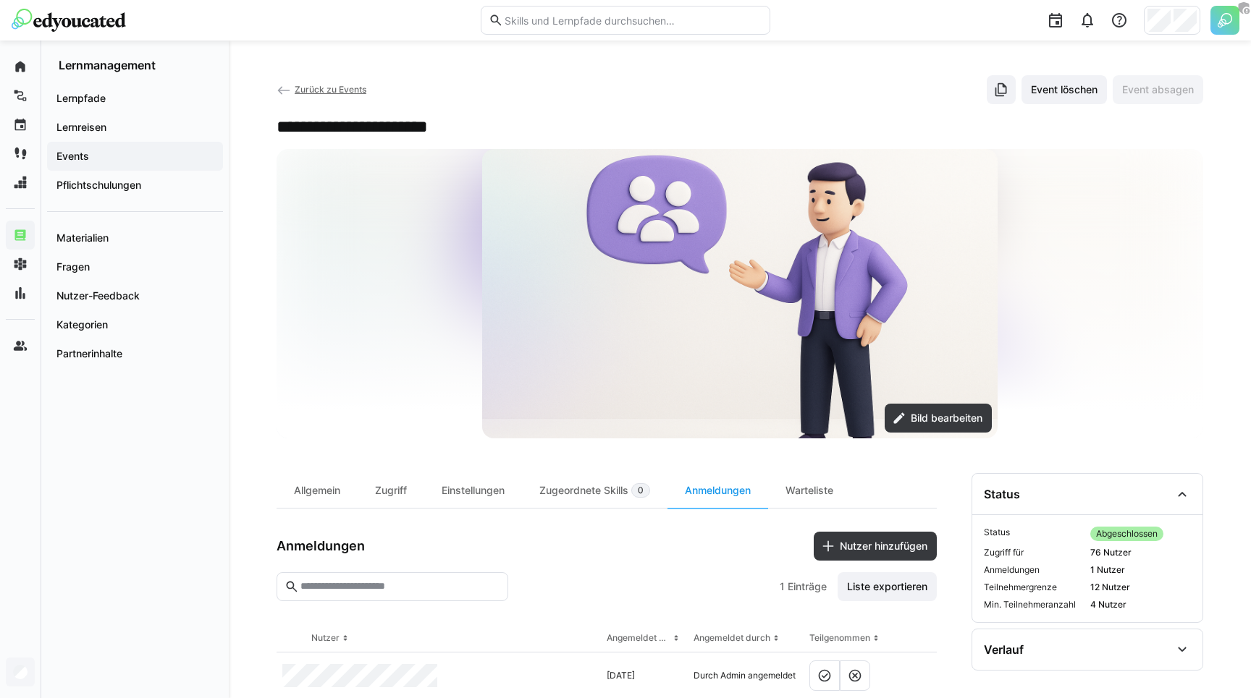
scroll to position [36, 0]
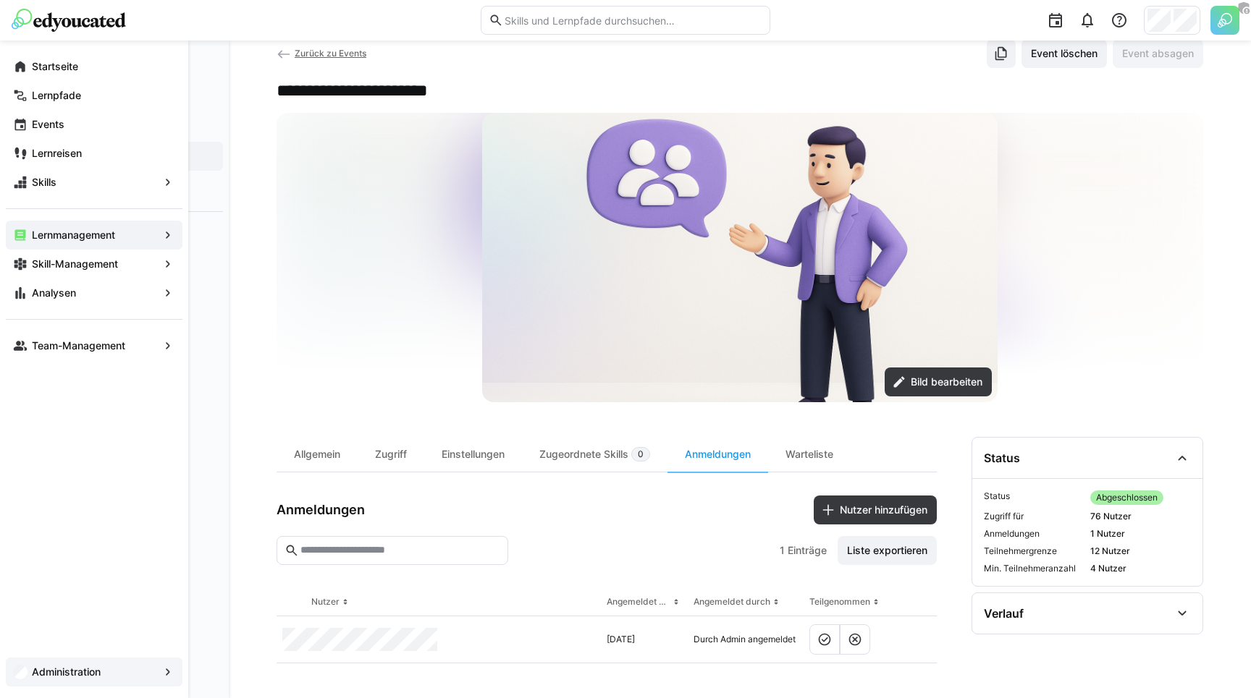
click at [0, 0] on app-navigation-label "Administration" at bounding box center [0, 0] width 0 height 0
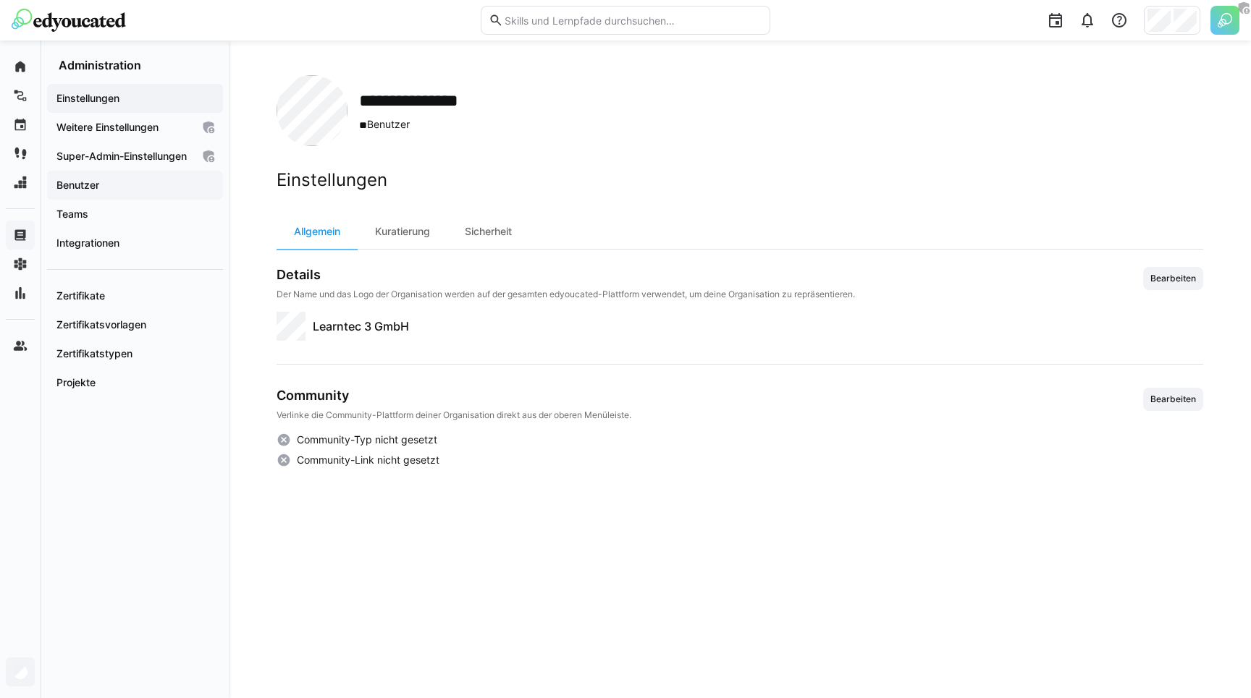
click at [0, 0] on app-navigation-label "Benutzer" at bounding box center [0, 0] width 0 height 0
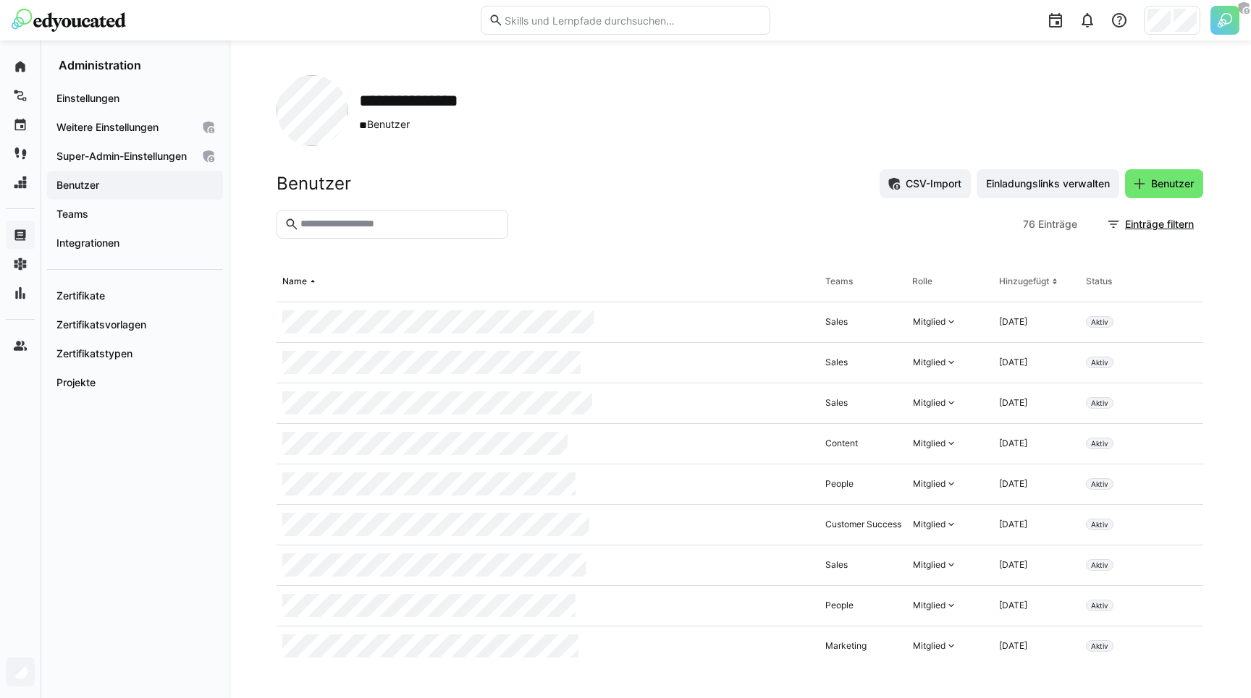
click at [389, 226] on input "text" at bounding box center [399, 224] width 201 height 13
type input "*****"
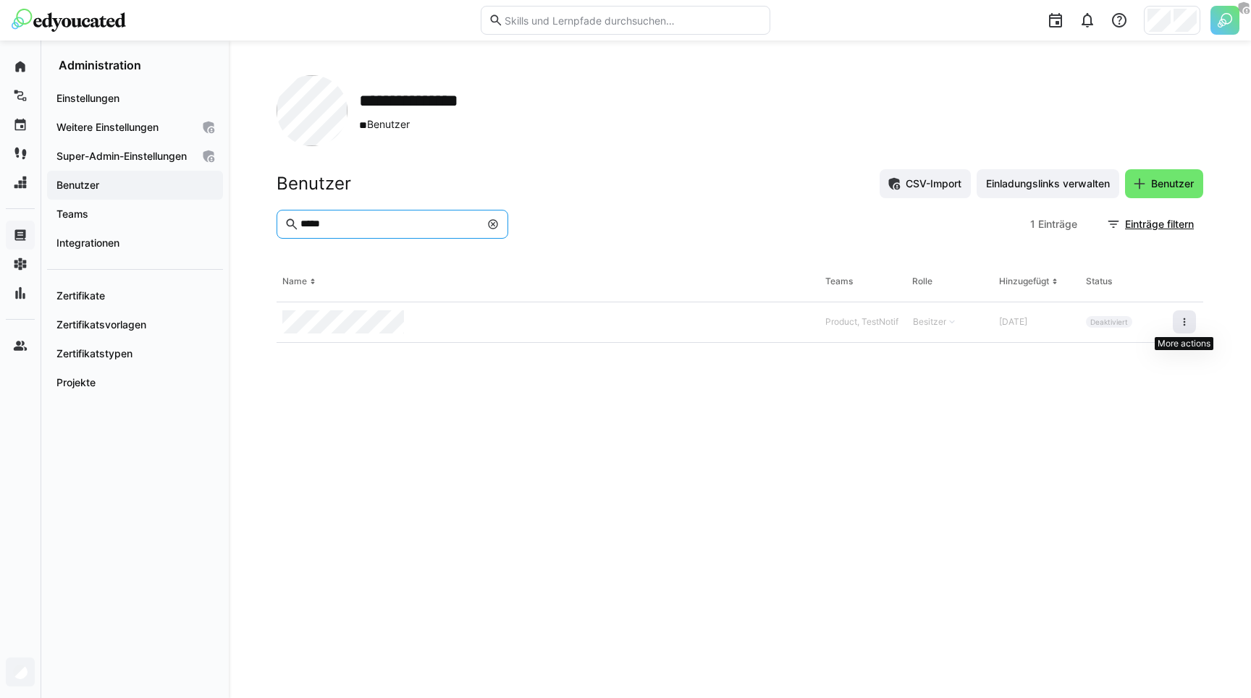
click at [1187, 323] on eds-icon at bounding box center [1184, 322] width 12 height 12
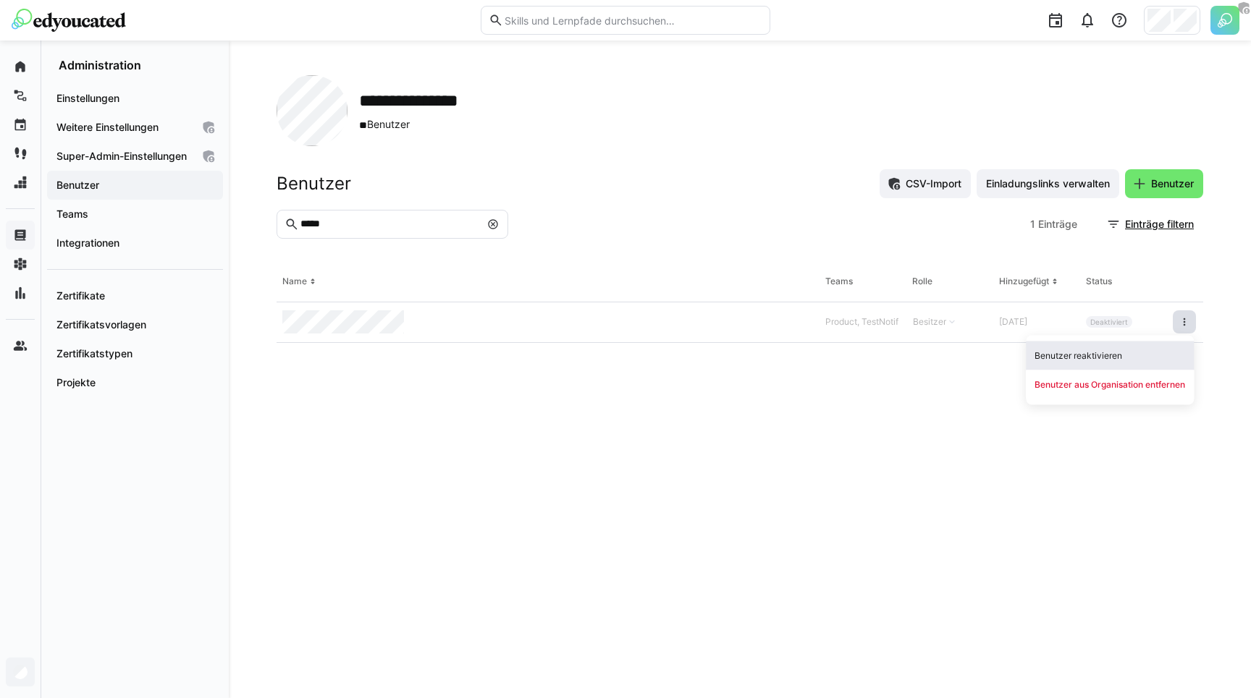
click at [1135, 358] on div "Benutzer reaktivieren" at bounding box center [1109, 356] width 151 height 12
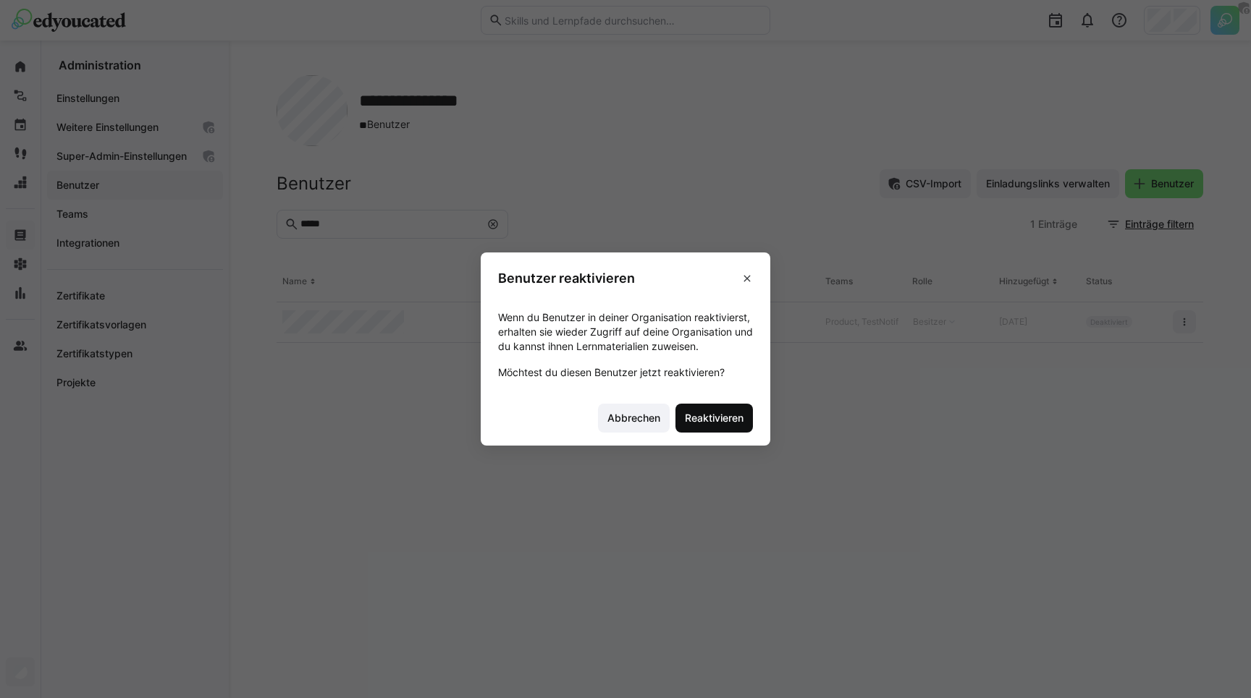
click at [704, 423] on span "Reaktivieren" at bounding box center [713, 418] width 63 height 14
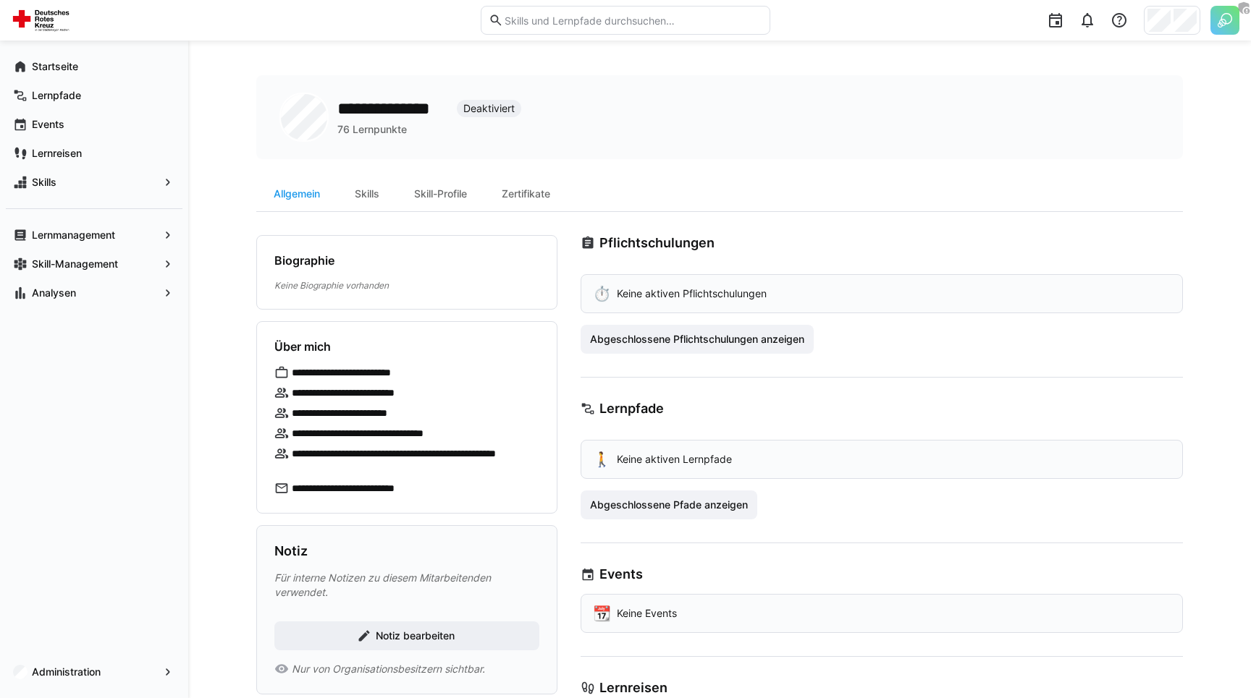
scroll to position [83, 0]
